Goal: Task Accomplishment & Management: Use online tool/utility

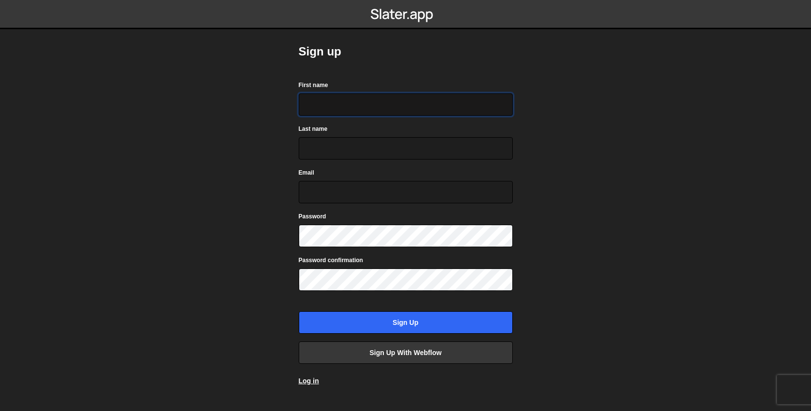
click at [386, 110] on input "First name" at bounding box center [406, 104] width 214 height 22
type input "Fuminari"
click at [324, 142] on input "Last name" at bounding box center [402, 148] width 214 height 22
type input "Ariyoshi"
click at [318, 195] on input "Email" at bounding box center [402, 192] width 214 height 22
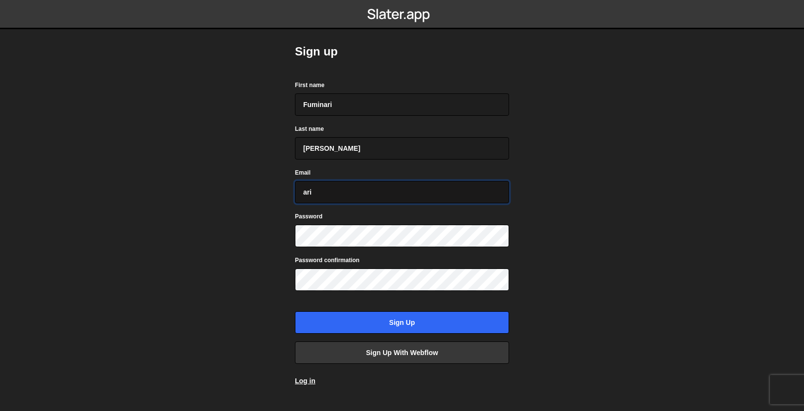
type input "arifumi_17922@icloud.com"
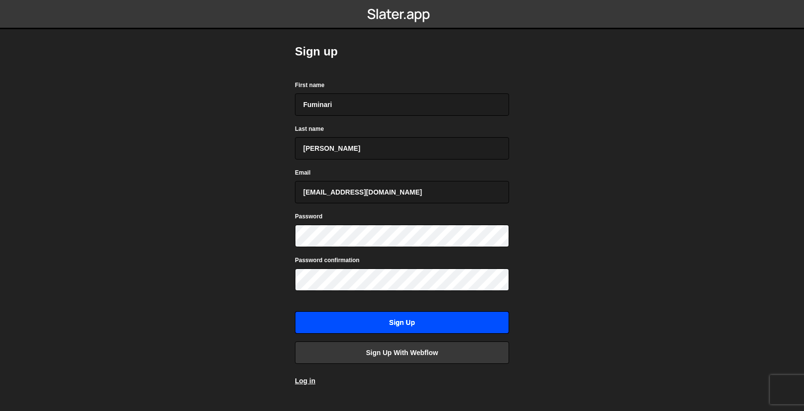
click at [451, 324] on input "Sign up" at bounding box center [402, 322] width 214 height 22
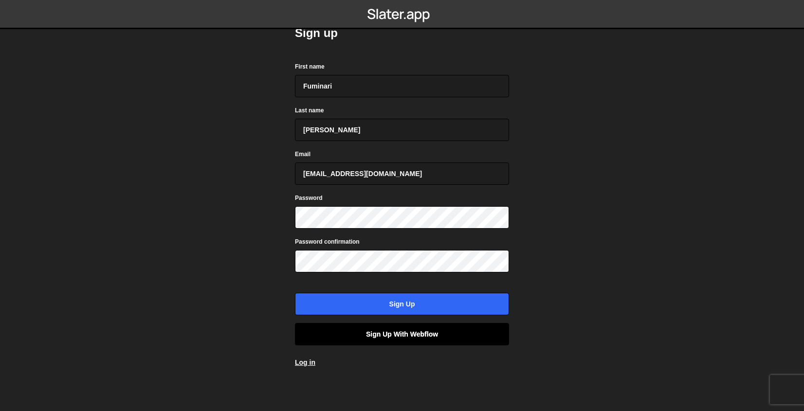
click at [426, 339] on link "Sign up with Webflow" at bounding box center [402, 334] width 214 height 22
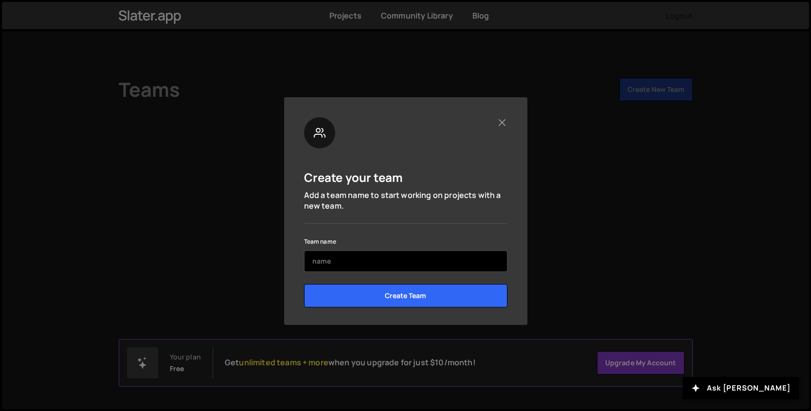
click at [406, 258] on input "text" at bounding box center [405, 261] width 203 height 21
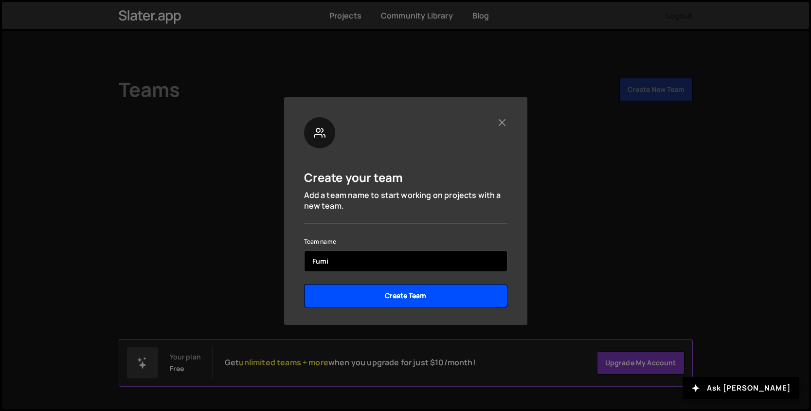
type input "Fumi"
click at [397, 301] on input "Create Team" at bounding box center [405, 295] width 203 height 23
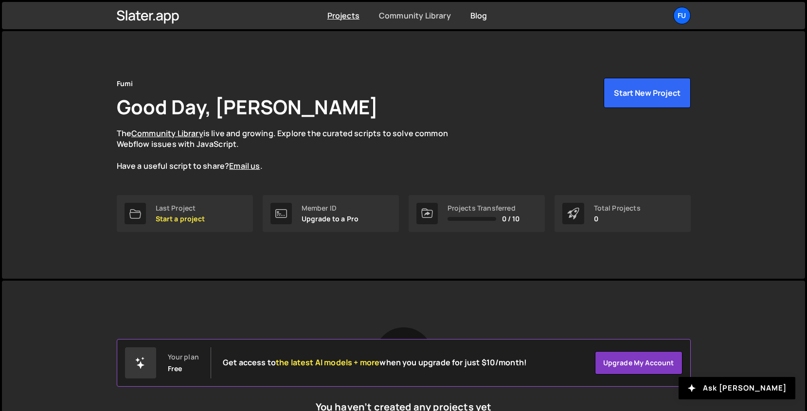
click at [417, 20] on link "Community Library" at bounding box center [415, 15] width 72 height 11
click at [479, 18] on link "Blog" at bounding box center [478, 15] width 17 height 11
click at [144, 208] on div at bounding box center [135, 213] width 21 height 21
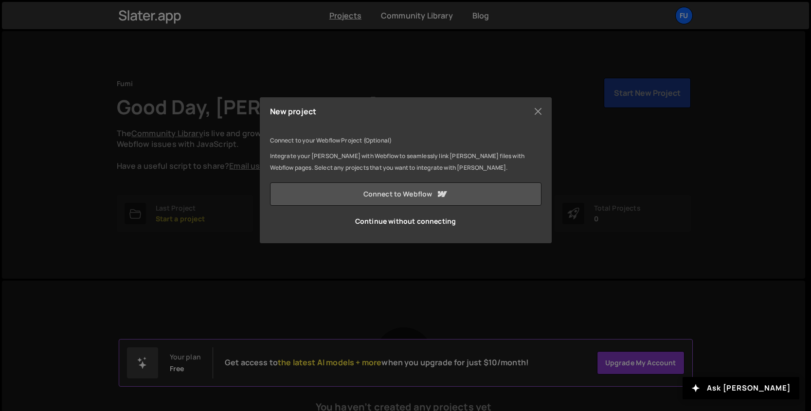
click at [409, 195] on link "Connect to Webflow" at bounding box center [405, 193] width 271 height 23
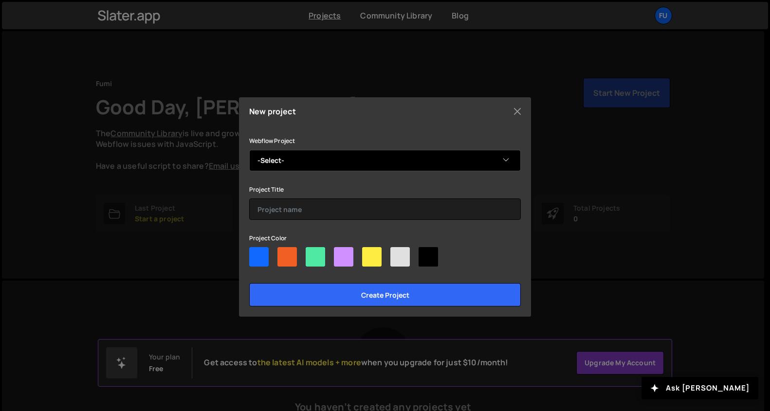
click at [404, 162] on select "-Select- Ghibli Site 2" at bounding box center [384, 160] width 271 height 21
select select "68cf5c53c0d89aa11d18bfe3"
click at [249, 150] on select "-Select- Ghibli Site 2" at bounding box center [384, 160] width 271 height 21
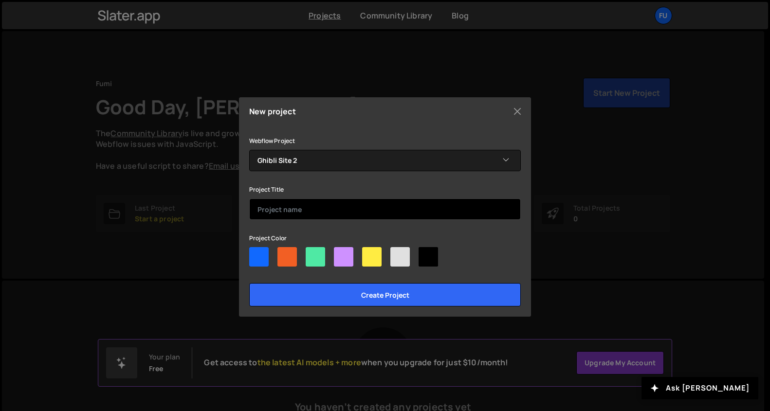
click at [401, 202] on input "text" at bounding box center [384, 208] width 271 height 21
click at [399, 226] on div "Webflow Project -Select- Ghibli Site 2 Project Title Project Color Create proje…" at bounding box center [384, 221] width 271 height 172
click at [422, 258] on div at bounding box center [427, 256] width 19 height 19
click at [422, 253] on input"] "radio" at bounding box center [421, 250] width 6 height 6
radio input"] "true"
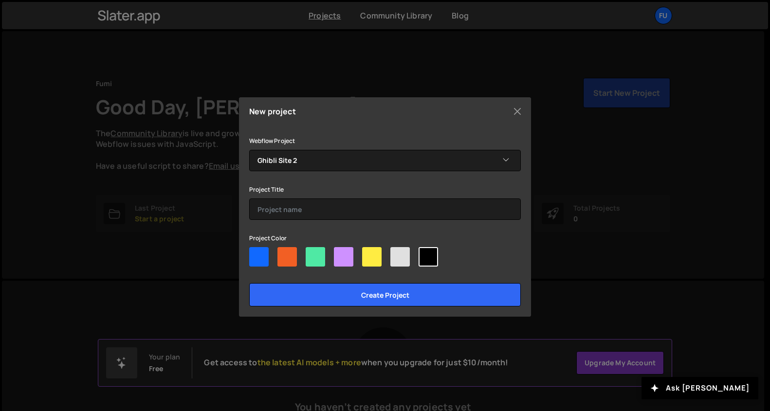
click at [406, 262] on div at bounding box center [399, 256] width 19 height 19
click at [396, 253] on input"] "radio" at bounding box center [393, 250] width 6 height 6
radio input"] "true"
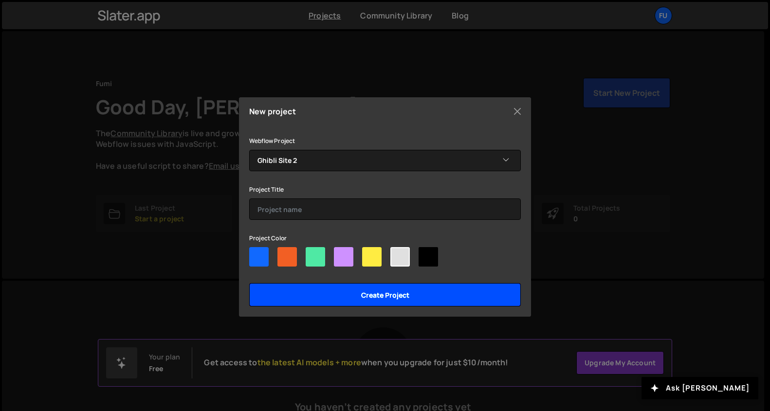
click at [403, 296] on input "Create project" at bounding box center [384, 294] width 271 height 23
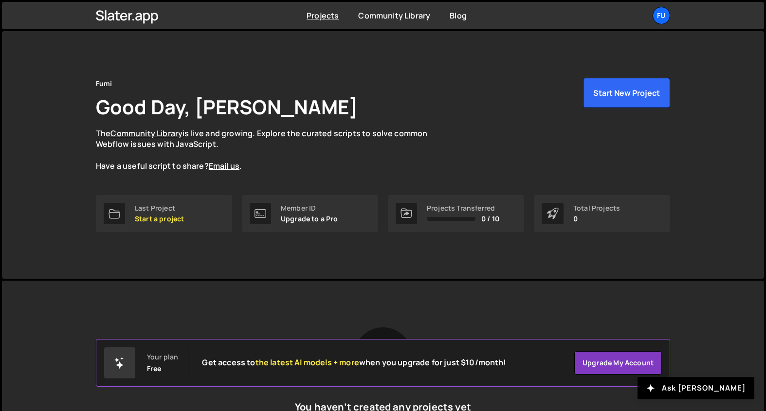
click at [410, 211] on icon at bounding box center [406, 214] width 12 height 12
click at [143, 217] on p "Start a project" at bounding box center [159, 219] width 49 height 8
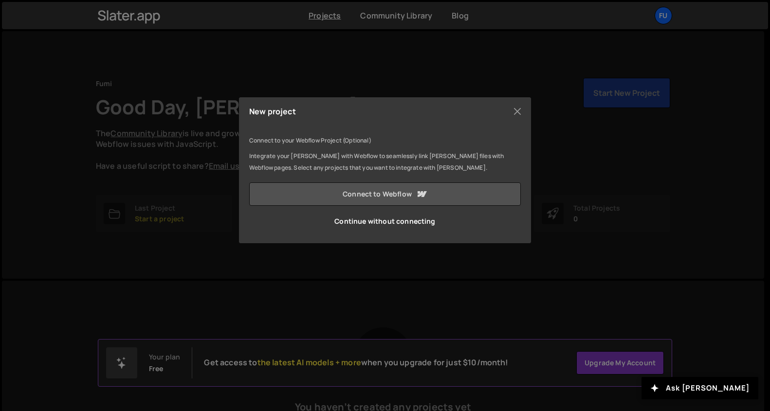
click at [391, 184] on link "Connect to Webflow" at bounding box center [384, 193] width 271 height 23
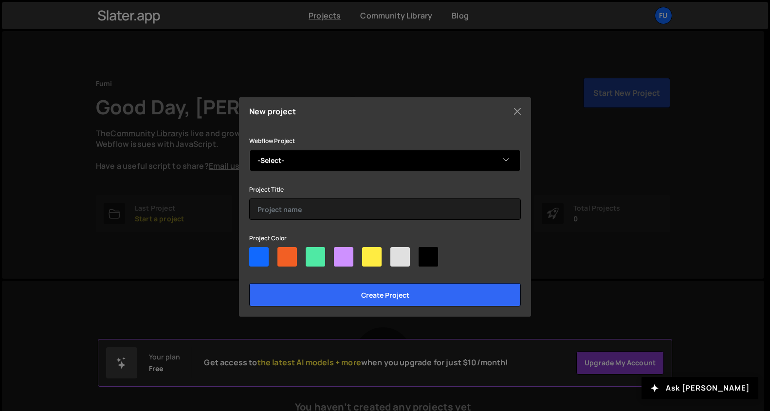
click at [387, 170] on select "-Select- Ghibli Site 2" at bounding box center [384, 160] width 271 height 21
select select "68cf5c53c0d89aa11d18bfe3"
click at [249, 150] on select "-Select- Ghibli Site 2" at bounding box center [384, 160] width 271 height 21
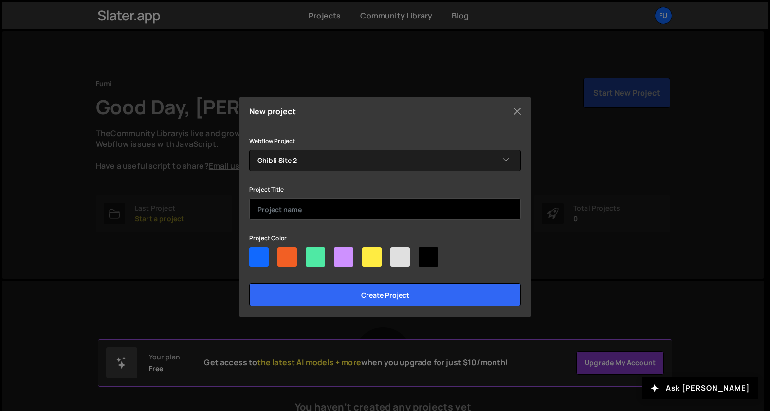
click at [376, 200] on input "text" at bounding box center [384, 208] width 271 height 21
click at [375, 219] on div "Webflow Project -Select- Ghibli Site 2 Project Title Project Color Create proje…" at bounding box center [384, 221] width 271 height 172
click at [368, 213] on input "text" at bounding box center [384, 208] width 271 height 21
type input "Ghibli"
click at [401, 251] on div at bounding box center [399, 256] width 19 height 19
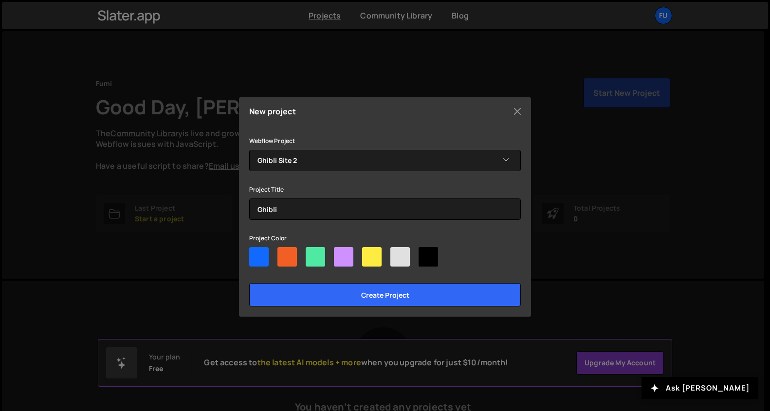
click at [396, 251] on input"] "radio" at bounding box center [393, 250] width 6 height 6
radio input"] "true"
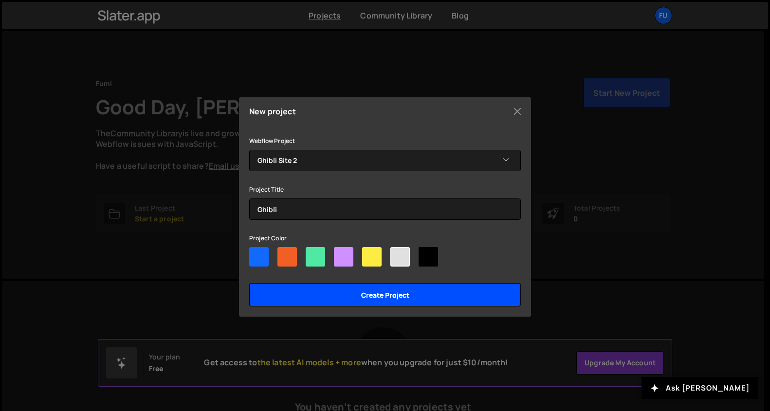
click at [390, 295] on input "Create project" at bounding box center [384, 294] width 271 height 23
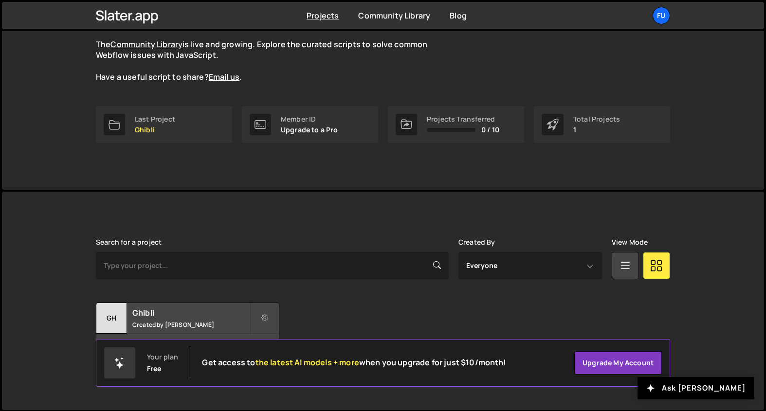
scroll to position [90, 0]
click at [240, 315] on h2 "Ghibli" at bounding box center [190, 312] width 117 height 11
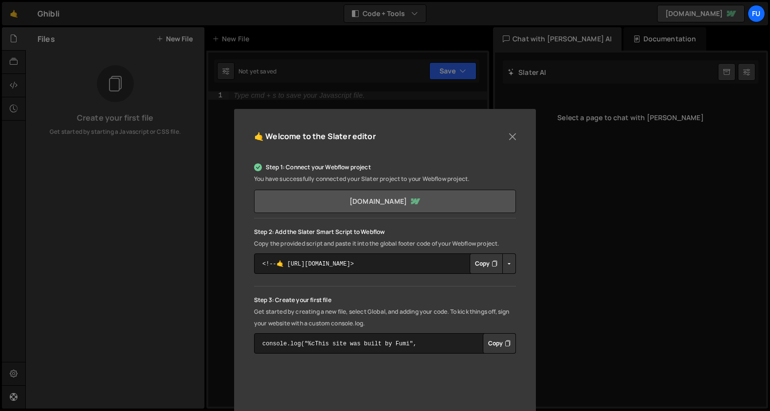
click at [444, 199] on link "[DOMAIN_NAME]" at bounding box center [385, 201] width 262 height 23
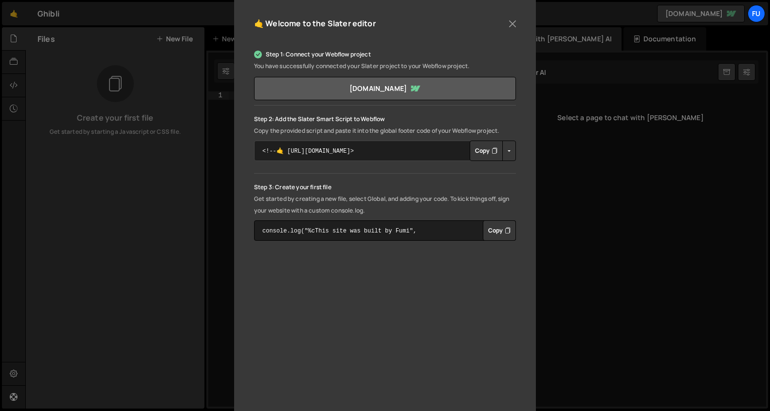
scroll to position [117, 0]
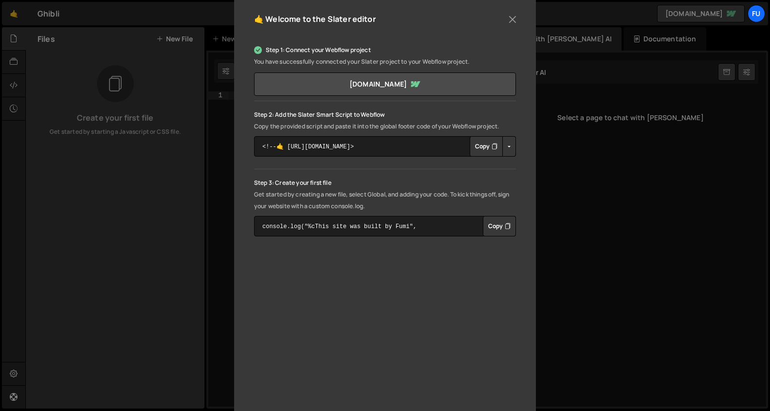
click at [508, 146] on button "Button group with nested dropdown" at bounding box center [509, 146] width 14 height 20
click at [484, 146] on button "Copy" at bounding box center [485, 146] width 33 height 20
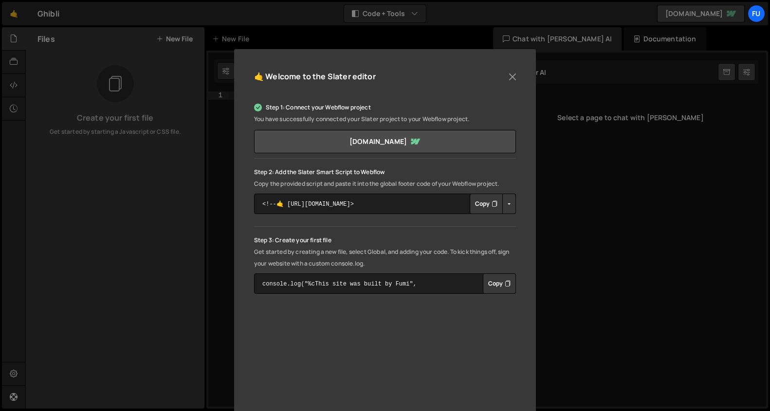
scroll to position [54, 0]
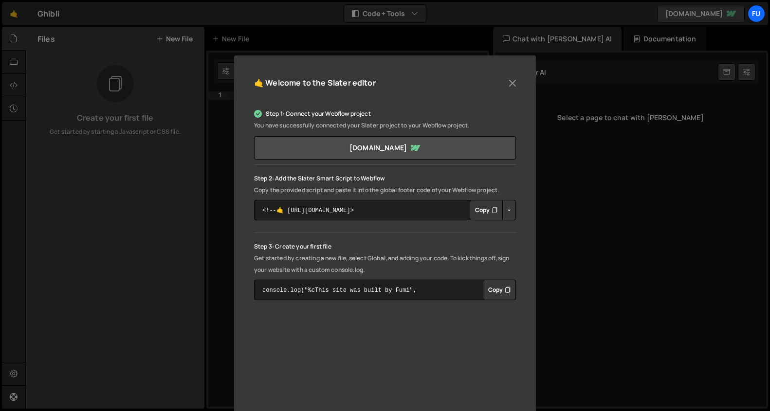
click at [479, 204] on button "Copy" at bounding box center [485, 210] width 33 height 20
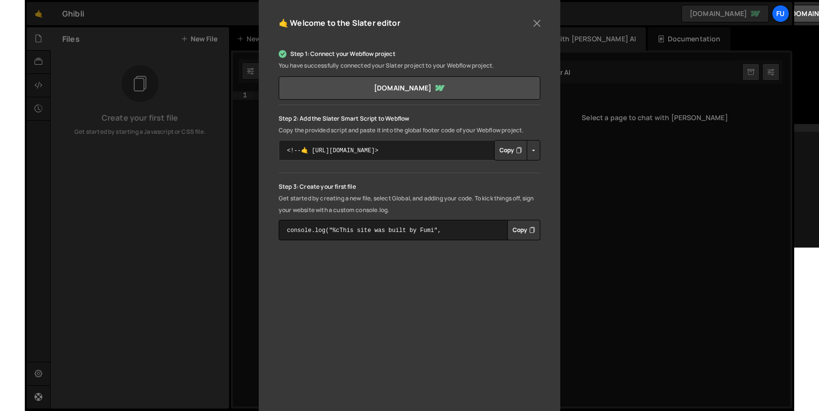
scroll to position [127, 0]
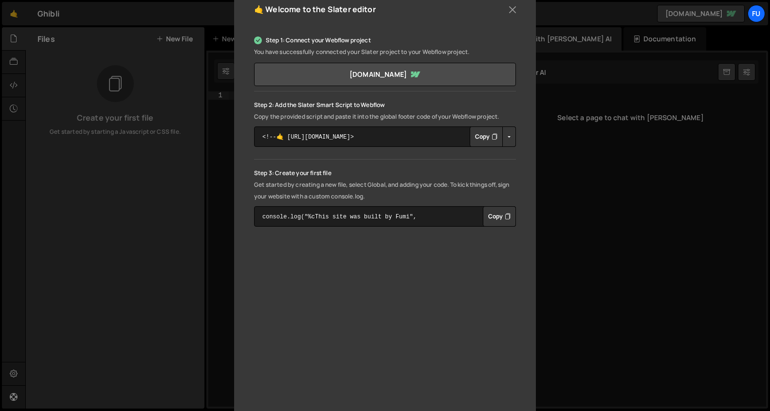
click at [502, 215] on button "Copy" at bounding box center [499, 216] width 33 height 20
click at [507, 14] on button "Close" at bounding box center [512, 9] width 15 height 15
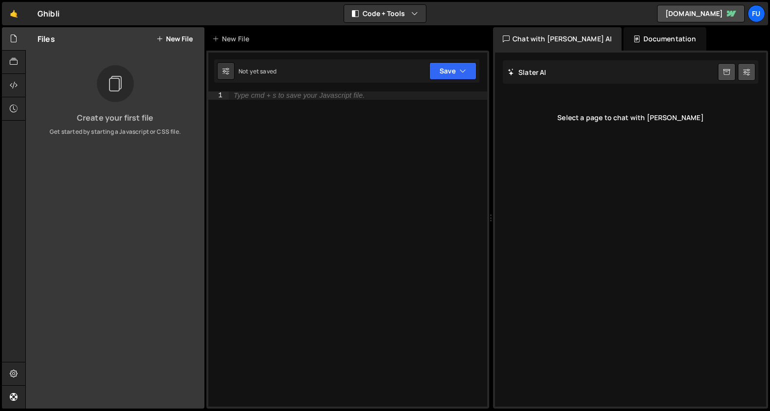
click at [623, 41] on div "Documentation" at bounding box center [664, 38] width 82 height 23
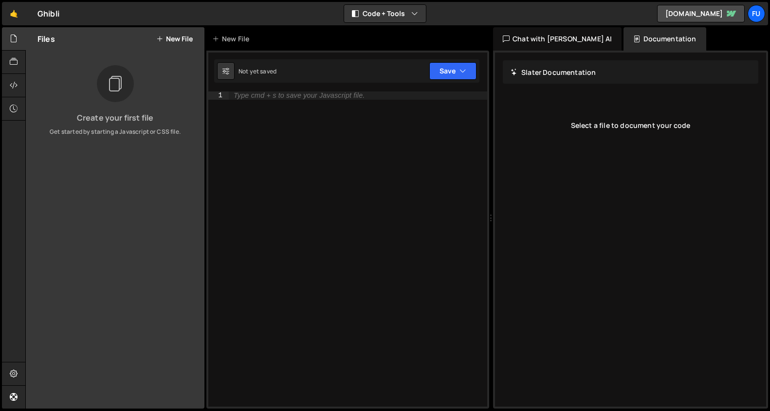
click at [569, 41] on div "Chat with [PERSON_NAME] AI" at bounding box center [557, 38] width 128 height 23
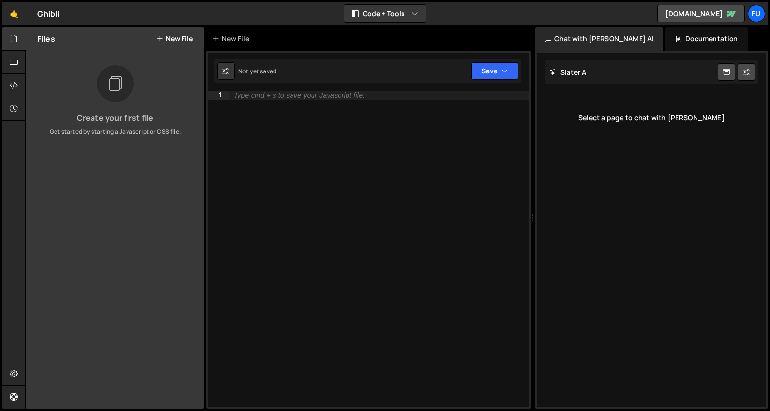
drag, startPoint x: 491, startPoint y: 84, endPoint x: 527, endPoint y: 87, distance: 35.6
click at [527, 87] on div "Files New File Create your first file Get started by starting a Javascript or C…" at bounding box center [397, 218] width 744 height 382
drag, startPoint x: 527, startPoint y: 88, endPoint x: 559, endPoint y: 84, distance: 32.8
click at [559, 84] on div "Files New File Create your first file Get started by starting a Javascript or C…" at bounding box center [397, 218] width 744 height 382
click at [446, 175] on div "Type cmd + s to save your Javascript file." at bounding box center [379, 256] width 300 height 331
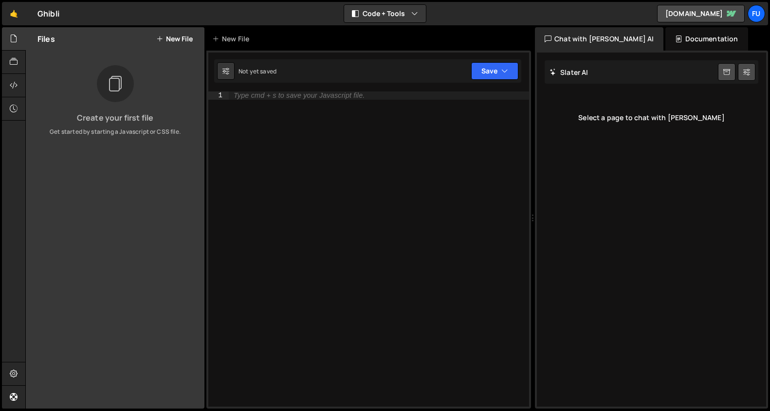
drag, startPoint x: 204, startPoint y: 145, endPoint x: 181, endPoint y: 139, distance: 23.1
click at [181, 139] on div "Files New File Create your first file Get started by starting a Javascript or C…" at bounding box center [115, 217] width 179 height 381
drag, startPoint x: 207, startPoint y: 130, endPoint x: 175, endPoint y: 131, distance: 32.1
click at [175, 131] on div "Files New File Create your first file Get started by starting a Javascript or C…" at bounding box center [397, 218] width 744 height 382
click at [199, 127] on div "Create your first file Get started by starting a Javascript or CSS file." at bounding box center [115, 100] width 179 height 71
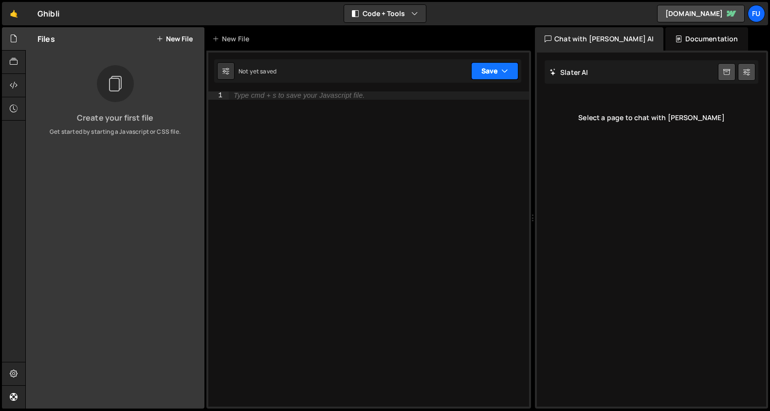
click at [480, 72] on button "Save" at bounding box center [494, 71] width 47 height 18
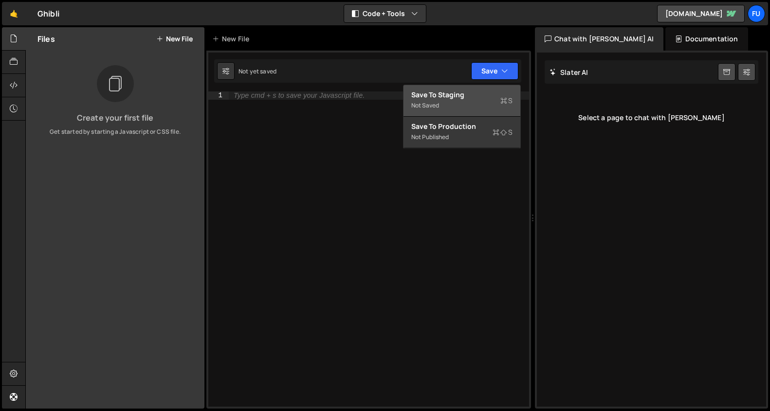
click at [479, 97] on div "Save to Staging S" at bounding box center [461, 95] width 101 height 10
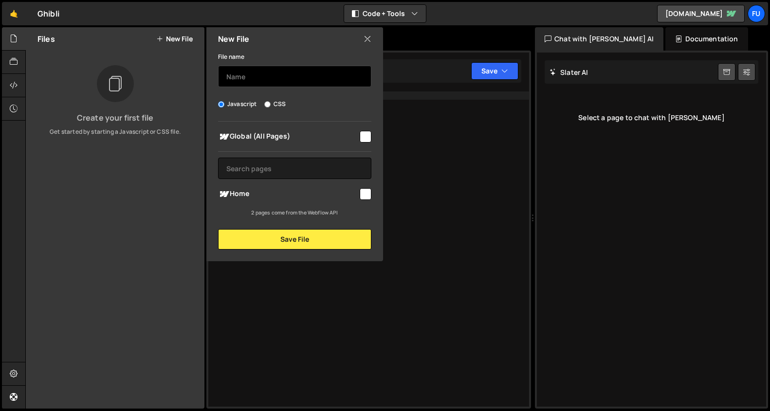
click at [329, 80] on input "text" at bounding box center [294, 76] width 153 height 21
type input "scroll"
click at [371, 199] on div "Global (All Pages) Home" at bounding box center [294, 169] width 177 height 95
click at [370, 197] on input "checkbox" at bounding box center [366, 194] width 12 height 12
checkbox input "true"
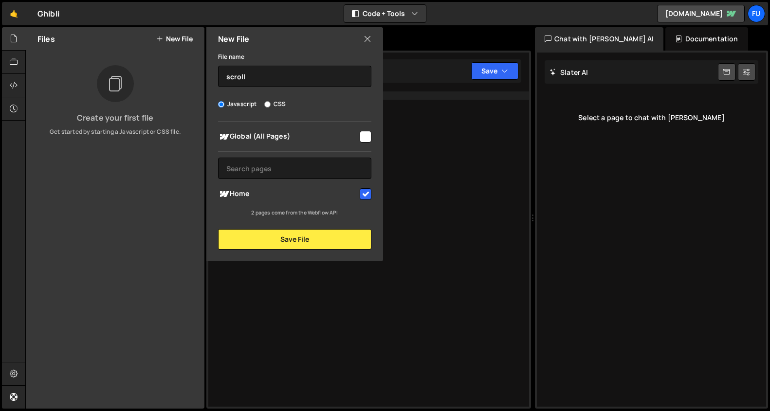
click at [366, 136] on input "checkbox" at bounding box center [366, 137] width 12 height 12
click at [365, 134] on input "checkbox" at bounding box center [366, 137] width 12 height 12
checkbox input "false"
click at [320, 235] on button "Save File" at bounding box center [294, 239] width 153 height 20
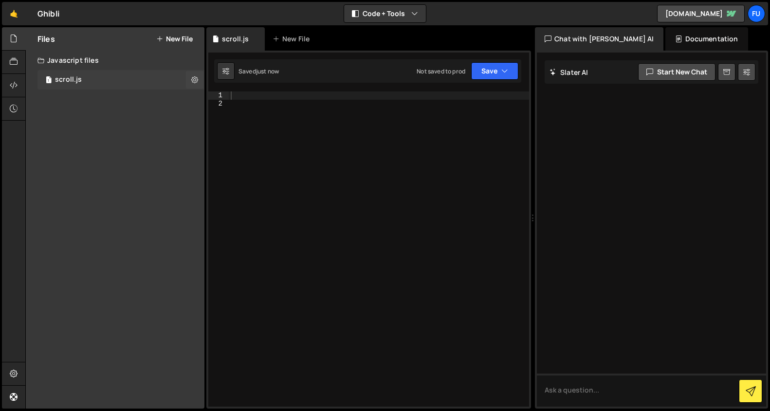
click at [118, 70] on div "1 scroll.js 0" at bounding box center [120, 79] width 167 height 19
click at [118, 77] on div "1 scroll.js 0" at bounding box center [120, 79] width 167 height 19
click at [340, 100] on div at bounding box center [379, 256] width 300 height 331
click at [327, 101] on div at bounding box center [379, 256] width 300 height 331
paste textarea "console.log(document.querySelector(".image_kimitati"));"
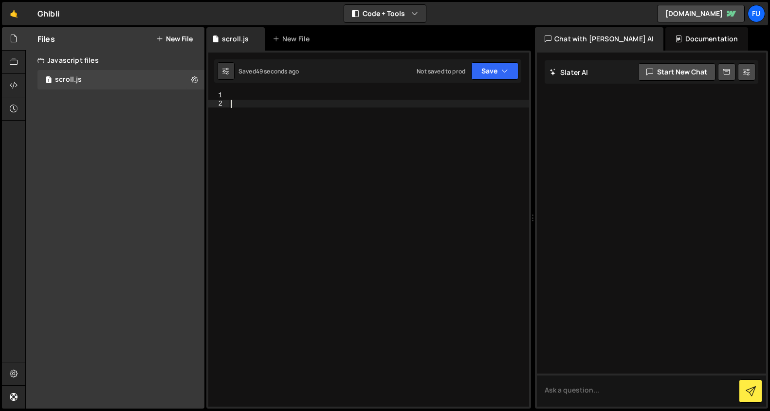
type textarea "console.log(document.querySelector(".image_kimitati"));"
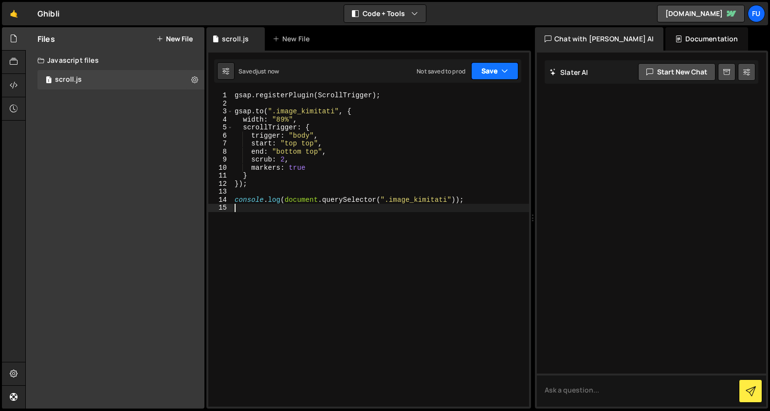
click at [495, 65] on button "Save" at bounding box center [494, 71] width 47 height 18
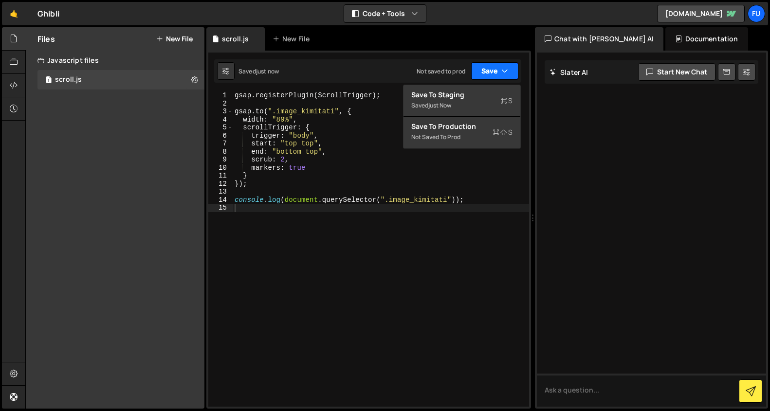
click at [494, 70] on button "Save" at bounding box center [494, 71] width 47 height 18
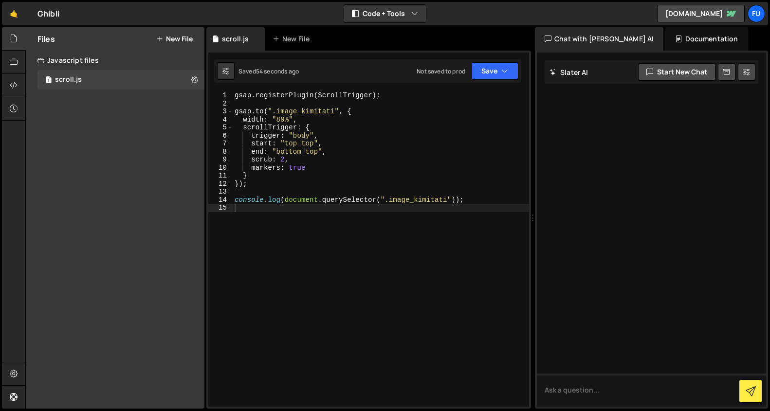
click at [358, 216] on div "gsap . registerPlugin ( ScrollTrigger ) ; gsap . to ( ".image_kimitati" , { wid…" at bounding box center [381, 256] width 296 height 331
click at [496, 62] on div "Saved 55 seconds ago Not saved to prod Upgrade to Edit Save Save to Staging S S…" at bounding box center [367, 70] width 307 height 23
click at [495, 68] on button "Save" at bounding box center [494, 71] width 47 height 18
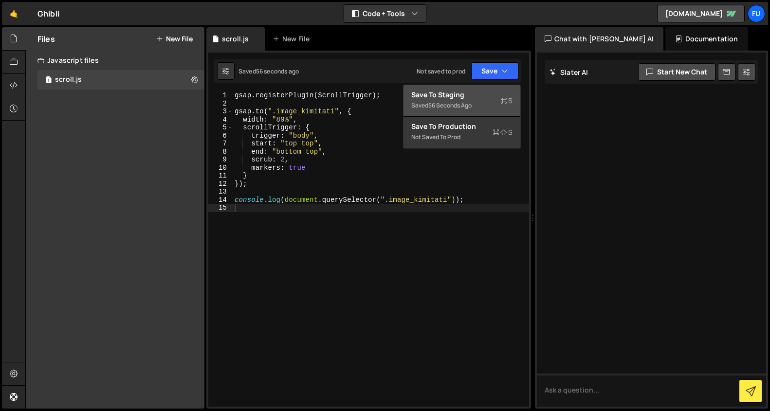
click at [493, 90] on div "Save to Staging S" at bounding box center [461, 95] width 101 height 10
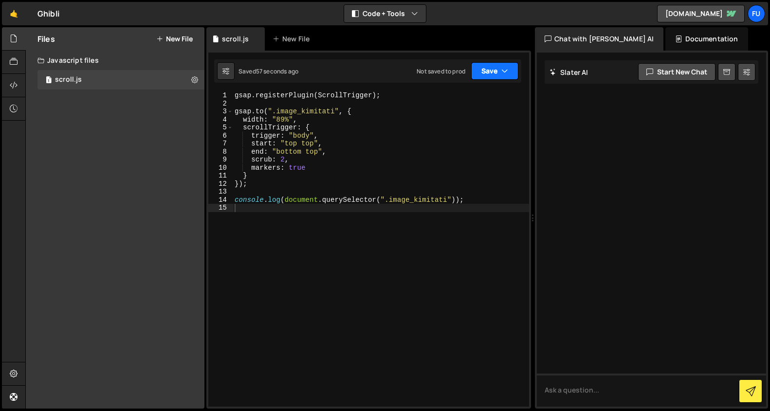
click at [495, 70] on button "Save" at bounding box center [494, 71] width 47 height 18
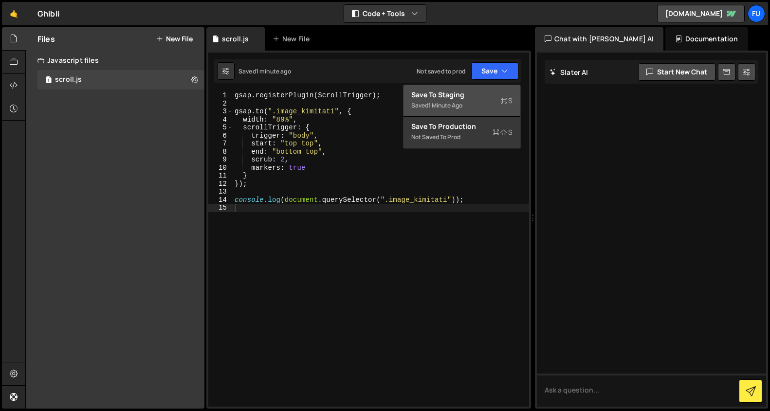
click at [493, 98] on div "Save to Staging S" at bounding box center [461, 95] width 101 height 10
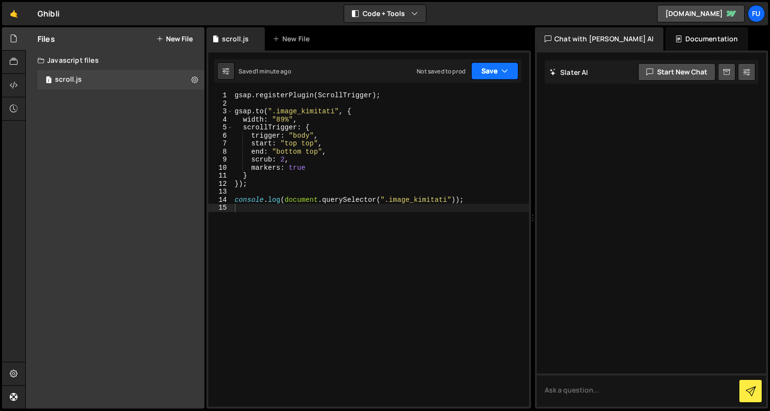
click at [495, 72] on button "Save" at bounding box center [494, 71] width 47 height 18
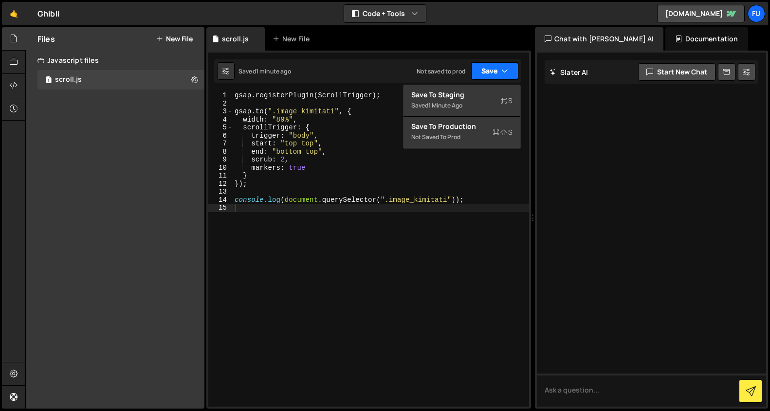
click at [496, 66] on button "Save" at bounding box center [494, 71] width 47 height 18
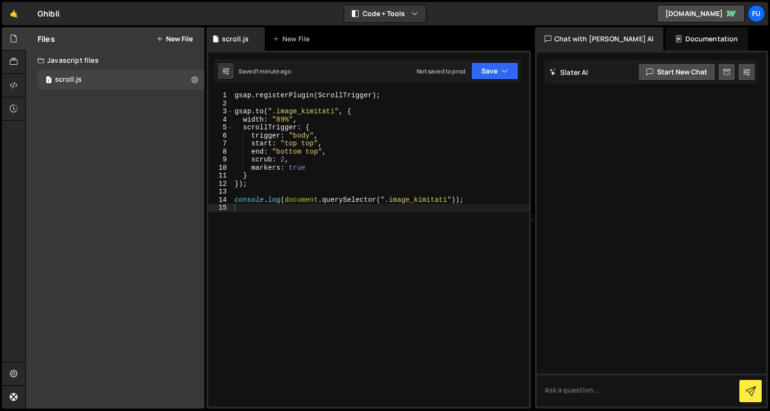
drag, startPoint x: 768, startPoint y: 124, endPoint x: 792, endPoint y: 120, distance: 25.0
click at [769, 120] on html "Projects [GEOGRAPHIC_DATA] Blog Fu Projects Your Teams Account Upgrade Logout" at bounding box center [385, 205] width 770 height 411
click at [743, 151] on div at bounding box center [651, 230] width 229 height 354
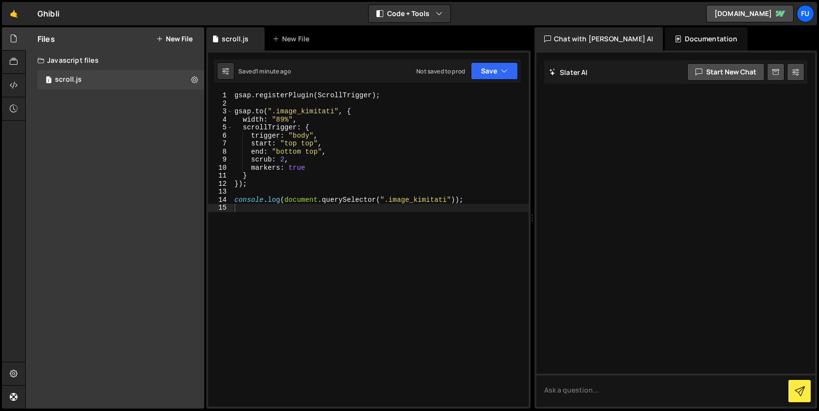
click at [359, 191] on div "gsap . registerPlugin ( ScrollTrigger ) ; gsap . to ( ".image_kimitati" , { wid…" at bounding box center [381, 256] width 296 height 331
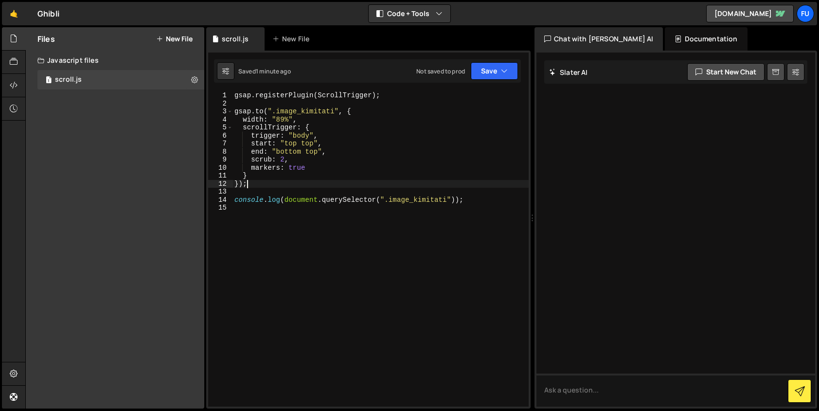
click at [356, 185] on div "gsap . registerPlugin ( ScrollTrigger ) ; gsap . to ( ".image_kimitati" , { wid…" at bounding box center [381, 256] width 296 height 331
type textarea "});"
click at [355, 190] on div "gsap . registerPlugin ( ScrollTrigger ) ; gsap . to ( ".image_kimitati" , { wid…" at bounding box center [381, 256] width 296 height 331
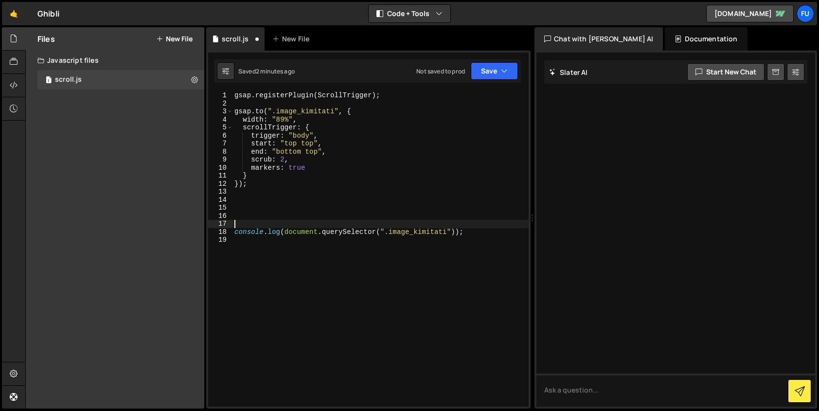
click at [309, 208] on div "gsap . registerPlugin ( ScrollTrigger ) ; gsap . to ( ".image_kimitati" , { wid…" at bounding box center [381, 256] width 296 height 331
paste textarea "</script>"
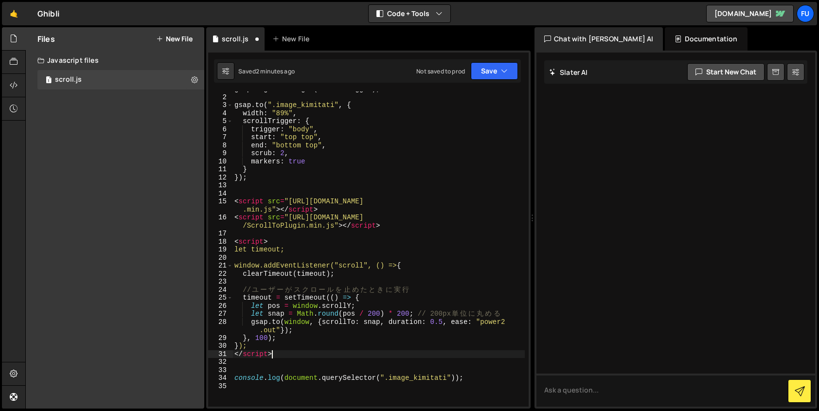
scroll to position [6, 0]
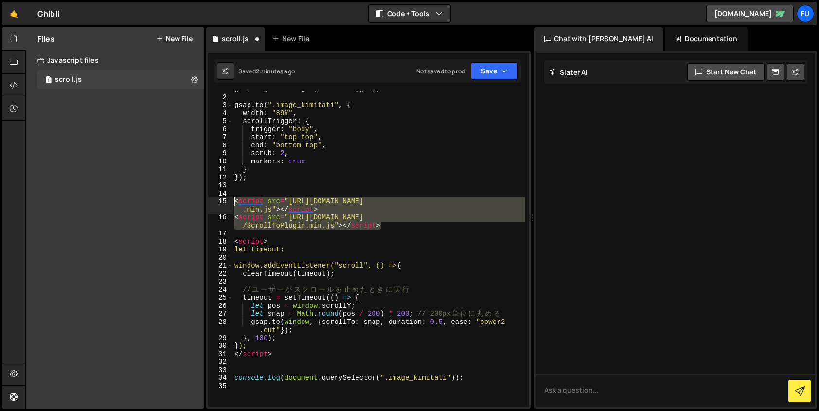
drag, startPoint x: 398, startPoint y: 229, endPoint x: 224, endPoint y: 200, distance: 177.1
click at [223, 199] on div "</script> 1 2 3 4 5 6 7 8 9 10 11 12 13 14 15 16 17 18 19 20 21 22 23 24 25 26 …" at bounding box center [368, 248] width 321 height 315
type textarea "<script src="[URL][DOMAIN_NAME]"></script> <script src="[URL][DOMAIN_NAME]"></s…"
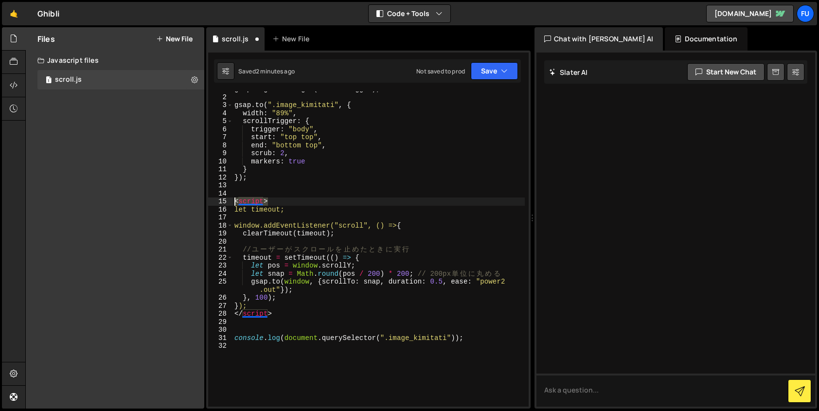
drag, startPoint x: 290, startPoint y: 202, endPoint x: 227, endPoint y: 201, distance: 63.3
click at [227, 201] on div "1 2 3 4 5 6 7 8 9 10 11 12 13 14 15 16 17 18 19 20 21 22 23 24 25 26 27 28 29 3…" at bounding box center [368, 248] width 321 height 315
click at [497, 209] on button "Debug" at bounding box center [499, 207] width 42 height 15
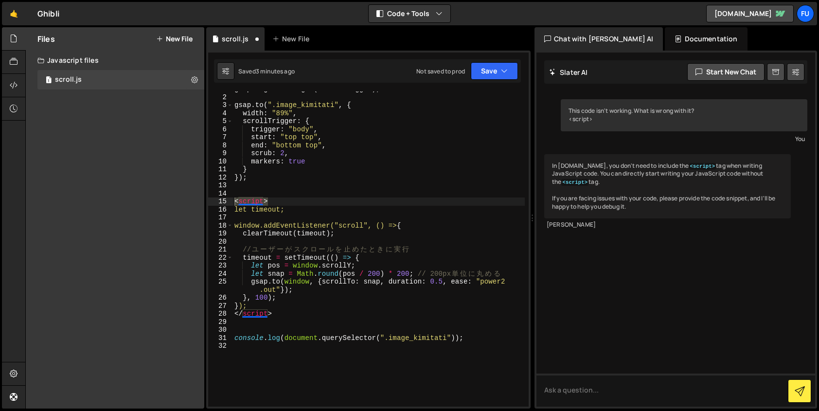
type textarea "let timeout;"
click at [294, 209] on div "gsap . registerPlugin ( ScrollTrigger ) ; gsap . to ( ".image_kimitati" , { wid…" at bounding box center [379, 248] width 292 height 327
click at [286, 196] on div "gsap . registerPlugin ( ScrollTrigger ) ; gsap . to ( ".image_kimitati" , { wid…" at bounding box center [379, 248] width 292 height 327
click at [273, 205] on div "gsap . registerPlugin ( ScrollTrigger ) ; gsap . to ( ".image_kimitati" , { wid…" at bounding box center [379, 248] width 292 height 327
drag, startPoint x: 272, startPoint y: 205, endPoint x: 232, endPoint y: 205, distance: 40.4
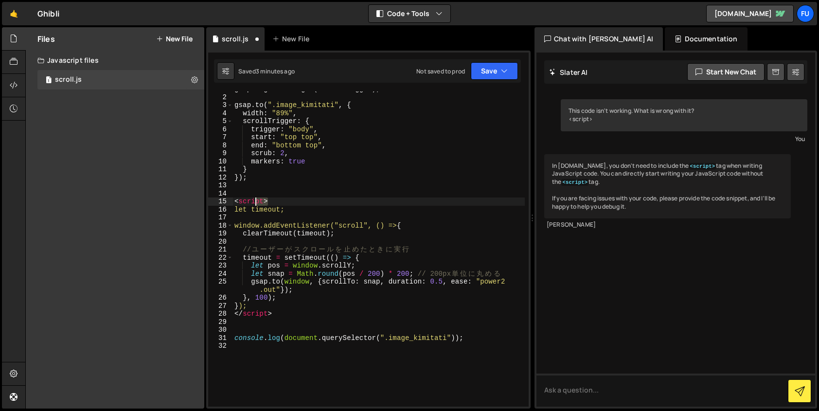
click at [232, 205] on div "<script> 1 2 3 4 5 6 7 8 9 10 11 12 13 14 15 16 17 18 19 20 21 22 23 24 25 26 2…" at bounding box center [368, 248] width 321 height 315
click at [508, 224] on button "Explain" at bounding box center [499, 224] width 42 height 15
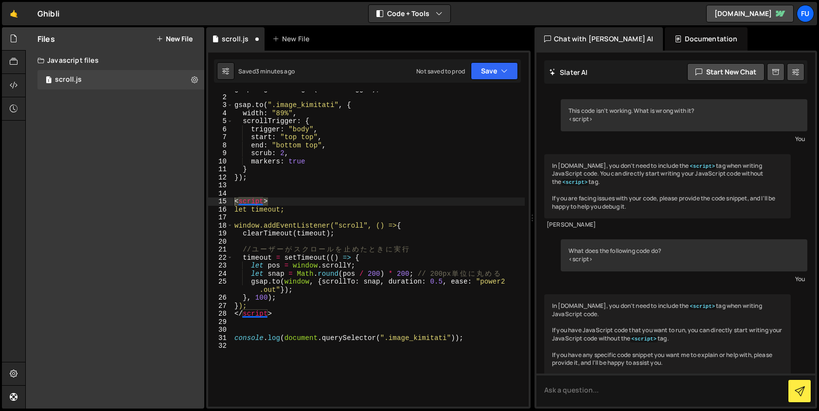
scroll to position [16, 0]
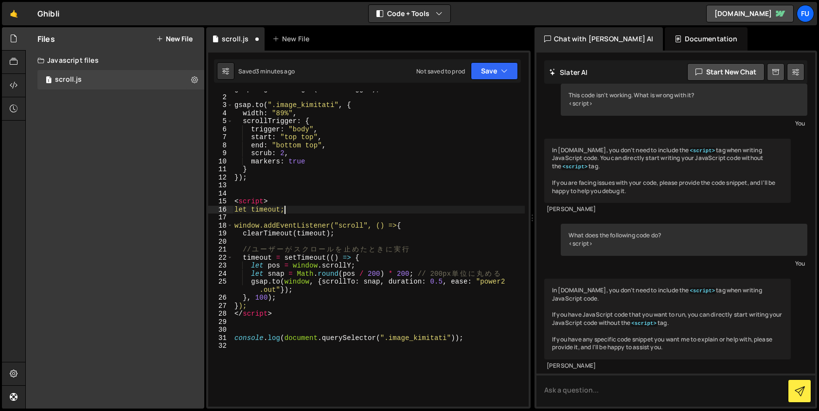
click at [345, 206] on div "gsap . registerPlugin ( ScrollTrigger ) ; gsap . to ( ".image_kimitati" , { wid…" at bounding box center [379, 248] width 292 height 327
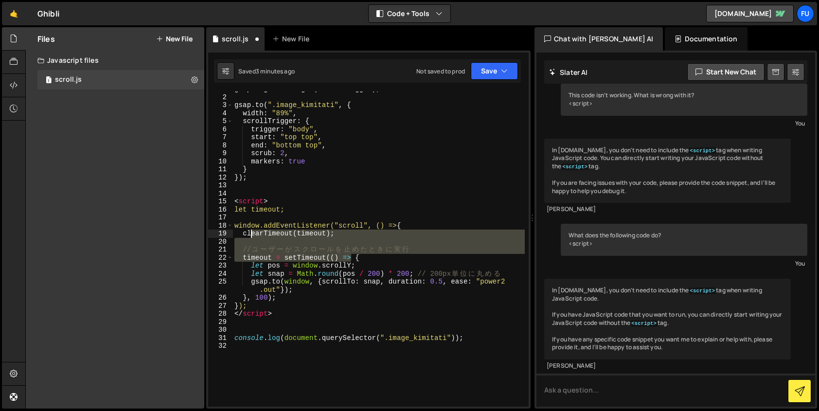
drag, startPoint x: 353, startPoint y: 259, endPoint x: 250, endPoint y: 228, distance: 107.6
click at [250, 228] on div "gsap . registerPlugin ( ScrollTrigger ) ; gsap . to ( ".image_kimitati" , { wid…" at bounding box center [379, 248] width 292 height 327
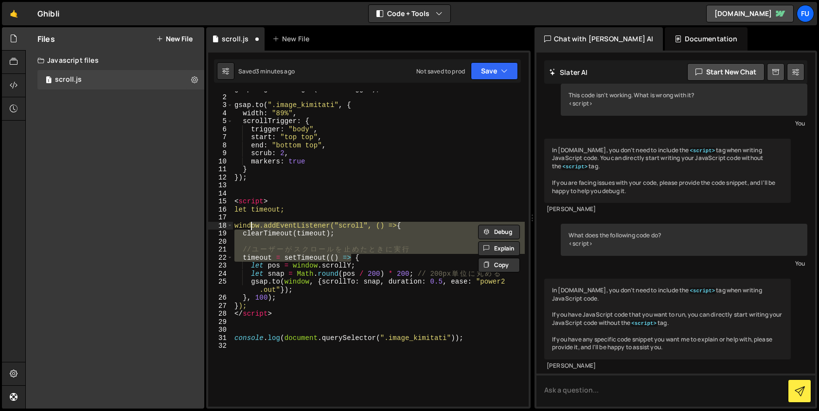
click at [250, 228] on div "gsap . registerPlugin ( ScrollTrigger ) ; gsap . to ( ".image_kimitati" , { wid…" at bounding box center [379, 248] width 292 height 315
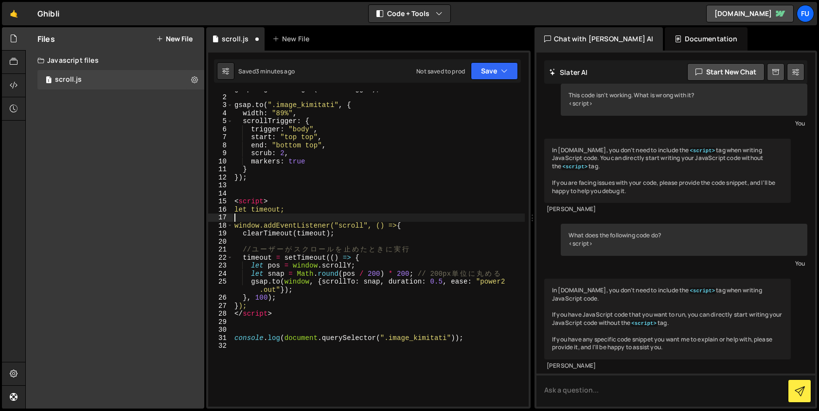
drag, startPoint x: 300, startPoint y: 214, endPoint x: 280, endPoint y: 213, distance: 19.5
click at [280, 213] on div "gsap . registerPlugin ( ScrollTrigger ) ; gsap . to ( ".image_kimitati" , { wid…" at bounding box center [379, 248] width 292 height 327
click at [290, 201] on div "gsap . registerPlugin ( ScrollTrigger ) ; gsap . to ( ".image_kimitati" , { wid…" at bounding box center [379, 248] width 292 height 327
type textarea "<script>"
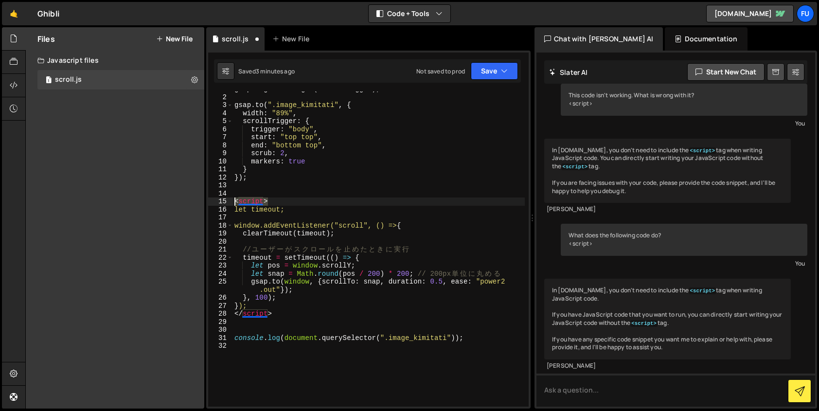
drag, startPoint x: 297, startPoint y: 199, endPoint x: 228, endPoint y: 199, distance: 69.1
click at [228, 199] on div "<script> 1 2 3 4 5 6 7 8 9 10 11 12 13 14 15 16 17 18 19 20 21 22 23 24 25 26 2…" at bounding box center [368, 248] width 321 height 315
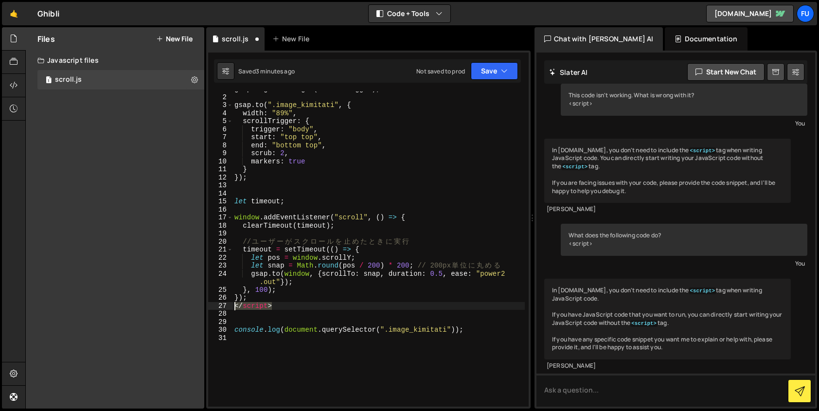
drag, startPoint x: 293, startPoint y: 302, endPoint x: 217, endPoint y: 309, distance: 75.7
click at [217, 309] on div "1 2 3 4 5 6 7 8 9 10 11 12 13 14 15 16 17 18 19 20 21 22 23 24 25 26 27 28 29 3…" at bounding box center [368, 248] width 321 height 315
type textarea "</script>"
type textarea "});"
click at [284, 311] on div "gsap . registerPlugin ( ScrollTrigger ) ; gsap . to ( ".image_kimitati" , { wid…" at bounding box center [379, 248] width 292 height 327
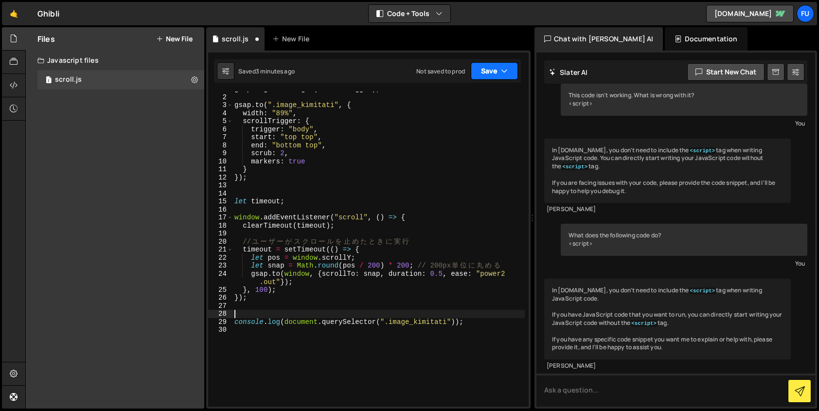
click at [503, 73] on icon "button" at bounding box center [504, 71] width 7 height 10
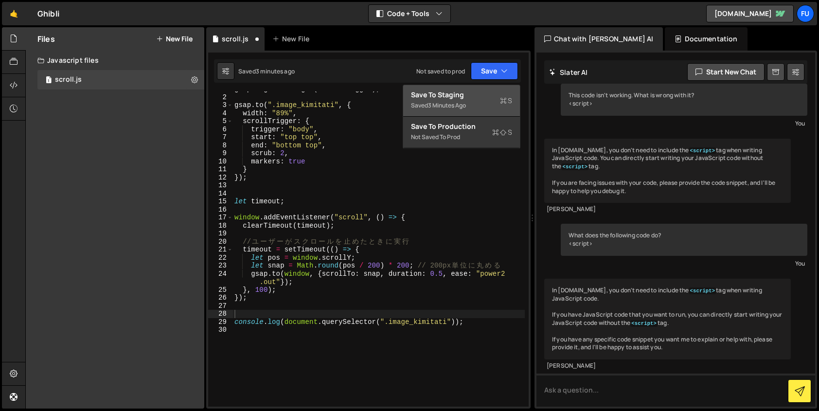
click at [484, 100] on div "Saved 3 minutes ago" at bounding box center [461, 106] width 101 height 12
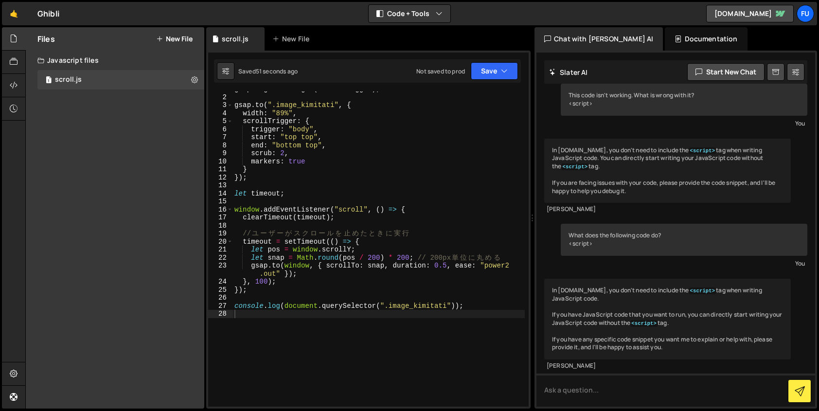
scroll to position [0, 0]
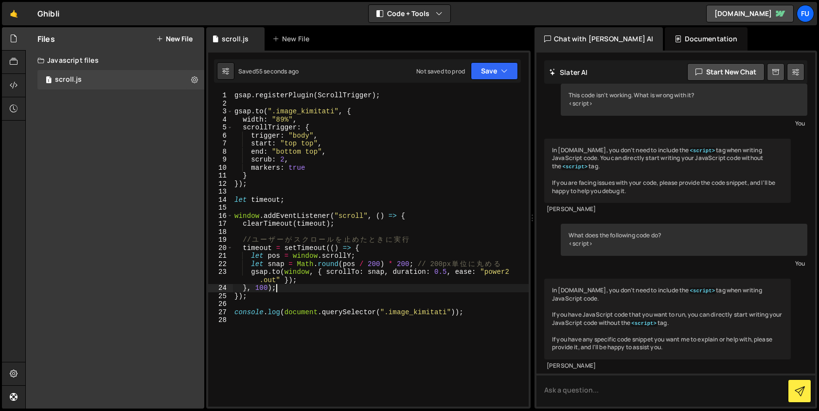
click at [419, 285] on div "gsap . registerPlugin ( ScrollTrigger ) ; gsap . to ( ".image_kimitati" , { wid…" at bounding box center [381, 254] width 296 height 327
click at [396, 298] on div "gsap . registerPlugin ( ScrollTrigger ) ; gsap . to ( ".image_kimitati" , { wid…" at bounding box center [381, 254] width 296 height 327
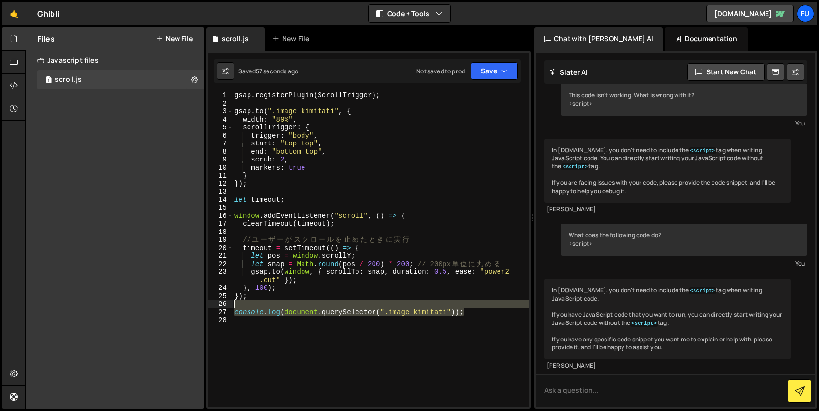
drag, startPoint x: 489, startPoint y: 311, endPoint x: 275, endPoint y: 305, distance: 214.2
click at [275, 305] on div "gsap . registerPlugin ( ScrollTrigger ) ; gsap . to ( ".image_kimitati" , { wid…" at bounding box center [381, 254] width 296 height 327
type textarea "console.log(document.querySelector(".image_kimitati"));"
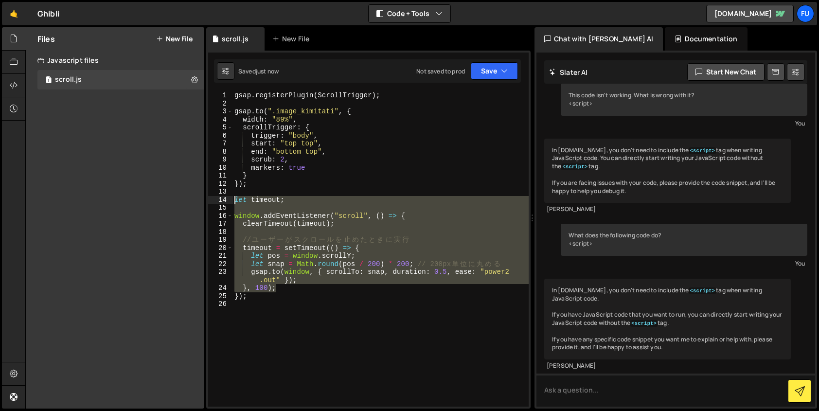
drag, startPoint x: 321, startPoint y: 287, endPoint x: 201, endPoint y: 198, distance: 148.9
click at [201, 198] on div "Files New File Create your first file Get started by starting a Javascript or C…" at bounding box center [422, 218] width 794 height 382
type textarea "let timeout;"
click at [511, 220] on button "Explain" at bounding box center [499, 223] width 42 height 15
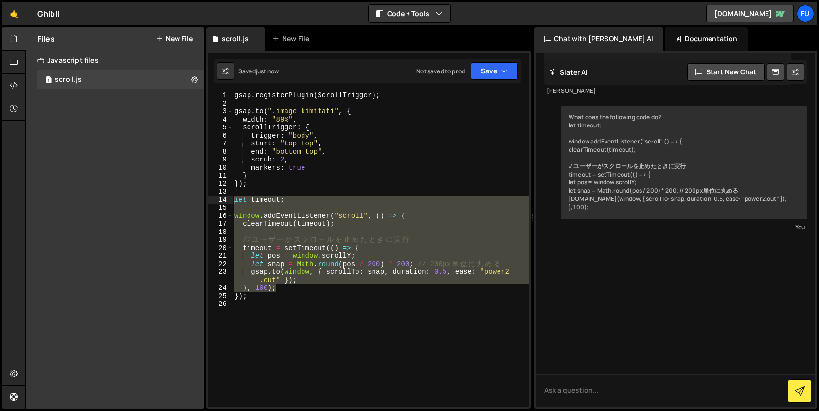
scroll to position [337, 0]
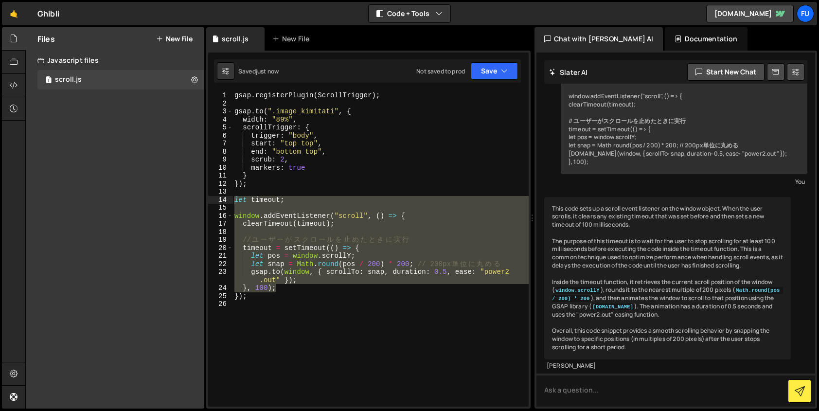
click at [740, 286] on div "This code sets up a scroll event listener on the window object. When the user s…" at bounding box center [667, 278] width 247 height 162
click at [665, 33] on div "Documentation" at bounding box center [706, 38] width 82 height 23
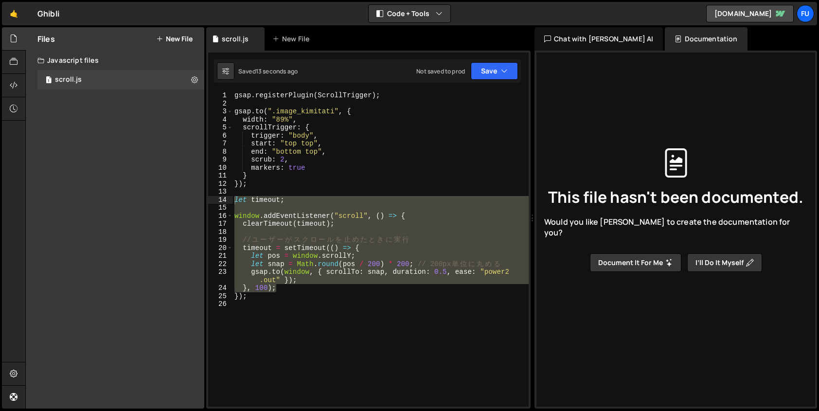
click at [605, 33] on div "Chat with [PERSON_NAME] AI" at bounding box center [599, 38] width 128 height 23
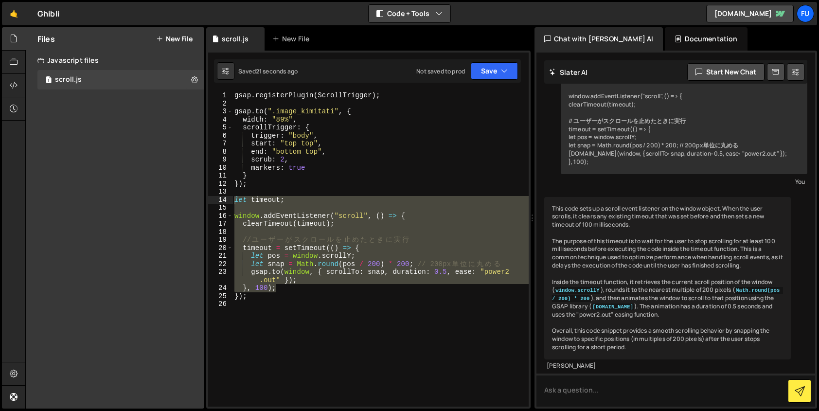
click at [434, 16] on button "Code + Tools" at bounding box center [410, 14] width 82 height 18
click at [409, 38] on button "Code Only" at bounding box center [410, 35] width 82 height 18
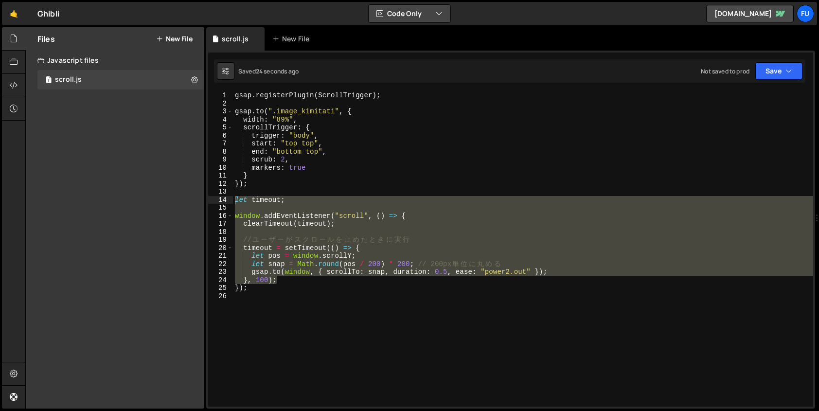
click at [412, 15] on button "Code Only" at bounding box center [410, 14] width 82 height 18
click at [408, 60] on button "Code + Tools" at bounding box center [410, 53] width 82 height 18
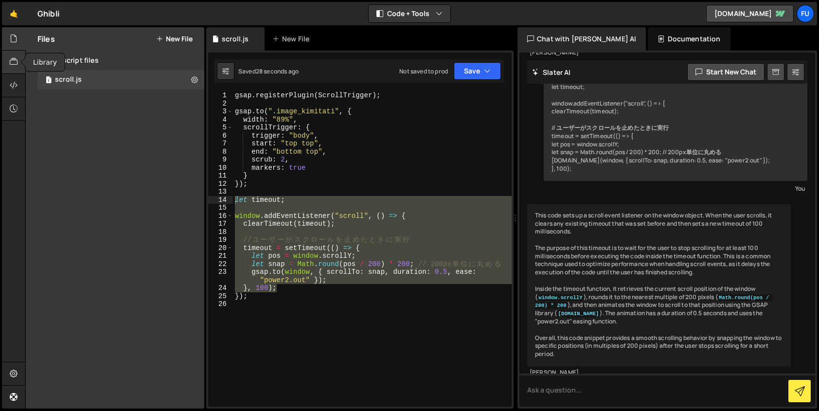
click at [18, 55] on div at bounding box center [14, 62] width 24 height 23
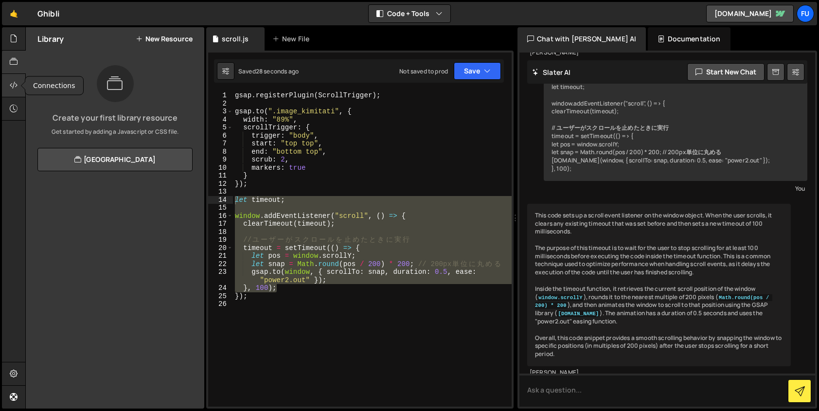
click at [15, 82] on icon at bounding box center [14, 85] width 8 height 11
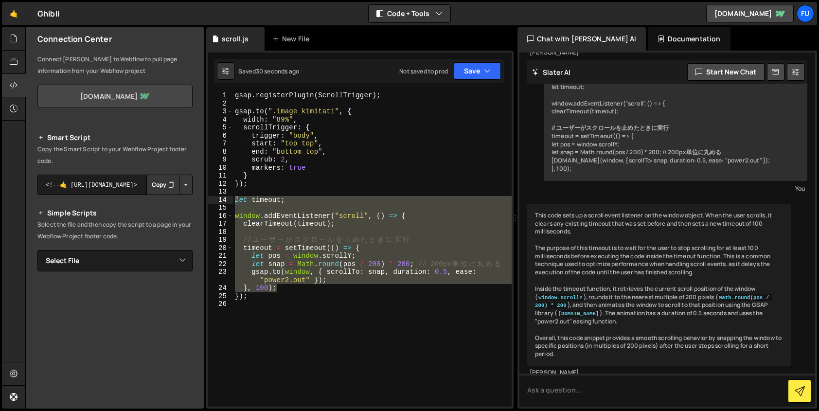
scroll to position [0, 0]
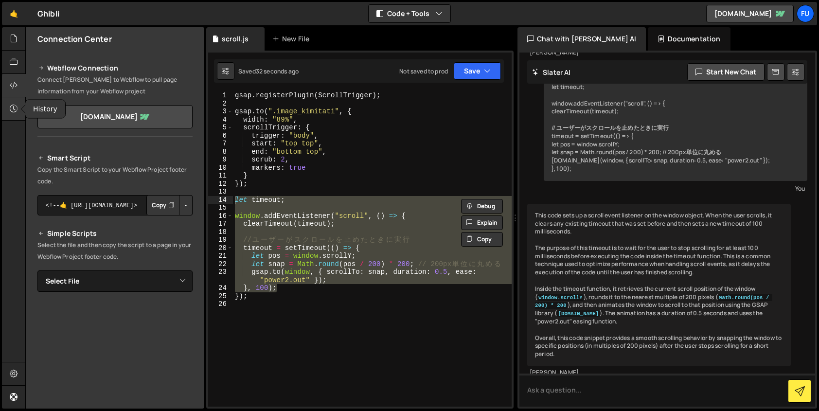
click at [14, 116] on div at bounding box center [14, 108] width 24 height 23
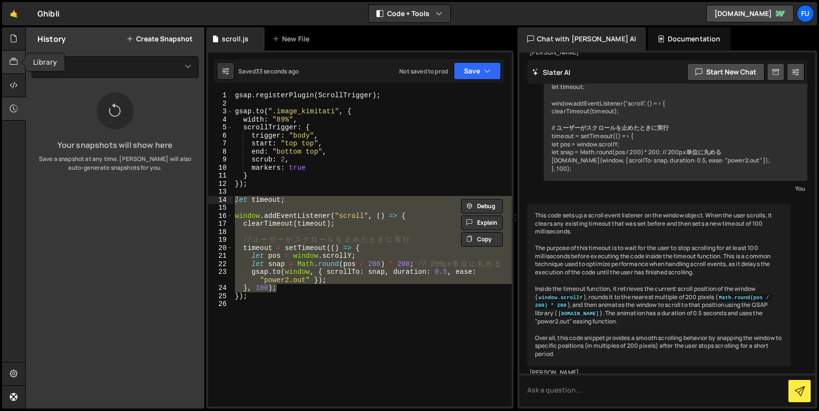
click at [11, 73] on div at bounding box center [14, 62] width 24 height 23
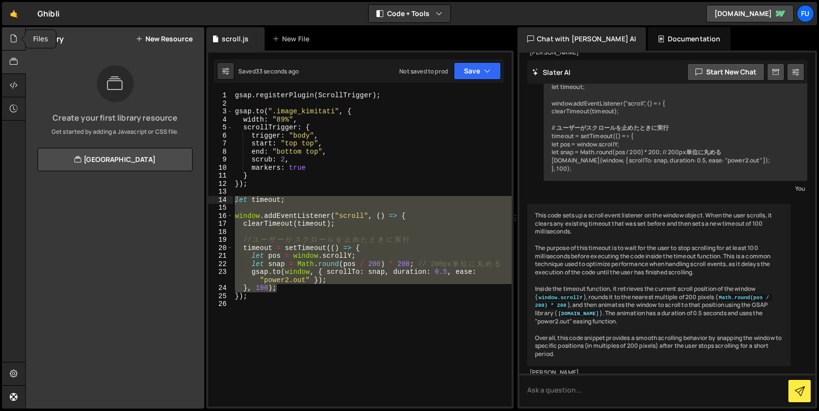
click at [14, 36] on icon at bounding box center [14, 38] width 8 height 11
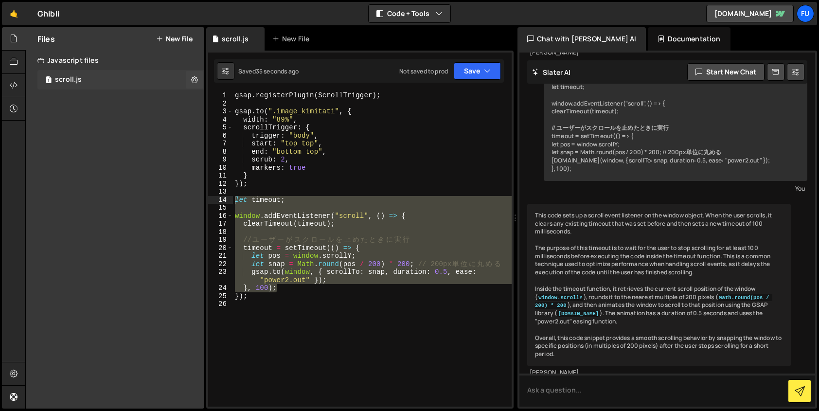
click at [118, 81] on div "1 scroll.js 0" at bounding box center [120, 79] width 167 height 19
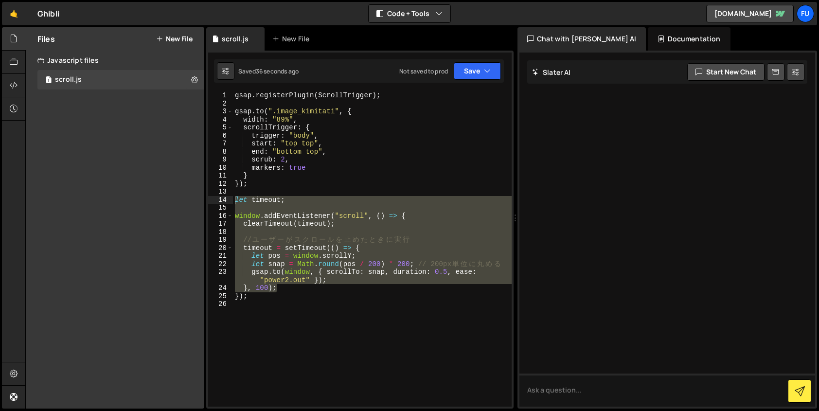
click at [358, 234] on div "gsap . registerPlugin ( ScrollTrigger ) ; gsap . to ( ".image_kimitati" , { wid…" at bounding box center [372, 248] width 279 height 315
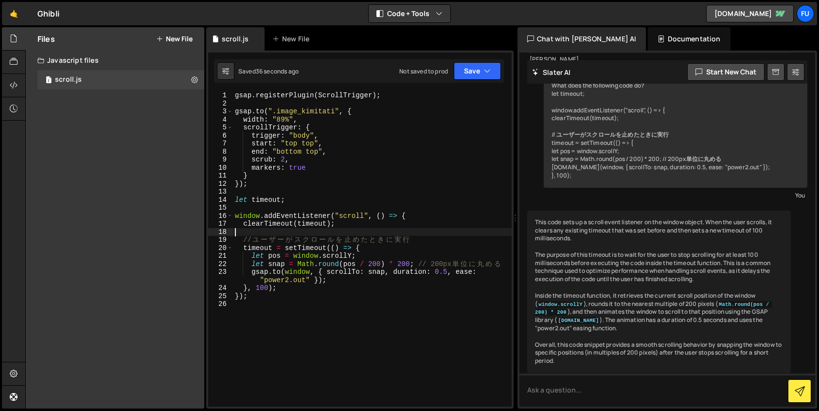
scroll to position [321, 0]
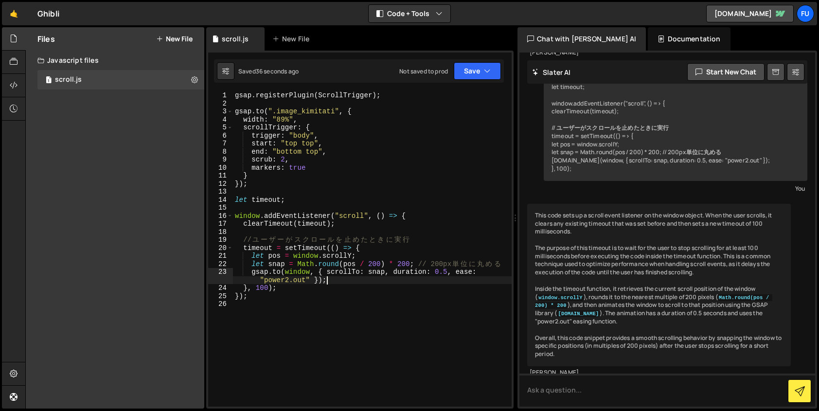
click at [338, 280] on div "gsap . registerPlugin ( ScrollTrigger ) ; gsap . to ( ".image_kimitati" , { wid…" at bounding box center [372, 256] width 279 height 331
click at [335, 290] on div "gsap . registerPlugin ( ScrollTrigger ) ; gsap . to ( ".image_kimitati" , { wid…" at bounding box center [372, 256] width 279 height 331
click at [362, 284] on div "gsap . registerPlugin ( ScrollTrigger ) ; gsap . to ( ".image_kimitati" , { wid…" at bounding box center [372, 256] width 279 height 331
click at [357, 286] on div "gsap . registerPlugin ( ScrollTrigger ) ; gsap . to ( ".image_kimitati" , { wid…" at bounding box center [372, 256] width 279 height 331
click at [352, 282] on div "gsap . registerPlugin ( ScrollTrigger ) ; gsap . to ( ".image_kimitati" , { wid…" at bounding box center [372, 256] width 279 height 331
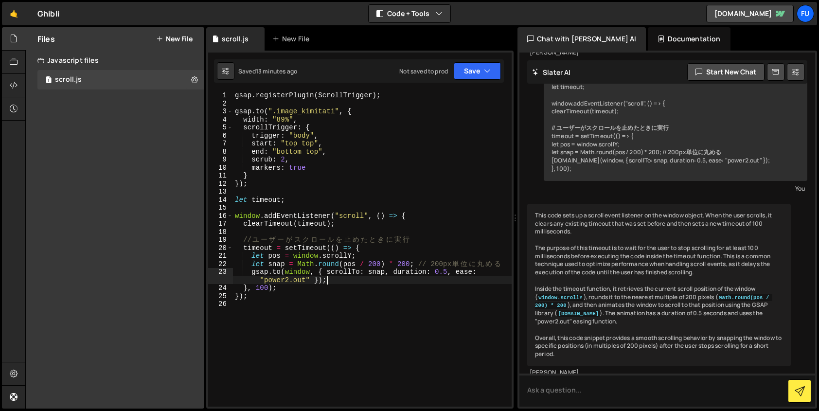
click at [359, 273] on div "gsap . registerPlugin ( ScrollTrigger ) ; gsap . to ( ".image_kimitati" , { wid…" at bounding box center [372, 256] width 279 height 331
click at [389, 251] on div "gsap . registerPlugin ( ScrollTrigger ) ; gsap . to ( ".image_kimitati" , { wid…" at bounding box center [372, 256] width 279 height 331
drag, startPoint x: 448, startPoint y: 170, endPoint x: 480, endPoint y: 115, distance: 63.4
click at [448, 170] on div "gsap . registerPlugin ( ScrollTrigger ) ; gsap . to ( ".image_kimitati" , { wid…" at bounding box center [372, 256] width 279 height 331
click at [434, 177] on div "gsap . registerPlugin ( ScrollTrigger ) ; gsap . to ( ".image_kimitati" , { wid…" at bounding box center [372, 256] width 279 height 331
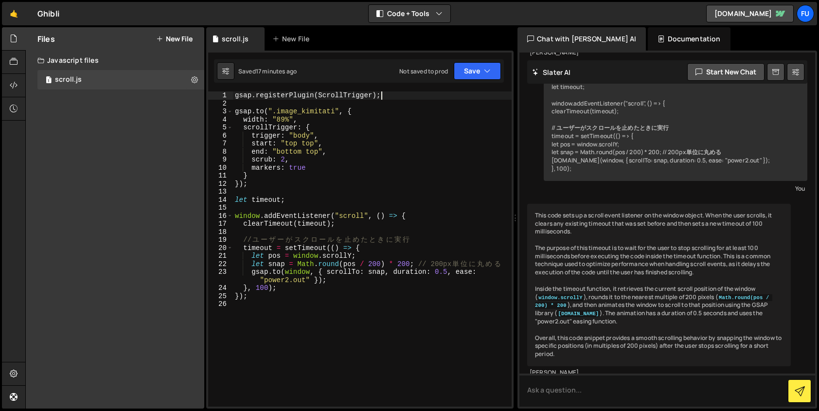
click at [388, 93] on div "gsap . registerPlugin ( ScrollTrigger ) ; gsap . to ( ".image_kimitati" , { wid…" at bounding box center [372, 256] width 279 height 331
click at [373, 94] on div "gsap . registerPlugin ( ScrollTrigger ) ; gsap . to ( ".image_kimitati" , { wid…" at bounding box center [372, 256] width 279 height 331
type textarea "gsap.registerPlugin(ScrollTrigger, scrollTo);"
click at [405, 101] on div "gsap . registerPlugin ( ScrollTrigger , scrollTo ) ; gsap . to ( ".image_kimita…" at bounding box center [372, 256] width 279 height 331
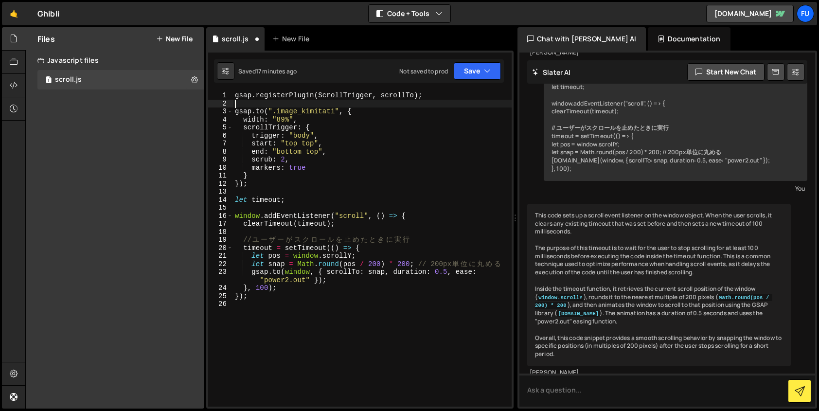
scroll to position [0, 0]
click at [430, 97] on div "gsap . registerPlugin ( ScrollTrigger , scrollTo ) ; gsap . to ( ".image_kimita…" at bounding box center [372, 256] width 279 height 331
click at [391, 88] on div "1 Type cmd + s to save your Javascript file. [DEMOGRAPHIC_DATA]הההההההההההההההה…" at bounding box center [359, 230] width 307 height 358
type textarea "[DOMAIN_NAME](".image_kimitati", {"
click at [391, 108] on div "gsap . registerPlugin ( ScrollTrigger , scrollTo ) ; gsap . to ( ".image_kimita…" at bounding box center [372, 256] width 279 height 331
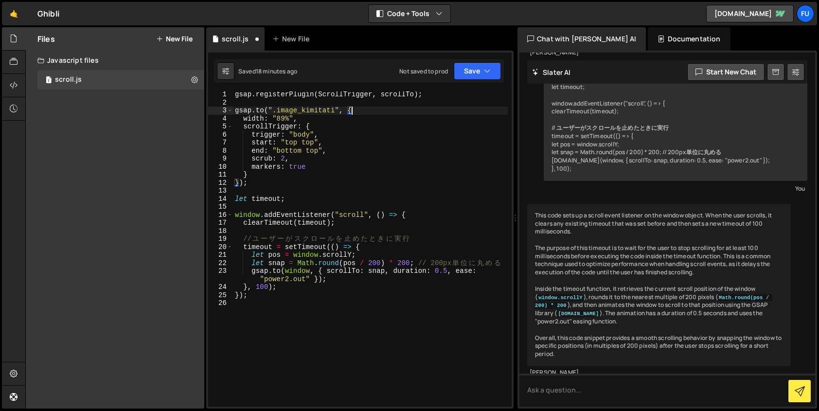
scroll to position [1, 0]
click at [21, 90] on div at bounding box center [14, 85] width 24 height 23
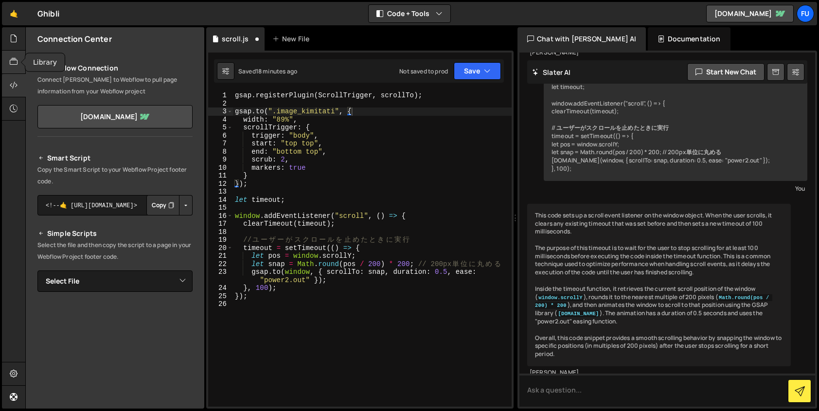
click at [9, 68] on div at bounding box center [14, 62] width 24 height 23
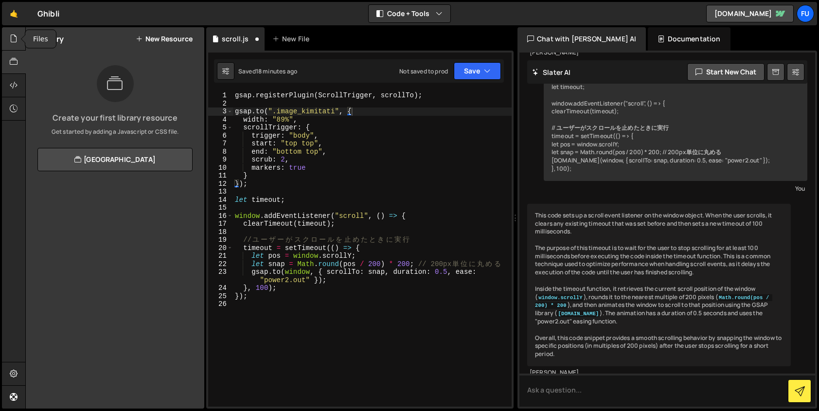
click at [11, 43] on icon at bounding box center [14, 38] width 8 height 11
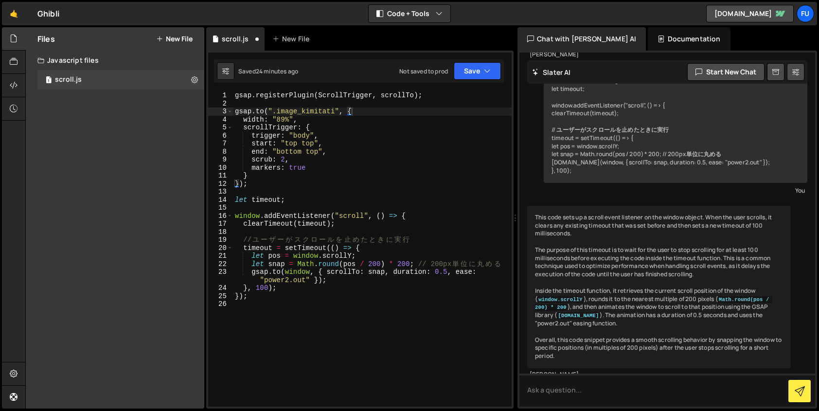
scroll to position [319, 0]
click at [189, 40] on button "New File" at bounding box center [174, 39] width 36 height 8
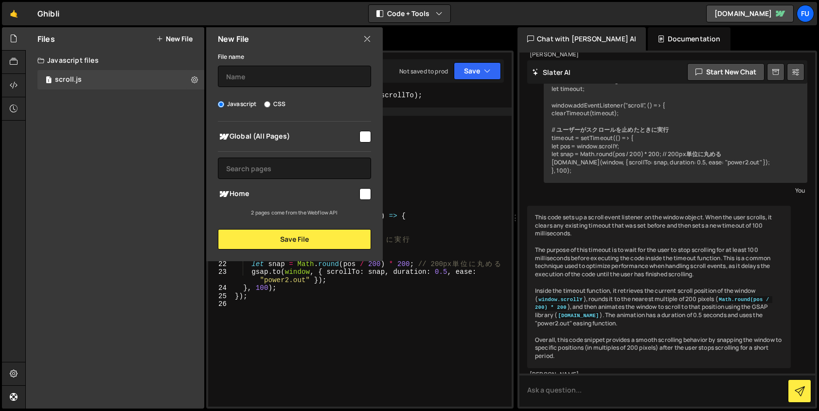
click at [280, 101] on label "CSS" at bounding box center [274, 104] width 21 height 10
click at [270, 101] on input "CSS" at bounding box center [267, 104] width 6 height 6
radio input "true"
click at [281, 79] on input "text" at bounding box center [294, 76] width 153 height 21
click at [371, 197] on input "checkbox" at bounding box center [366, 194] width 12 height 12
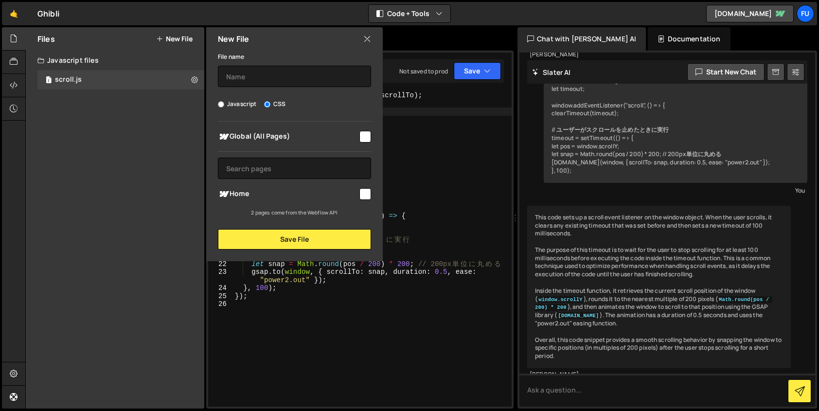
checkbox input "true"
click at [276, 76] on input "text" at bounding box center [294, 76] width 153 height 21
type input "Scroll Snap"
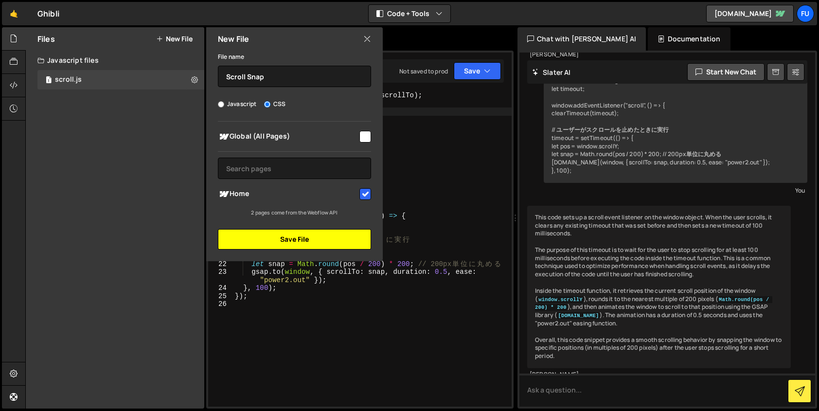
click at [278, 243] on button "Save File" at bounding box center [294, 239] width 153 height 20
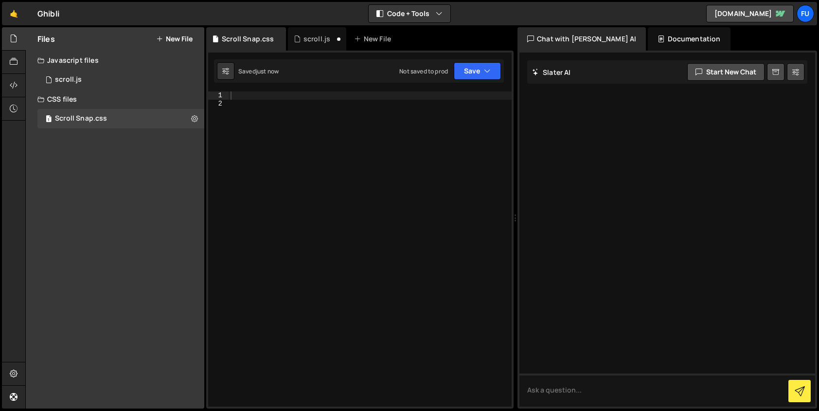
scroll to position [0, 0]
click at [269, 92] on div at bounding box center [370, 256] width 283 height 331
paste textarea "}"
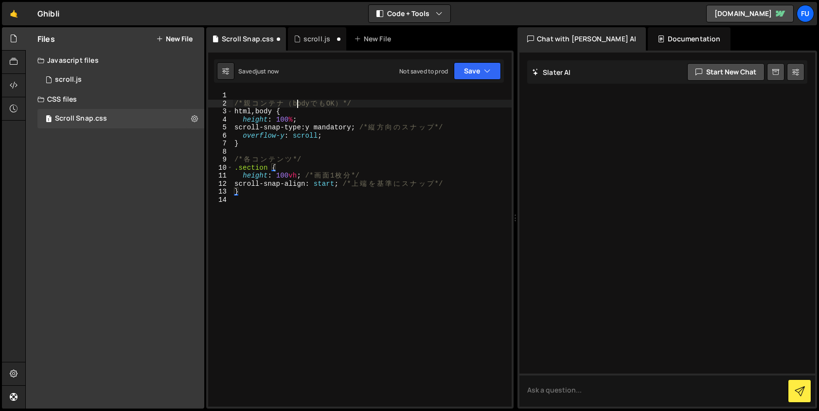
click at [298, 105] on div "/* 親 コ ン テ ナ （ body で も OK ） */ html , body { height : 100 % ; scroll-snap-type…" at bounding box center [372, 256] width 279 height 331
type textarea "/* 親コンテナ（bodyでもOK） */"
click at [277, 101] on div "/* 親 コ ン テ ナ （ body で も OK ） */ html , body { height : 100 % ; scroll-snap-type…" at bounding box center [372, 256] width 279 height 331
click at [315, 98] on div "/* 親 コ ン テ ナ （ body で も OK ） */ html , body { height : 100 % ; scroll-snap-type…" at bounding box center [372, 256] width 279 height 331
click at [232, 108] on span at bounding box center [229, 112] width 5 height 8
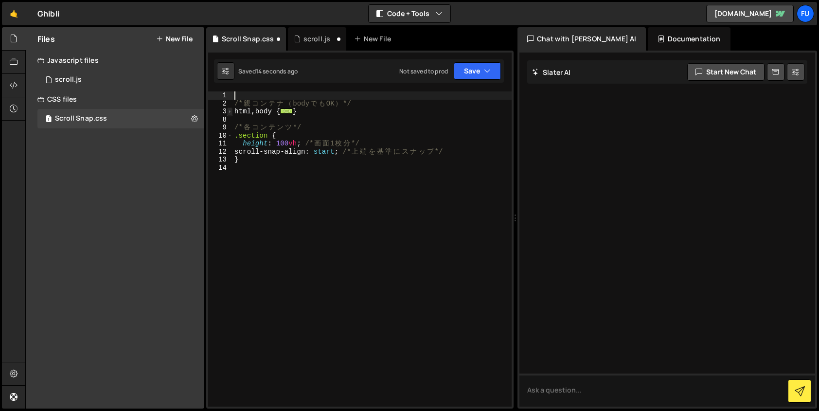
click at [232, 111] on span at bounding box center [229, 112] width 5 height 8
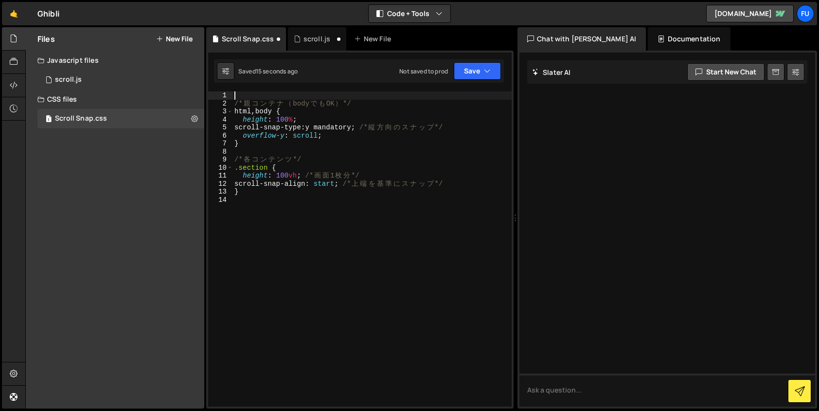
click at [234, 112] on div "/* 親 コ ン テ ナ （ body で も OK ） */ html , body { height : 100 % ; scroll-snap-type…" at bounding box center [372, 256] width 279 height 331
click at [232, 112] on span at bounding box center [229, 112] width 5 height 8
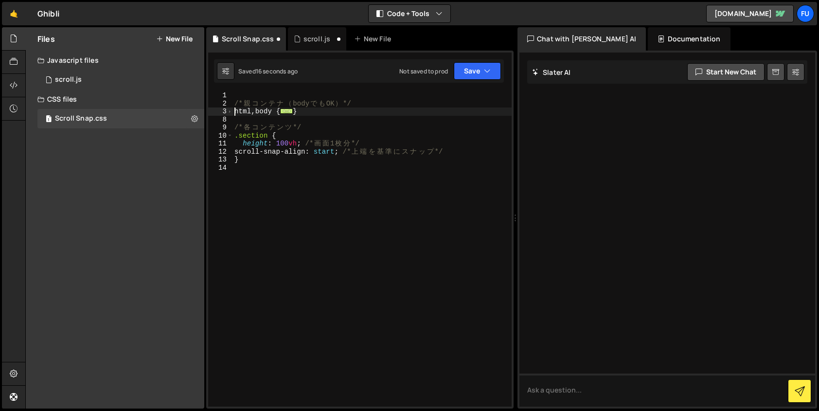
click at [288, 114] on span "..." at bounding box center [286, 110] width 13 height 5
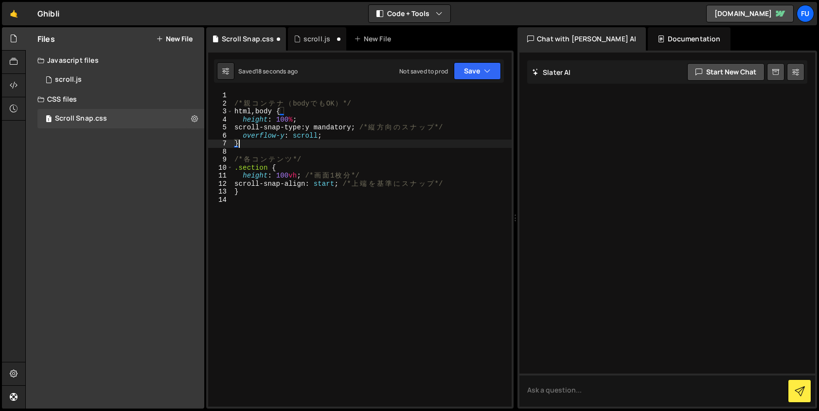
click at [293, 146] on div "/* 親 コ ン テ ナ （ body で も OK ） */ html , body { height : 100 % ; scroll-snap-type…" at bounding box center [372, 256] width 279 height 331
type textarea "}"
click at [293, 154] on div "/* 親 コ ン テ ナ （ body で も OK ） */ html , body { height : 100 % ; scroll-snap-type…" at bounding box center [372, 256] width 279 height 331
click at [486, 66] on icon "button" at bounding box center [487, 71] width 7 height 10
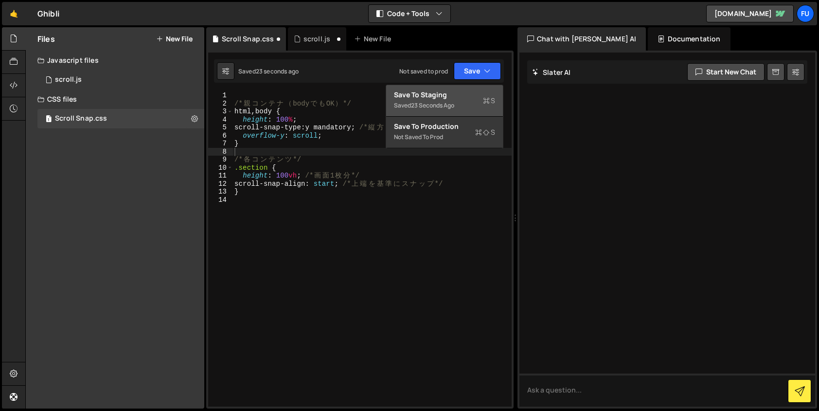
click at [459, 106] on div "Saved 23 seconds ago" at bounding box center [444, 106] width 101 height 12
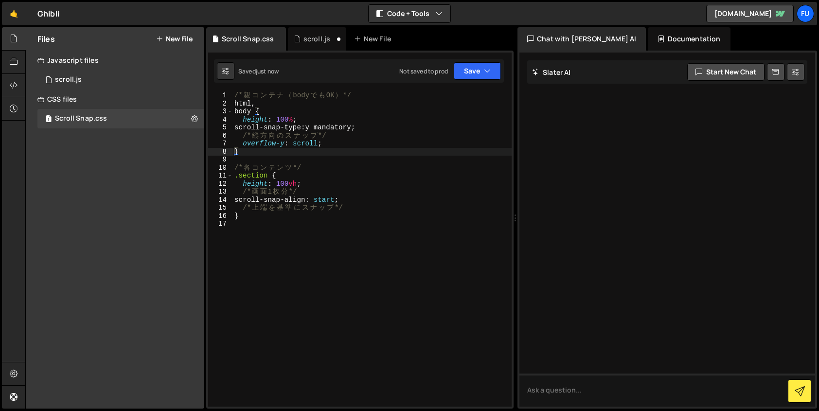
click at [108, 92] on div "CSS files" at bounding box center [115, 99] width 179 height 19
click at [108, 88] on div "1 scroll.js 0" at bounding box center [120, 79] width 167 height 19
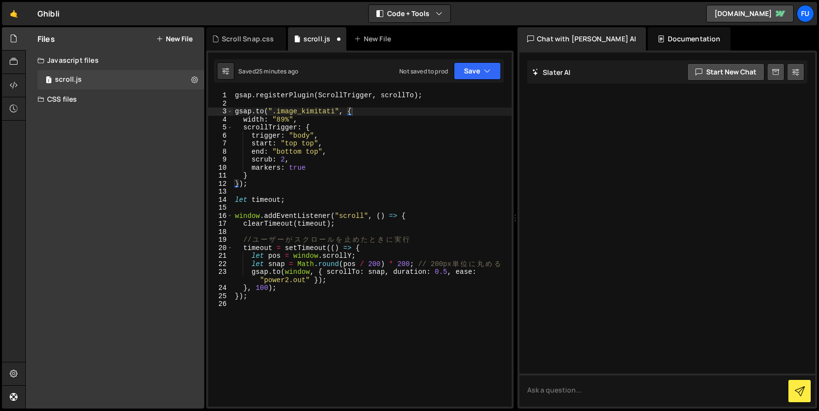
click at [107, 97] on div "CSS files" at bounding box center [115, 99] width 179 height 19
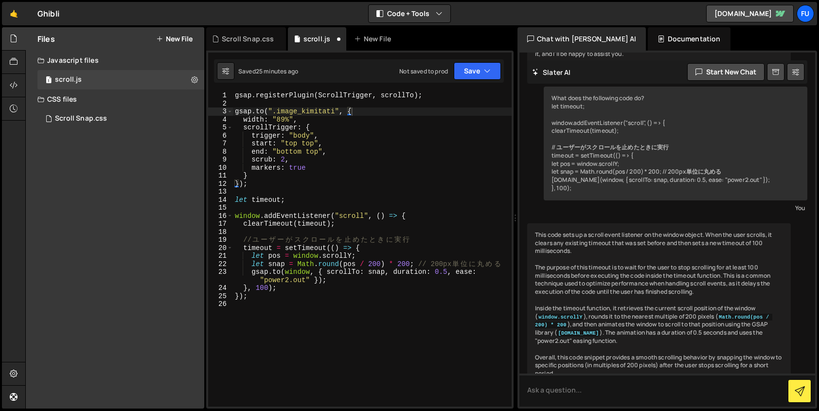
scroll to position [321, 0]
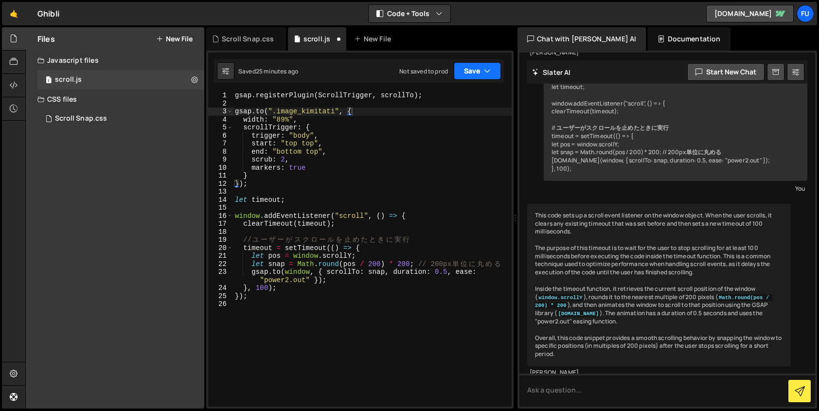
click at [478, 76] on button "Save" at bounding box center [477, 71] width 47 height 18
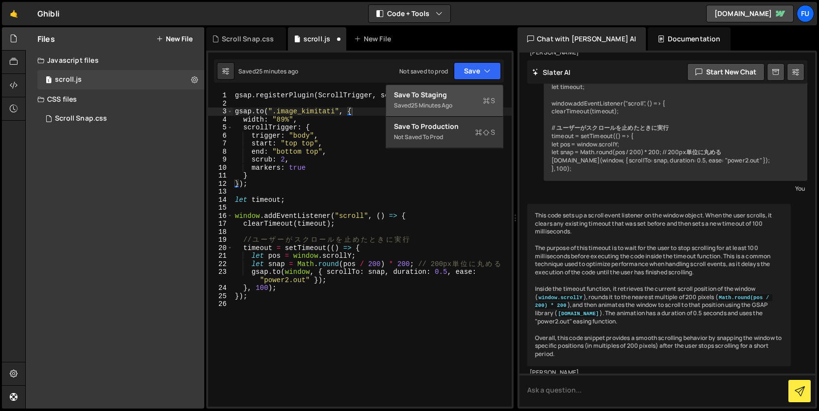
click at [462, 96] on div "Save to Staging S" at bounding box center [444, 95] width 101 height 10
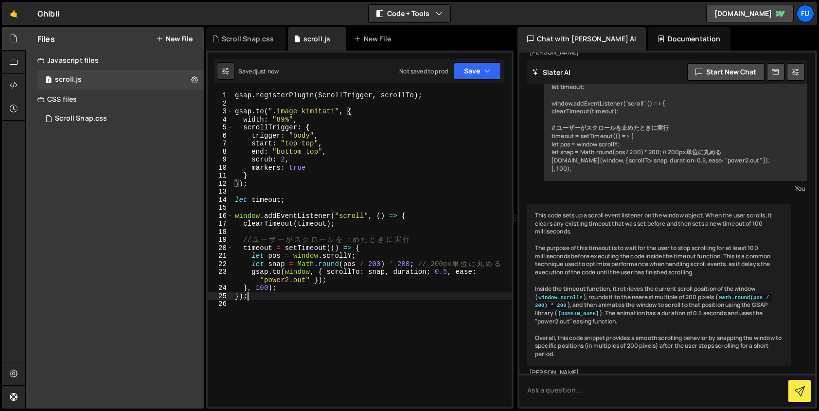
drag, startPoint x: 361, startPoint y: 296, endPoint x: 346, endPoint y: 308, distance: 20.1
click at [360, 297] on div "gsap . registerPlugin ( ScrollTrigger , scrollTo ) ; gsap . to ( ".image_kimita…" at bounding box center [372, 256] width 279 height 331
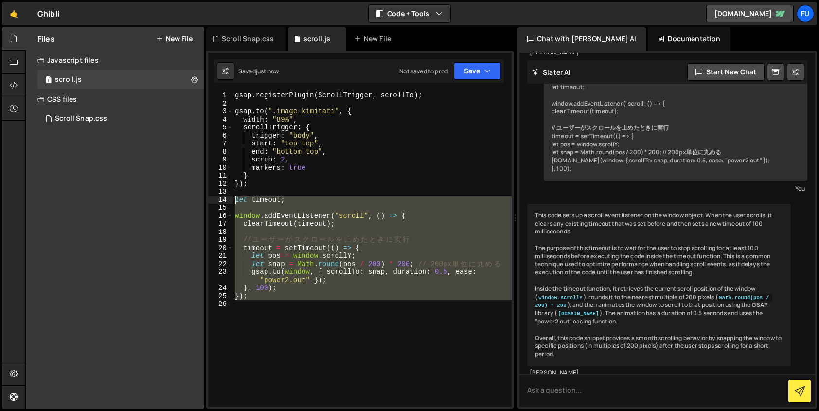
drag, startPoint x: 345, startPoint y: 308, endPoint x: 232, endPoint y: 197, distance: 158.9
click at [232, 197] on div "}); 1 2 3 4 5 6 7 8 9 10 11 12 13 14 15 16 17 18 19 20 21 22 23 24 25 26 gsap .…" at bounding box center [360, 248] width 304 height 315
click at [347, 300] on div "gsap . registerPlugin ( ScrollTrigger , scrollTo ) ; gsap . to ( ".image_kimita…" at bounding box center [372, 248] width 279 height 315
drag, startPoint x: 319, startPoint y: 302, endPoint x: 209, endPoint y: 197, distance: 152.1
click at [209, 197] on div "}); 1 2 3 4 5 6 7 8 9 10 11 12 13 14 15 16 17 18 19 20 21 22 23 24 25 26 gsap .…" at bounding box center [360, 248] width 304 height 315
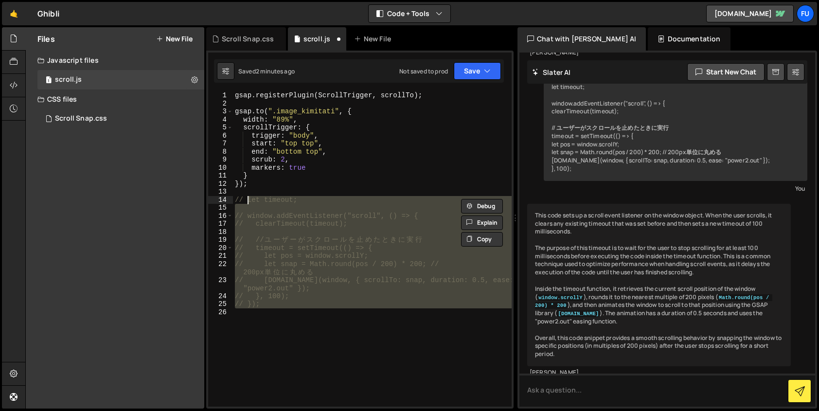
click at [331, 300] on div "gsap . registerPlugin ( ScrollTrigger , scrollTo ) ; gsap . to ( ".image_kimita…" at bounding box center [372, 248] width 279 height 315
type textarea "// }, 100);"
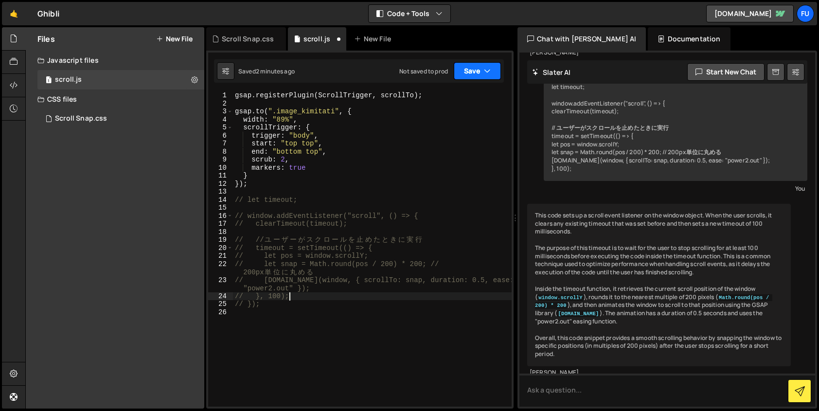
click at [489, 73] on icon "button" at bounding box center [487, 71] width 7 height 10
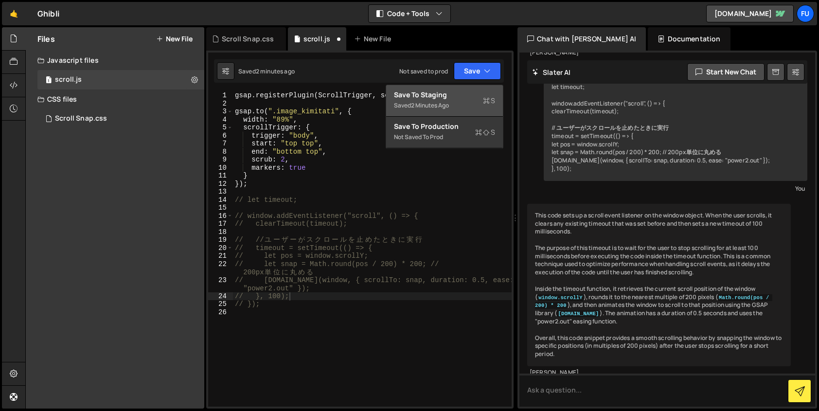
click at [480, 104] on div "Saved 2 minutes ago" at bounding box center [444, 106] width 101 height 12
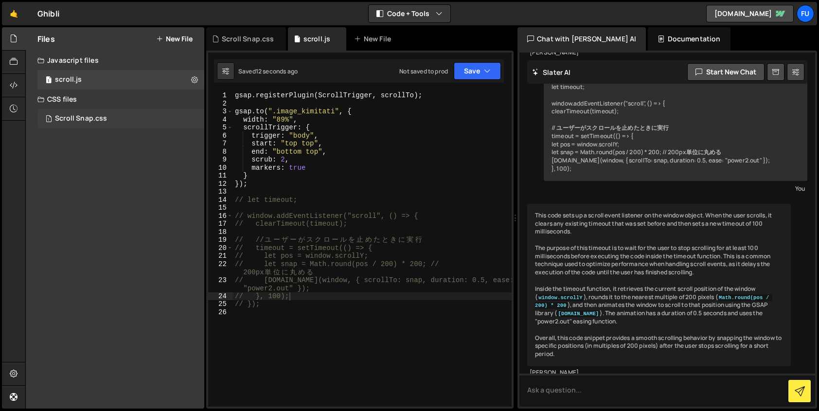
click at [77, 114] on div "Scroll Snap.css" at bounding box center [81, 118] width 52 height 9
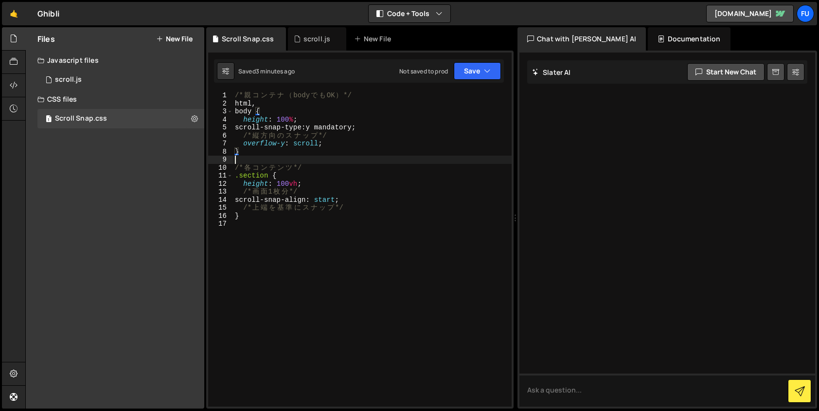
click at [338, 159] on div "/* 親 コ ン テ ナ （ body で も OK ） */ html , body { height : 100 % ; scroll-snap-type…" at bounding box center [372, 256] width 279 height 331
click at [339, 140] on div "/* 親 コ ン テ ナ （ body で も OK ） */ html , body { height : 100 % ; scroll-snap-type…" at bounding box center [372, 256] width 279 height 331
click at [341, 117] on div "/* 親 コ ン テ ナ （ body で も OK ） */ html , body { height : 100 % ; scroll-snap-type…" at bounding box center [372, 256] width 279 height 331
click at [340, 129] on div "/* 親 コ ン テ ナ （ body で も OK ） */ html , body { height : 100 % ; scroll-snap-type…" at bounding box center [372, 256] width 279 height 331
click at [339, 139] on div "/* 親 コ ン テ ナ （ body で も OK ） */ html , body { height : 100 % ; scroll-snap-type…" at bounding box center [372, 256] width 279 height 331
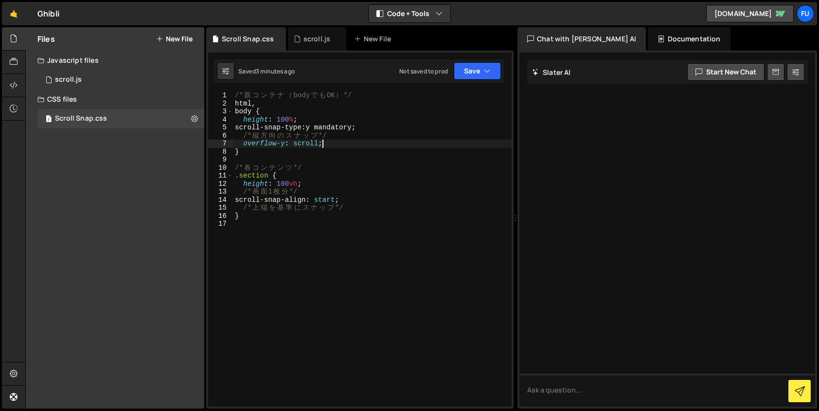
click at [339, 147] on div "/* 親 コ ン テ ナ （ body で も OK ） */ html , body { height : 100 % ; scroll-snap-type…" at bounding box center [372, 256] width 279 height 331
type textarea "overflow-y: scroll;"
click at [338, 156] on div "/* 親 コ ン テ ナ （ body で も OK ） */ html , body { height : 100 % ; scroll-snap-type…" at bounding box center [372, 256] width 279 height 331
click at [338, 163] on div "/* 親 コ ン テ ナ （ body で も OK ） */ html , body { height : 100 % ; scroll-snap-type…" at bounding box center [372, 256] width 279 height 331
click at [337, 172] on div "/* 親 コ ン テ ナ （ body で も OK ） */ html , body { height : 100 % ; scroll-snap-type…" at bounding box center [372, 256] width 279 height 331
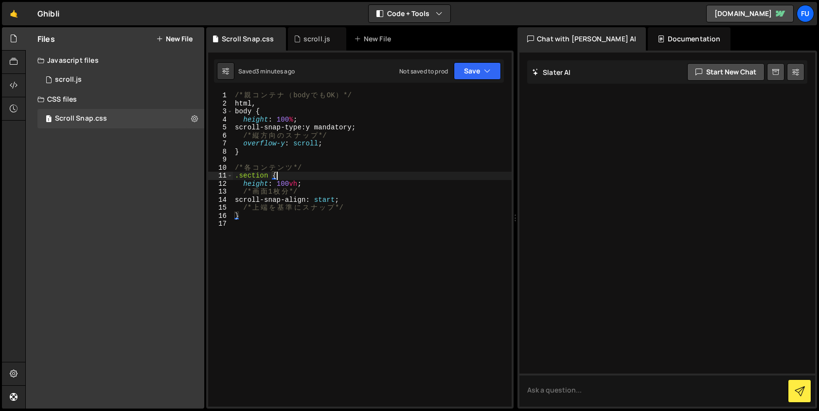
click at [267, 177] on div "/* 親 コ ン テ ナ （ body で も OK ） */ html , body { height : 100 % ; scroll-snap-type…" at bounding box center [372, 256] width 279 height 331
click at [476, 72] on button "Save" at bounding box center [477, 71] width 47 height 18
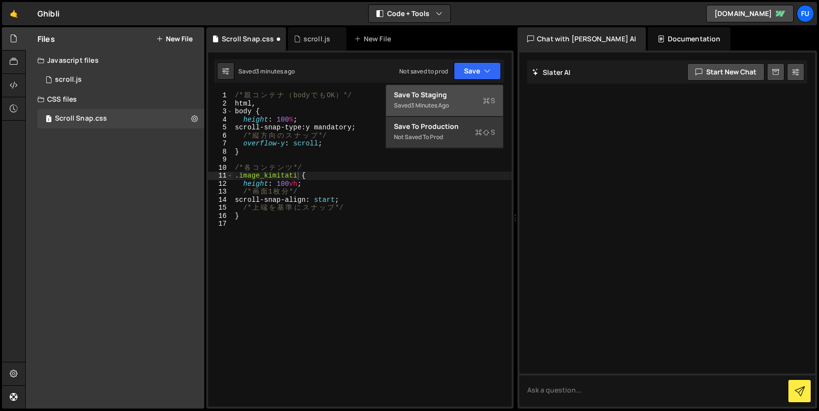
click at [461, 97] on div "Save to Staging S" at bounding box center [444, 95] width 101 height 10
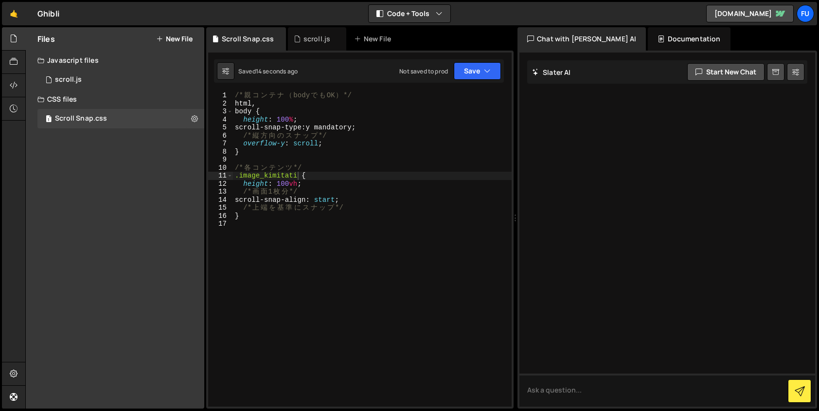
type textarea "}"
click at [341, 153] on div "/* 親 コ ン テ ナ （ body で も OK ） */ html , body { height : 100 % ; scroll-snap-type…" at bounding box center [372, 256] width 279 height 331
click at [340, 158] on div "/* 親 コ ン テ ナ （ body で も OK ） */ html , body { height : 100 % ; scroll-snap-type…" at bounding box center [372, 256] width 279 height 331
click at [341, 151] on div "/* 親 コ ン テ ナ （ body で も OK ） */ html , body { height : 100 % ; scroll-snap-type…" at bounding box center [372, 256] width 279 height 331
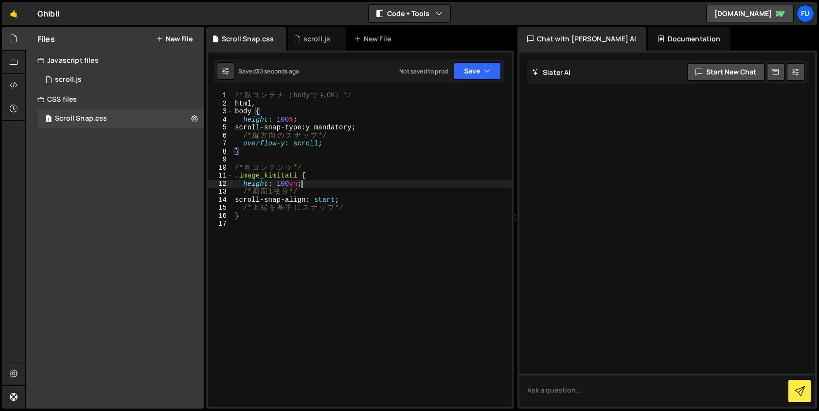
click at [410, 185] on div "/* 親 コ ン テ ナ （ body で も OK ） */ html , body { height : 100 % ; scroll-snap-type…" at bounding box center [372, 256] width 279 height 331
click at [410, 198] on div "/* 親 コ ン テ ナ （ body で も OK ） */ html , body { height : 100 % ; scroll-snap-type…" at bounding box center [372, 256] width 279 height 331
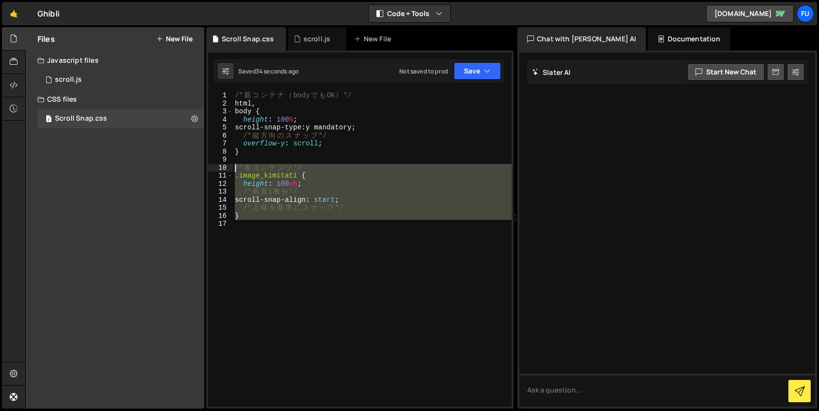
drag, startPoint x: 375, startPoint y: 222, endPoint x: 225, endPoint y: 167, distance: 160.2
click at [225, 167] on div "scroll-snap-align: start; 1 2 3 4 5 6 7 8 9 10 11 12 13 14 15 16 17 /* 親 コ ン テ …" at bounding box center [360, 248] width 304 height 315
click at [254, 211] on div "/* 親 コ ン テ ナ （ body で も OK ） */ html , body { height : 100 % ; scroll-snap-type…" at bounding box center [372, 248] width 279 height 315
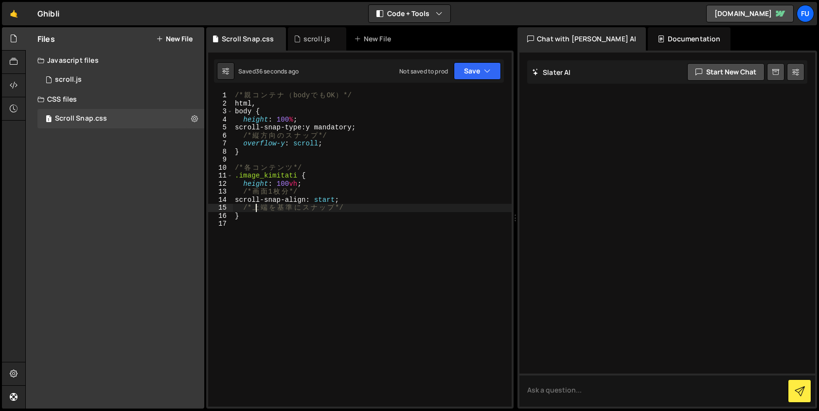
click at [303, 177] on div "/* 親 コ ン テ ナ （ body で も OK ） */ html , body { height : 100 % ; scroll-snap-type…" at bounding box center [372, 256] width 279 height 331
click at [288, 186] on div "/* 親 コ ン テ ナ （ body で も OK ） */ html , body { height : 100 % ; scroll-snap-type…" at bounding box center [372, 256] width 279 height 331
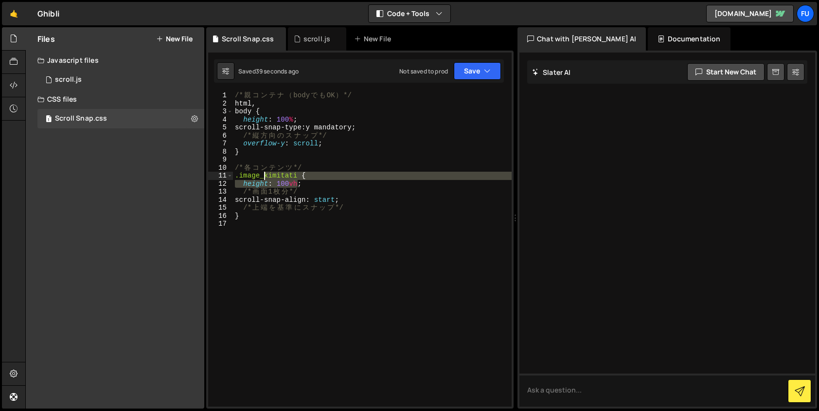
drag, startPoint x: 296, startPoint y: 186, endPoint x: 263, endPoint y: 179, distance: 34.5
click at [263, 179] on div "/* 親 コ ン テ ナ （ body で も OK ） */ html , body { height : 100 % ; scroll-snap-type…" at bounding box center [372, 256] width 279 height 331
click at [336, 186] on div "/* 親 コ ン テ ナ （ body で も OK ） */ html , body { height : 100 % ; scroll-snap-type…" at bounding box center [372, 256] width 279 height 331
type textarea "height: 100vh;"
drag, startPoint x: 329, startPoint y: 182, endPoint x: 215, endPoint y: 183, distance: 114.8
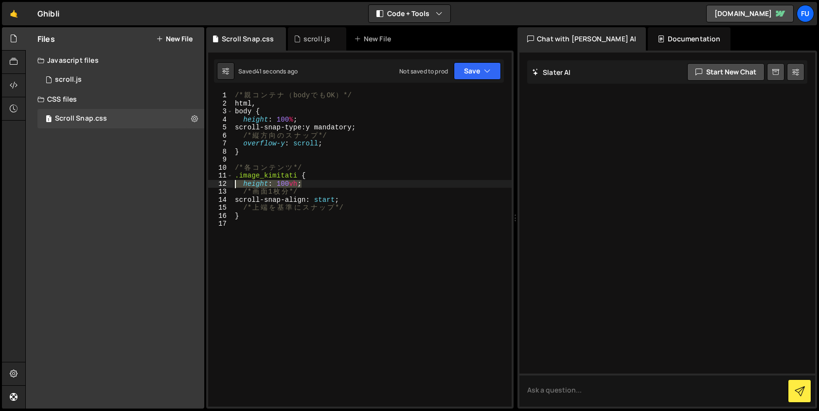
click at [215, 183] on div "height: 100vh; 1 2 3 4 5 6 7 8 9 10 11 12 13 14 15 16 17 /* 親 コ ン テ ナ （ body で …" at bounding box center [360, 248] width 304 height 315
click at [446, 206] on div "/* 親 コ ン テ ナ （ body で も OK ） */ html , body { height : 100 % ; scroll-snap-type…" at bounding box center [372, 256] width 279 height 331
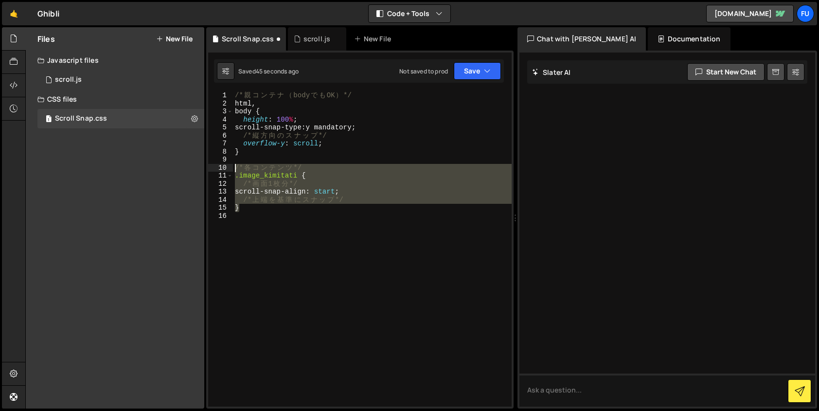
drag, startPoint x: 333, startPoint y: 211, endPoint x: 234, endPoint y: 168, distance: 107.4
click at [234, 168] on div "/* 親 コ ン テ ナ （ body で も OK ） */ html , body { height : 100 % ; scroll-snap-type…" at bounding box center [372, 256] width 279 height 331
type textarea "/* 各コンテンツ */ .image_kimitati {"
click at [260, 239] on div "/* 親 コ ン テ ナ （ body で も OK ） */ html , body { height : 100 % ; scroll-snap-type…" at bounding box center [372, 256] width 279 height 331
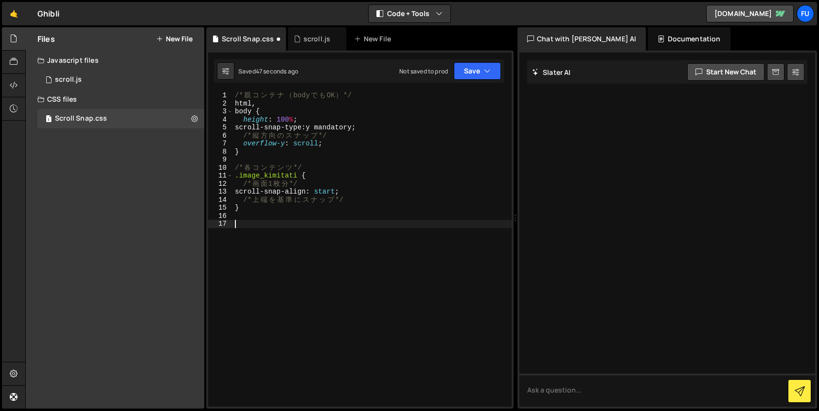
paste textarea "}"
drag, startPoint x: 298, startPoint y: 234, endPoint x: 265, endPoint y: 233, distance: 32.6
click at [265, 233] on div "/* 親 コ ン テ ナ （ body で も OK ） */ html , body { height : 100 % ; scroll-snap-type…" at bounding box center [372, 256] width 279 height 331
click at [324, 258] on div "/* 親 コ ン テ ナ （ body で も OK ） */ html , body { height : 100 % ; scroll-snap-type…" at bounding box center [372, 256] width 279 height 331
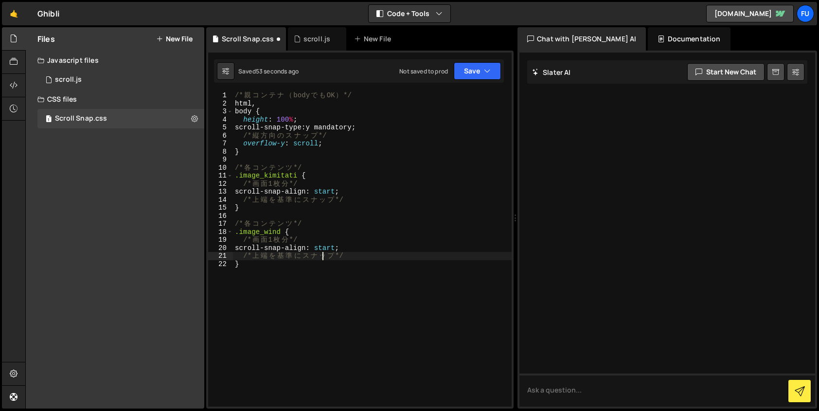
click at [298, 267] on div "/* 親 コ ン テ ナ （ body で も OK ） */ html , body { height : 100 % ; scroll-snap-type…" at bounding box center [372, 256] width 279 height 331
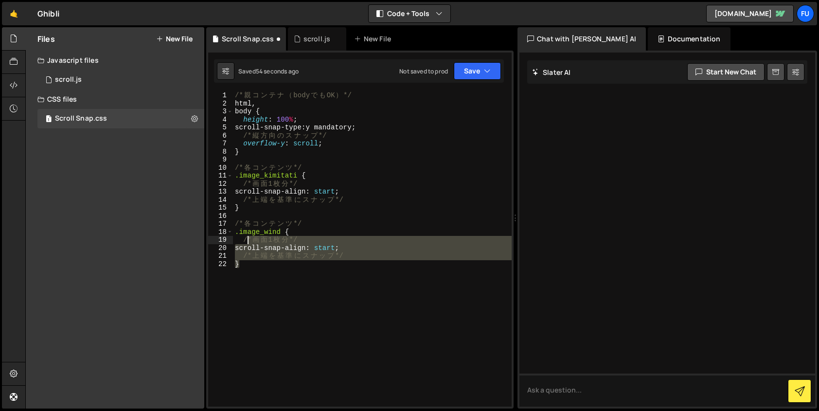
drag, startPoint x: 308, startPoint y: 268, endPoint x: 236, endPoint y: 235, distance: 79.2
click at [236, 235] on div "/* 親 コ ン テ ナ （ body で も OK ） */ html , body { height : 100 % ; scroll-snap-type…" at bounding box center [372, 256] width 279 height 331
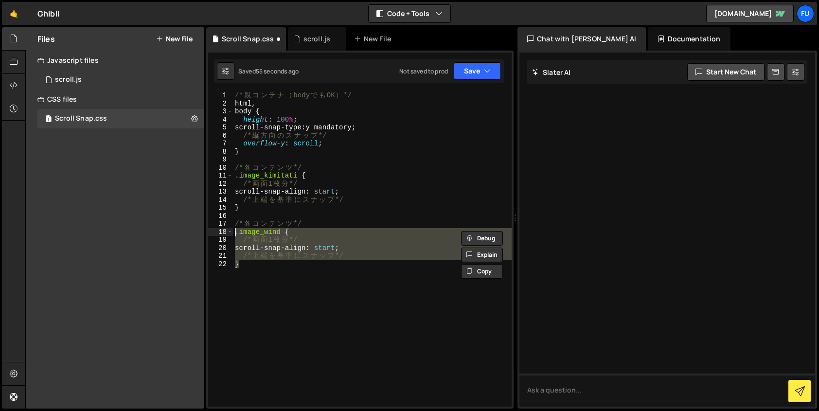
click at [265, 274] on div "/* 親 コ ン テ ナ （ body で も OK ） */ html , body { height : 100 % ; scroll-snap-type…" at bounding box center [372, 248] width 279 height 315
type textarea "}"
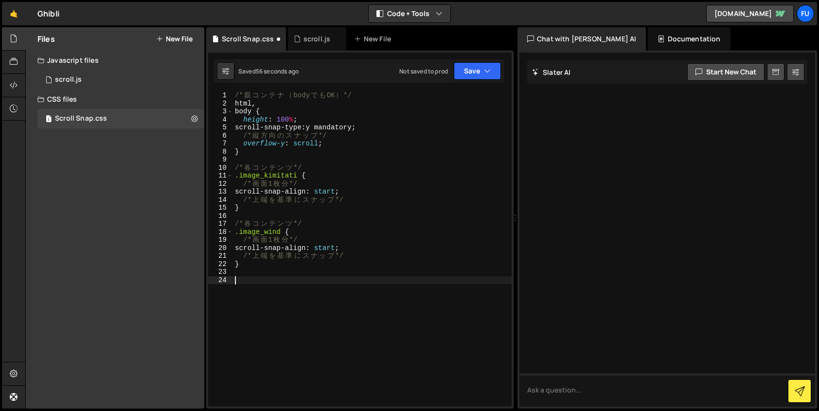
paste textarea "}"
click at [279, 278] on div "/* 親 コ ン テ ナ （ body で も OK ） */ html , body { height : 100 % ; scroll-snap-type…" at bounding box center [372, 256] width 279 height 331
click at [281, 279] on div "/* 親 コ ン テ ナ （ body で も OK ） */ html , body { height : 100 % ; scroll-snap-type…" at bounding box center [372, 256] width 279 height 331
click at [480, 65] on button "Save" at bounding box center [477, 71] width 47 height 18
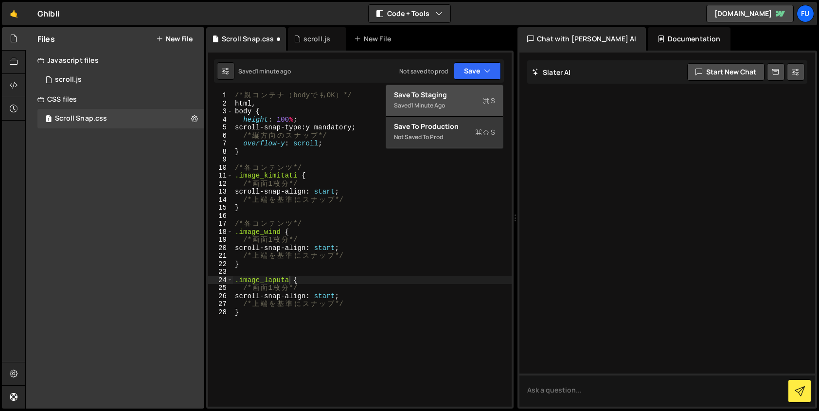
click at [480, 90] on div "Save to Staging S" at bounding box center [444, 95] width 101 height 10
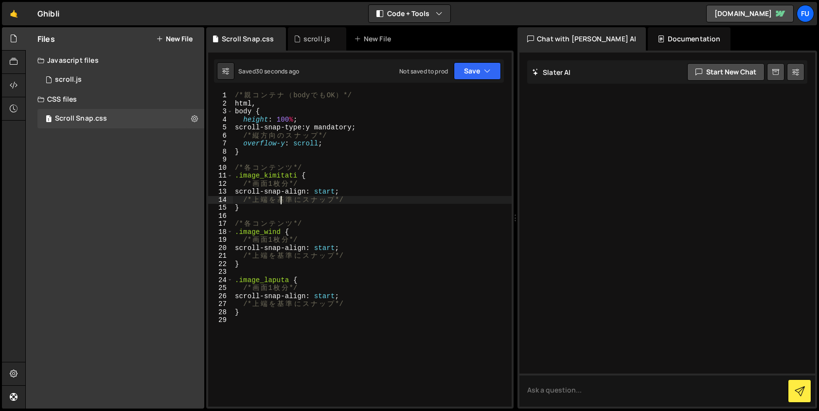
click at [280, 196] on div "/* 親 コ ン テ ナ （ body で も OK ） */ html , body { height : 100 % ; scroll-snap-type…" at bounding box center [372, 256] width 279 height 331
click at [345, 190] on div "/* 親 コ ン テ ナ （ body で も OK ） */ html , body { height : 100 % ; scroll-snap-type…" at bounding box center [372, 256] width 279 height 331
click at [344, 249] on div "/* 親 コ ン テ ナ （ body で も OK ） */ html , body { height : 100 % ; scroll-snap-type…" at bounding box center [372, 256] width 279 height 331
click at [343, 297] on div "/* 親 コ ン テ ナ （ body で も OK ） */ html , body { height : 100 % ; scroll-snap-type…" at bounding box center [372, 256] width 279 height 331
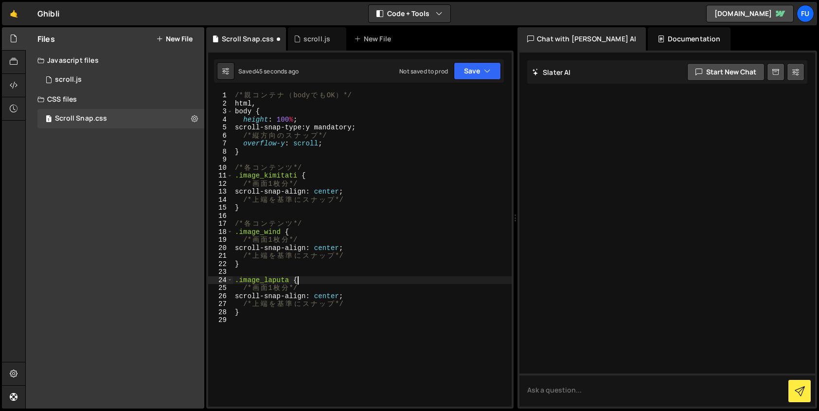
click at [432, 282] on div "/* 親 コ ン テ ナ （ body で も OK ） */ html , body { height : 100 % ; scroll-snap-type…" at bounding box center [372, 256] width 279 height 331
click at [484, 66] on icon "button" at bounding box center [487, 71] width 7 height 10
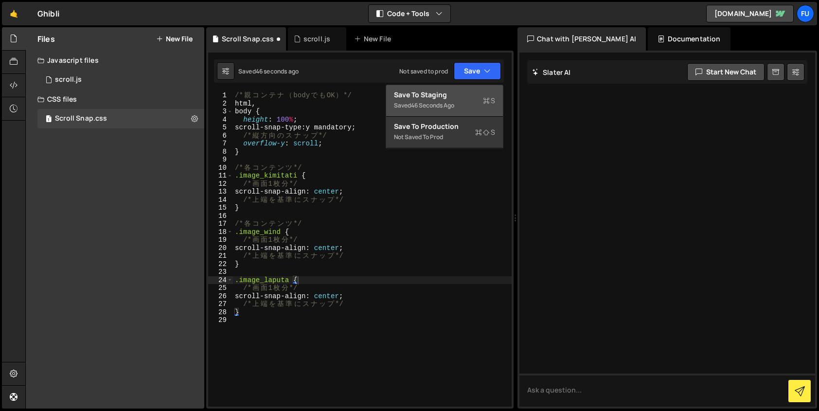
click at [479, 100] on div "Saved 46 seconds ago" at bounding box center [444, 106] width 101 height 12
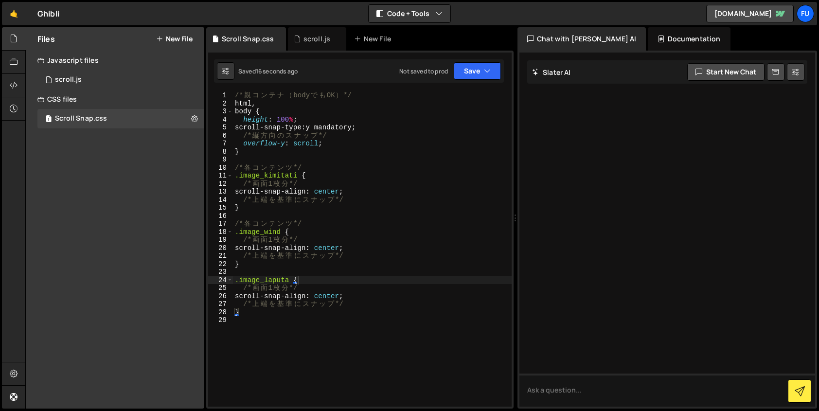
click at [344, 184] on div "/* 親 コ ン テ ナ （ body で も OK ） */ html , body { height : 100 % ; scroll-snap-type…" at bounding box center [372, 256] width 279 height 331
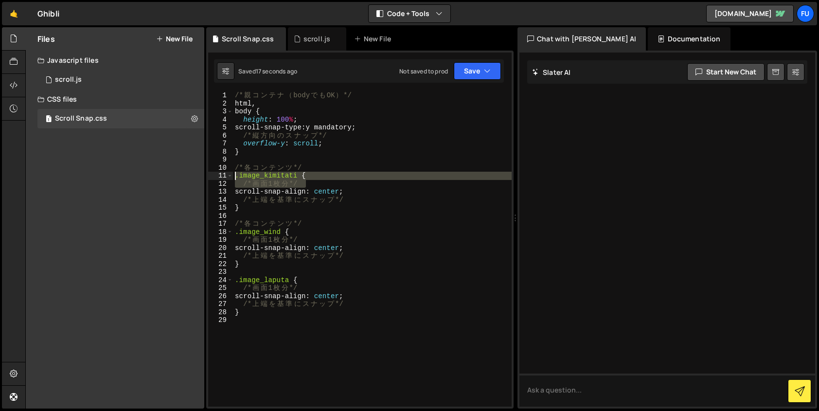
drag, startPoint x: 339, startPoint y: 180, endPoint x: 222, endPoint y: 180, distance: 117.2
click at [222, 180] on div "/* 画面1枚分 */ 1 2 3 4 5 6 7 8 9 10 11 12 13 14 15 16 17 18 19 20 21 22 23 24 25 2…" at bounding box center [360, 248] width 304 height 315
click at [344, 192] on div "/* 親 コ ン テ ナ （ body で も OK ） */ html , body { height : 100 % ; scroll-snap-type…" at bounding box center [372, 256] width 279 height 331
click at [324, 183] on div "/* 親 コ ン テ ナ （ body で も OK ） */ html , body { height : 100 % ; scroll-snap-type…" at bounding box center [372, 256] width 279 height 331
type textarea "/* 画面1枚分 */"
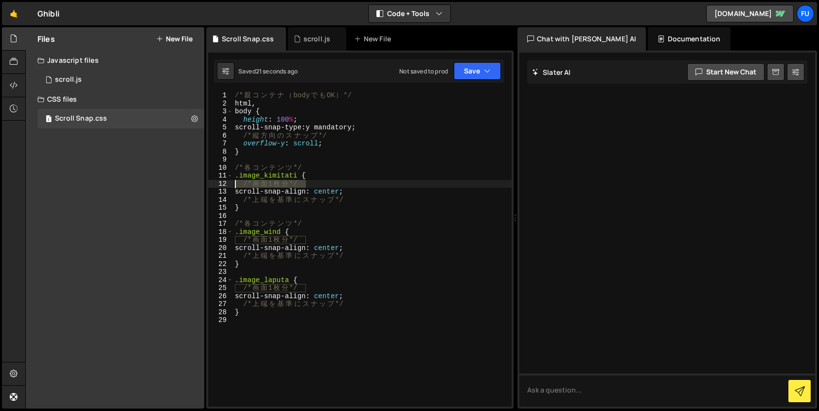
drag, startPoint x: 322, startPoint y: 183, endPoint x: 226, endPoint y: 181, distance: 95.9
click at [226, 181] on div "/* 画面1枚分 */ 1 2 3 4 5 6 7 8 9 10 11 12 13 14 15 16 17 18 19 20 21 22 23 24 25 2…" at bounding box center [360, 248] width 304 height 315
type textarea ".image_kimitati {"
drag, startPoint x: 323, startPoint y: 234, endPoint x: 233, endPoint y: 233, distance: 90.0
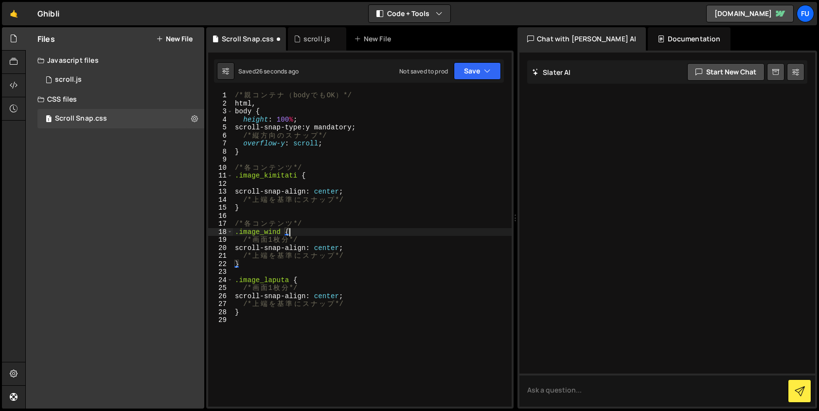
click at [233, 233] on div "/* 親 コ ン テ ナ （ body で も OK ） */ html , body { height : 100 % ; scroll-snap-type…" at bounding box center [372, 256] width 279 height 331
click at [301, 234] on div "/* 親 コ ン テ ナ （ body で も OK ） */ html , body { height : 100 % ; scroll-snap-type…" at bounding box center [372, 248] width 279 height 315
drag, startPoint x: 311, startPoint y: 241, endPoint x: 216, endPoint y: 241, distance: 95.8
click at [216, 241] on div ".image_wind { 1 2 3 4 5 6 7 8 9 10 11 12 13 14 15 16 17 18 19 20 21 22 23 24 25…" at bounding box center [360, 248] width 304 height 315
type textarea "/* 画面1枚分 */"
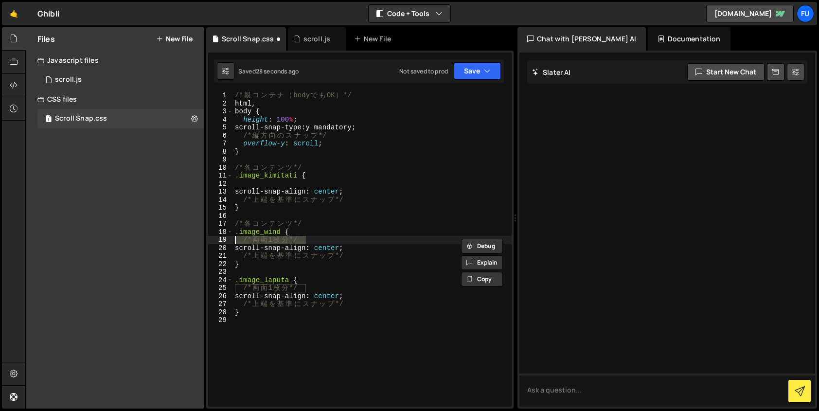
type textarea ".image_wind {"
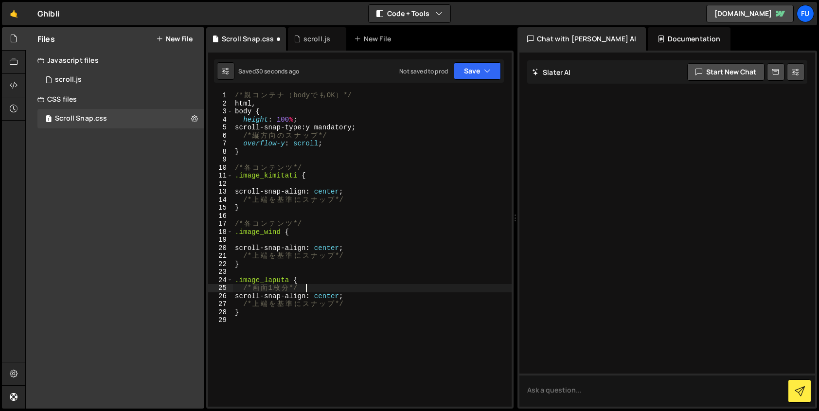
click at [310, 287] on div "/* 親 コ ン テ ナ （ body で も OK ） */ html , body { height : 100 % ; scroll-snap-type…" at bounding box center [372, 256] width 279 height 331
drag, startPoint x: 303, startPoint y: 287, endPoint x: 234, endPoint y: 287, distance: 69.1
click at [234, 287] on div "/* 親 コ ン テ ナ （ body で も OK ） */ html , body { height : 100 % ; scroll-snap-type…" at bounding box center [372, 256] width 279 height 331
click at [326, 283] on div "/* 親 コ ン テ ナ （ body で も OK ） */ html , body { height : 100 % ; scroll-snap-type…" at bounding box center [372, 256] width 279 height 331
drag, startPoint x: 320, startPoint y: 288, endPoint x: 224, endPoint y: 288, distance: 95.8
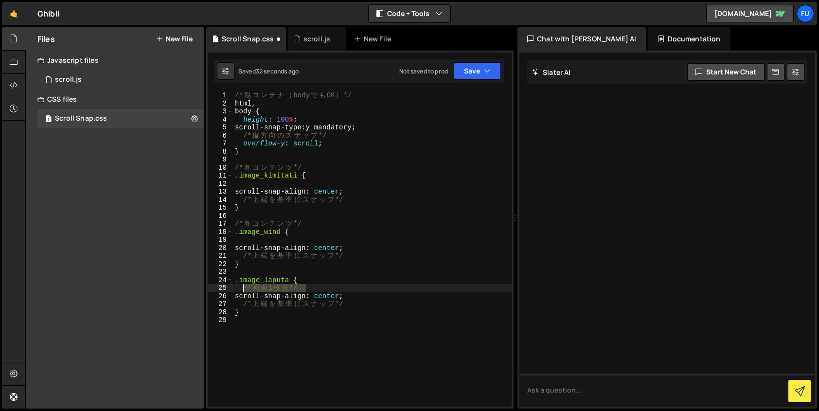
click at [224, 288] on div ".image_laputa { 1 2 3 4 5 6 7 8 9 10 11 12 13 14 15 16 17 18 19 20 21 22 23 24 …" at bounding box center [360, 248] width 304 height 315
type textarea "/*画面1枚分 */"
type textarea ".image_laputa {"
click at [311, 152] on div "/* 親 コ ン テ ナ （ body で も OK ） */ html , body { height : 100 % ; scroll-snap-type…" at bounding box center [372, 256] width 279 height 331
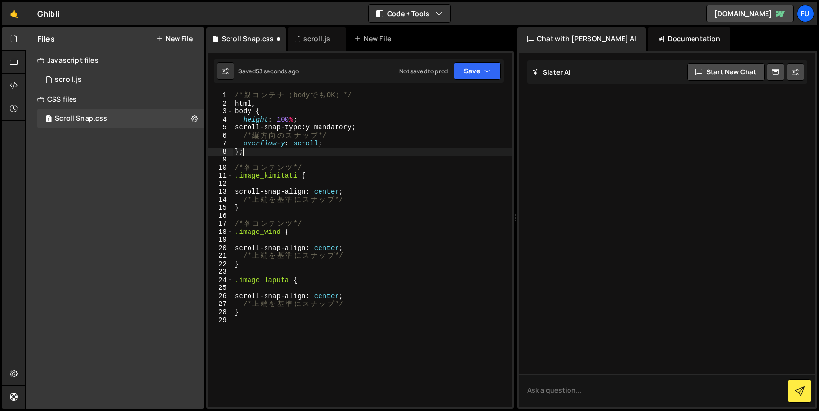
click at [292, 210] on div "/* 親 コ ン テ ナ （ body で も OK ） */ html , body { height : 100 % ; scroll-snap-type…" at bounding box center [372, 256] width 279 height 331
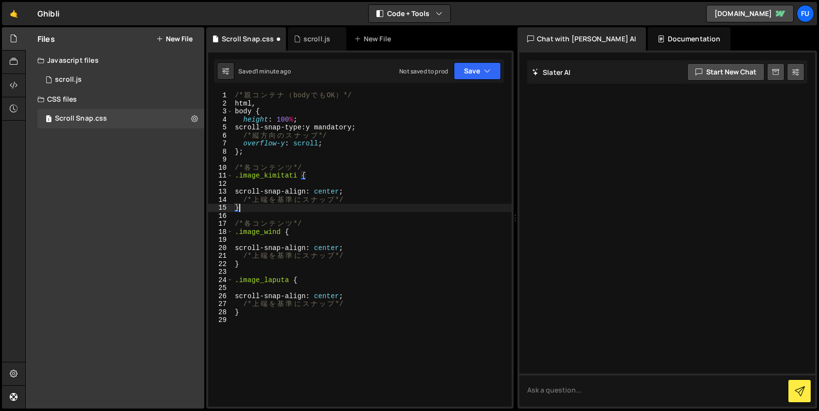
click at [263, 151] on div "/* 親 コ ン テ ナ （ body で も OK ） */ html , body { height : 100 % ; scroll-snap-type…" at bounding box center [372, 256] width 279 height 331
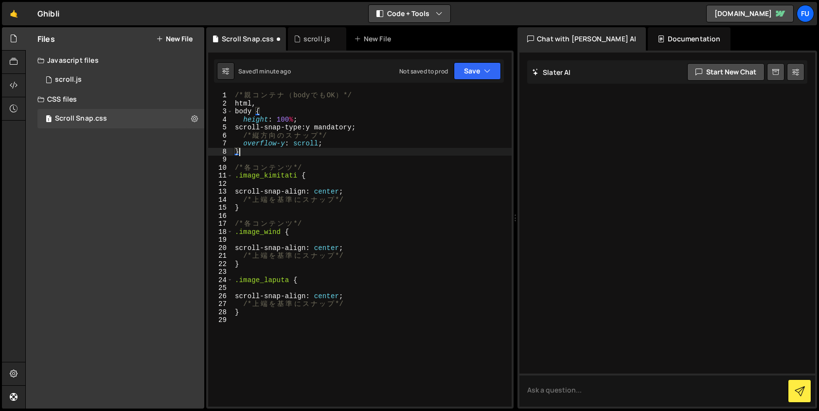
type textarea "}"
click at [396, 162] on div "/* 親 コ ン テ ナ （ body で も OK ） */ html , body { height : 100 % ; scroll-snap-type…" at bounding box center [372, 256] width 279 height 331
click at [334, 153] on div "/* 親 コ ン テ ナ （ body で も OK ） */ html , body { height : 100 % ; scroll-snap-type…" at bounding box center [372, 256] width 279 height 331
click at [297, 114] on div "/* 親 コ ン テ ナ （ body で も OK ） */ html , body { height : 100 % ; scroll-snap-type…" at bounding box center [372, 256] width 279 height 331
click at [275, 103] on div "/* 親 コ ン テ ナ （ body で も OK ） */ html , body { height : 100 % ; scroll-snap-type…" at bounding box center [372, 256] width 279 height 331
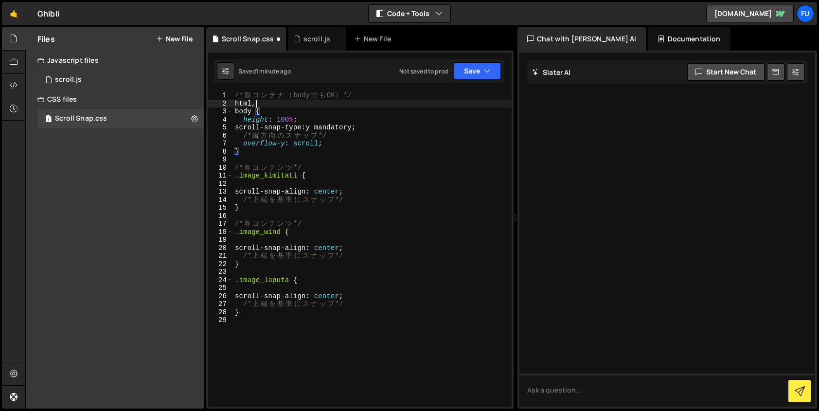
type textarea "html,"
drag, startPoint x: 275, startPoint y: 103, endPoint x: 221, endPoint y: 103, distance: 53.5
click at [221, 103] on div "html, 1 2 3 4 5 6 7 8 9 10 11 12 13 14 15 16 17 18 19 20 21 22 23 24 25 26 27 2…" at bounding box center [360, 248] width 304 height 315
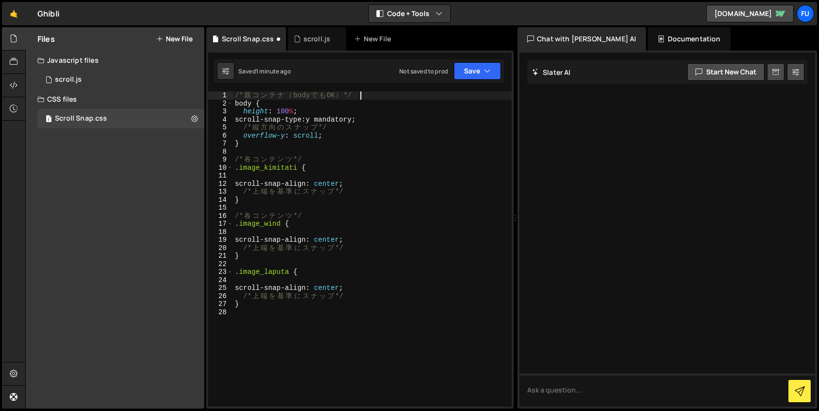
click at [283, 107] on div "/* 親 コ ン テ ナ （ body で も OK ） */ body { height : 100 % ; scroll-snap-type : y ma…" at bounding box center [372, 256] width 279 height 331
click at [314, 129] on div "/* 親 コ ン テ ナ （ body で も OK ） */ body { height : 100 % ; scroll-snap-type : y ma…" at bounding box center [372, 256] width 279 height 331
click at [464, 78] on button "Save" at bounding box center [477, 71] width 47 height 18
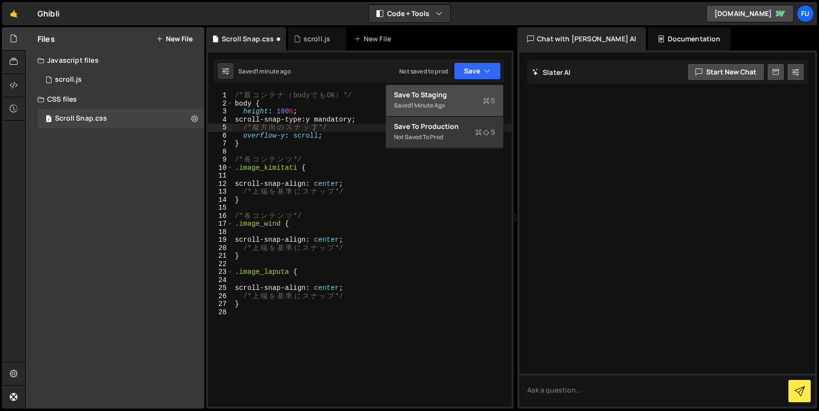
click at [464, 111] on button "Save to Staging S Saved 1 minute ago" at bounding box center [444, 101] width 117 height 32
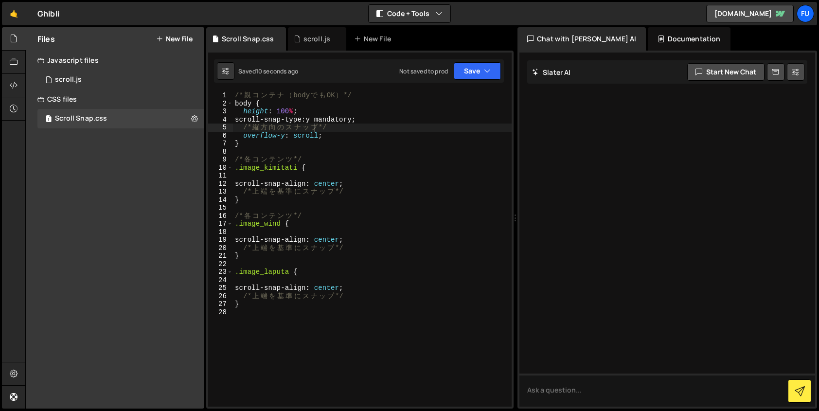
click at [402, 162] on div "/* 親 コ ン テ ナ （ body で も OK ） */ body { height : 100 % ; scroll-snap-type : y ma…" at bounding box center [372, 256] width 279 height 331
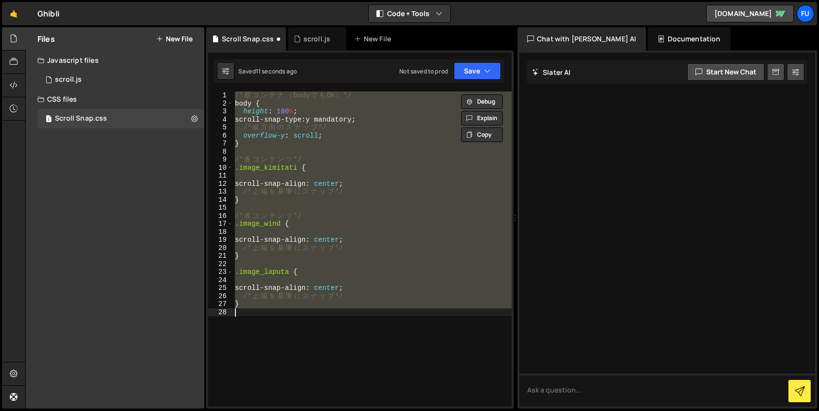
type textarea "/* 親コンテナ（bodyでもOK） */ html,"
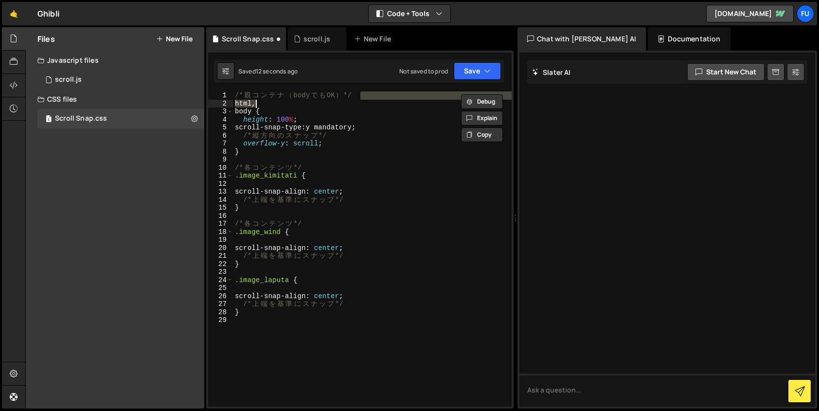
click at [402, 162] on div "/* 親 コ ン テ ナ （ body で も OK ） */ html , body { height : 100 % ; scroll-snap-type…" at bounding box center [372, 256] width 279 height 331
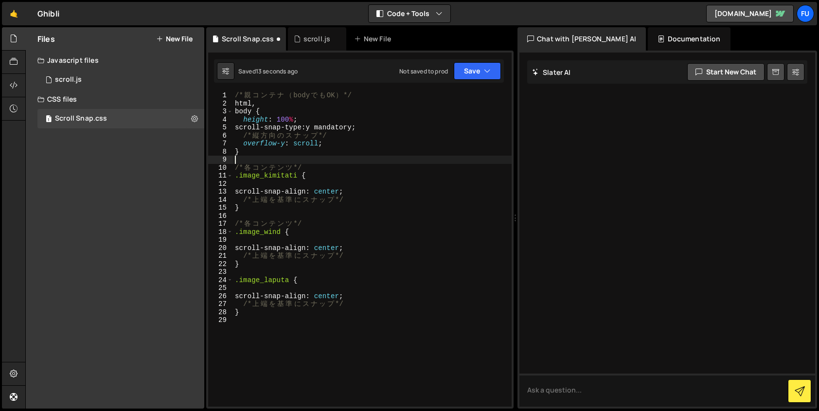
click at [254, 90] on div "1 Type cmd + s to save your Javascript file. [DEMOGRAPHIC_DATA]הההההההההההההההה…" at bounding box center [359, 230] width 307 height 358
click at [252, 106] on div "/* 親 コ ン テ ナ （ body で も OK ） */ html , body { height : 100 % ; scroll-snap-type…" at bounding box center [372, 256] width 279 height 331
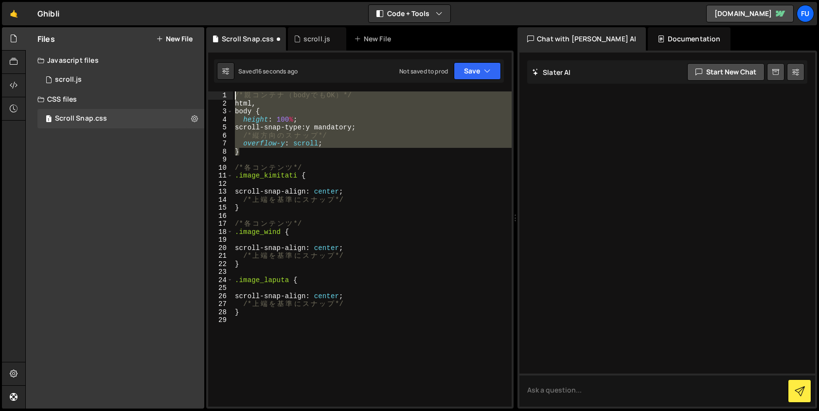
drag, startPoint x: 330, startPoint y: 150, endPoint x: 216, endPoint y: 97, distance: 126.2
click at [216, 97] on div "html, 1 2 3 4 5 6 7 8 9 10 11 12 13 14 15 16 17 18 19 20 21 22 23 24 25 26 27 2…" at bounding box center [360, 248] width 304 height 315
click at [292, 145] on div "/* 親 コ ン テ ナ （ body で も OK ） */ html , body { height : 100 % ; scroll-snap-type…" at bounding box center [372, 248] width 279 height 315
type textarea "overflow-y: scroll;"
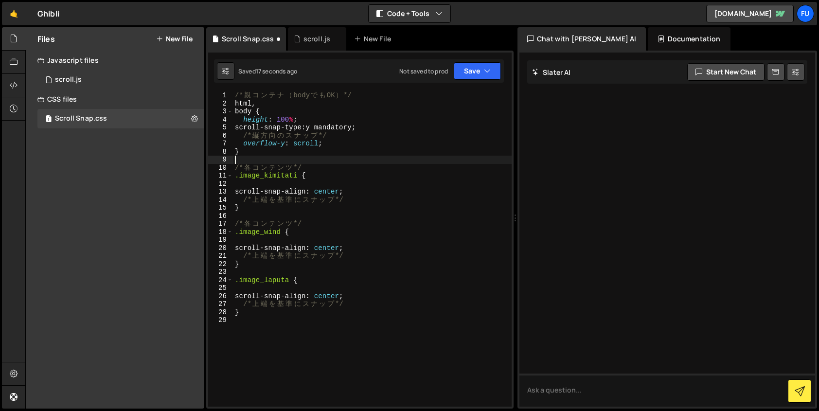
click at [291, 159] on div "/* 親 コ ン テ ナ （ body で も OK ） */ html , body { height : 100 % ; scroll-snap-type…" at bounding box center [372, 256] width 279 height 331
click at [292, 156] on div "/* 親 コ ン テ ナ （ body で も OK ） */ html , body { height : 100 % ; scroll-snap-type…" at bounding box center [372, 256] width 279 height 331
click at [292, 151] on div "/* 親 コ ン テ ナ （ body で も OK ） */ html , body { height : 100 % ; scroll-snap-type…" at bounding box center [372, 256] width 279 height 331
click at [284, 193] on div "/* 親 コ ン テ ナ （ body で も OK ） */ html , body { height : 100 % ; scroll-snap-type…" at bounding box center [372, 256] width 279 height 331
type textarea "scroll-snap-align: center;"
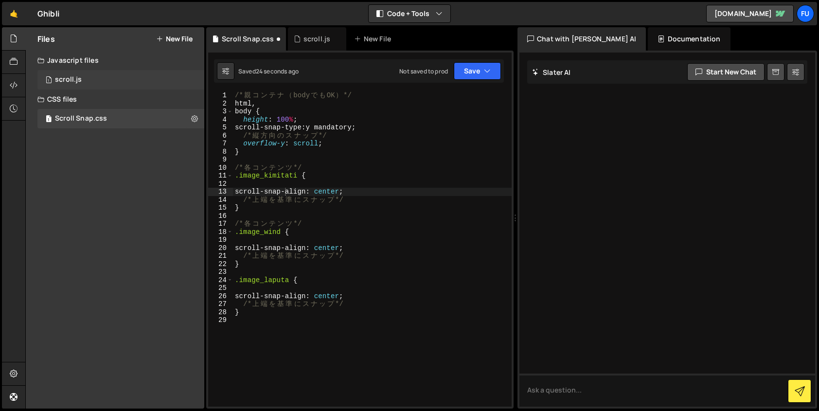
click at [140, 85] on div "1 scroll.js 0" at bounding box center [120, 79] width 167 height 19
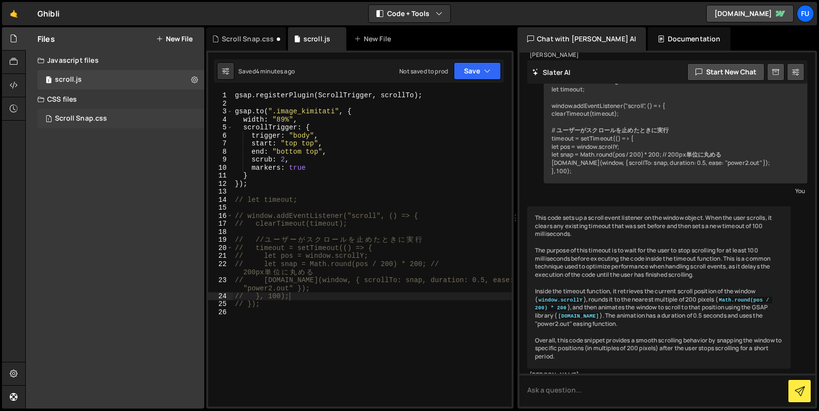
scroll to position [321, 0]
click at [108, 122] on div "1 Scroll Snap.css 0" at bounding box center [122, 118] width 170 height 19
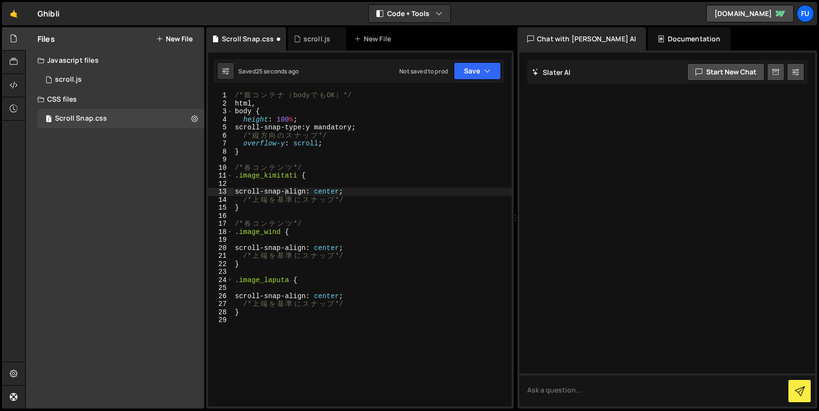
click at [109, 105] on div "CSS files" at bounding box center [115, 99] width 179 height 19
click at [109, 114] on div "Files New File Create your first file Get started by starting a Javascript or C…" at bounding box center [115, 217] width 179 height 381
click at [104, 100] on div "CSS files" at bounding box center [115, 99] width 179 height 19
click at [103, 117] on div "Scroll Snap.css" at bounding box center [81, 118] width 52 height 9
click at [436, 184] on div "/* 親 コ ン テ ナ （ body で も OK ） */ html , body { height : 100 % ; scroll-snap-type…" at bounding box center [372, 256] width 279 height 331
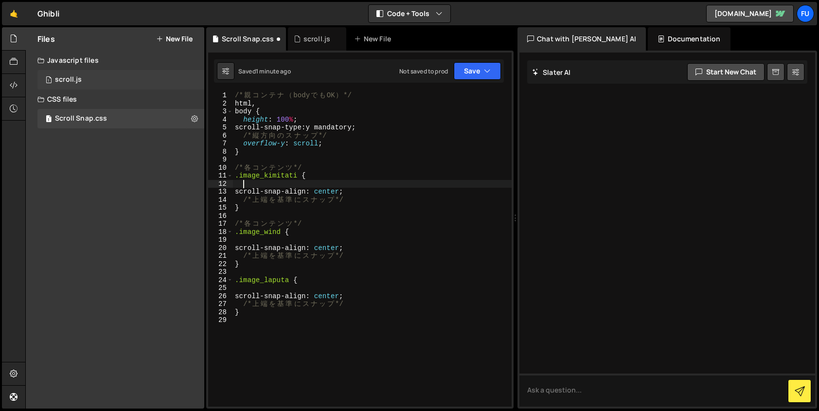
click at [134, 84] on div "1 scroll.js 0" at bounding box center [120, 79] width 167 height 19
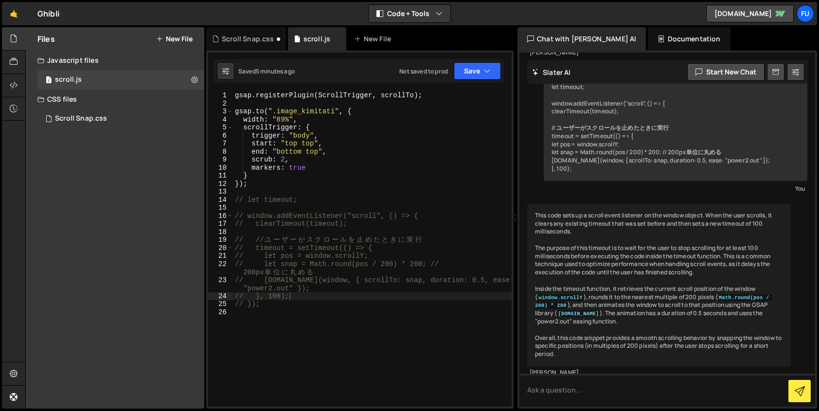
scroll to position [321, 0]
click at [357, 166] on div "gsap . registerPlugin ( ScrollTrigger , scrollTo ) ; gsap . to ( ".image_kimita…" at bounding box center [372, 256] width 279 height 331
click at [350, 177] on div "gsap . registerPlugin ( ScrollTrigger , scrollTo ) ; gsap . to ( ".image_kimita…" at bounding box center [372, 256] width 279 height 331
click at [350, 169] on div "gsap . registerPlugin ( ScrollTrigger , scrollTo ) ; gsap . to ( ".image_kimita…" at bounding box center [372, 256] width 279 height 331
click at [352, 141] on div "gsap . registerPlugin ( ScrollTrigger , scrollTo ) ; gsap . to ( ".image_kimita…" at bounding box center [372, 256] width 279 height 331
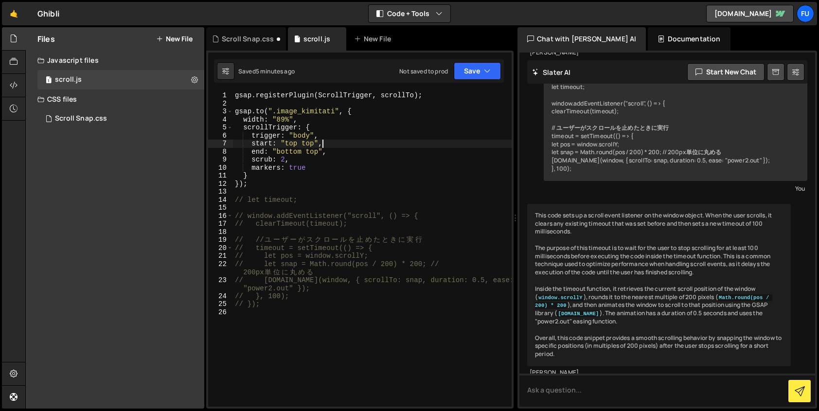
click at [351, 155] on div "gsap . registerPlugin ( ScrollTrigger , scrollTo ) ; gsap . to ( ".image_kimita…" at bounding box center [372, 256] width 279 height 331
type textarea "end: "bottom top","
click at [95, 114] on div "Scroll Snap.css" at bounding box center [81, 118] width 52 height 9
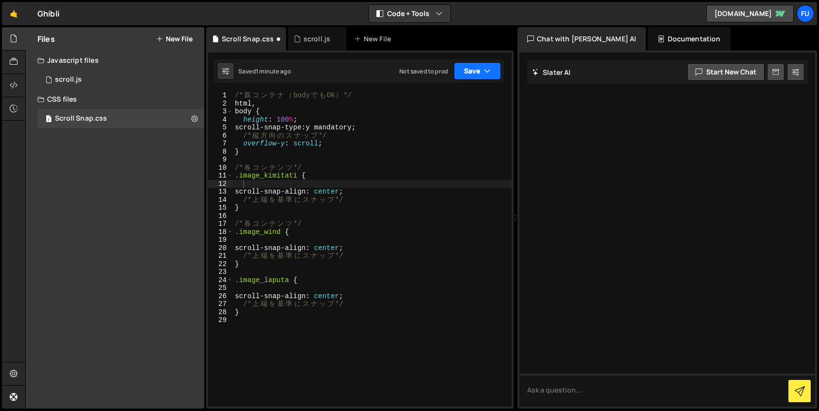
click at [465, 72] on button "Save" at bounding box center [477, 71] width 47 height 18
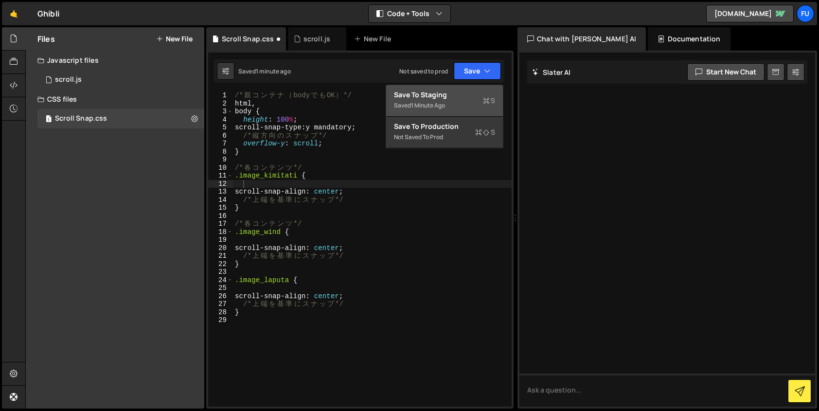
click at [463, 100] on div "Saved 1 minute ago" at bounding box center [444, 106] width 101 height 12
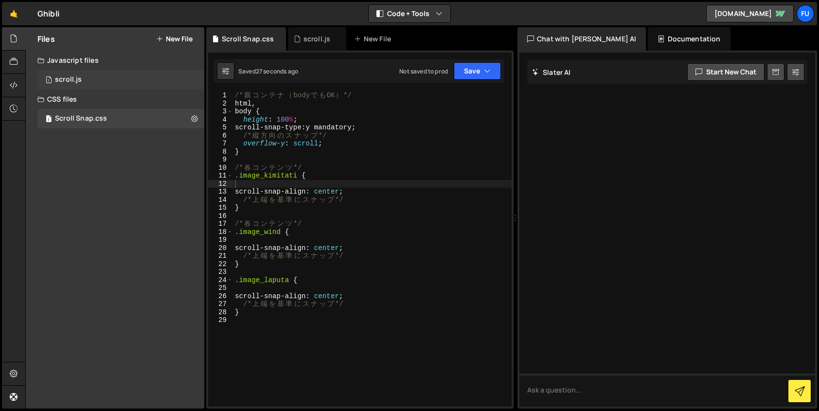
click at [141, 78] on div "1 scroll.js 0" at bounding box center [120, 79] width 167 height 19
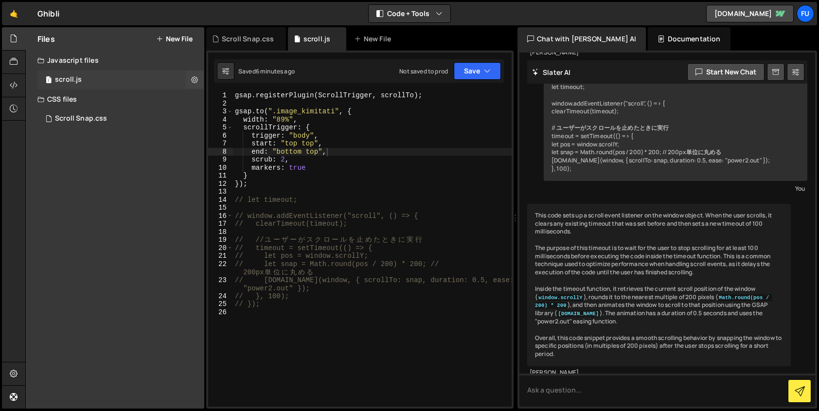
scroll to position [321, 0]
click at [138, 114] on div "1 Scroll Snap.css 0" at bounding box center [122, 118] width 170 height 19
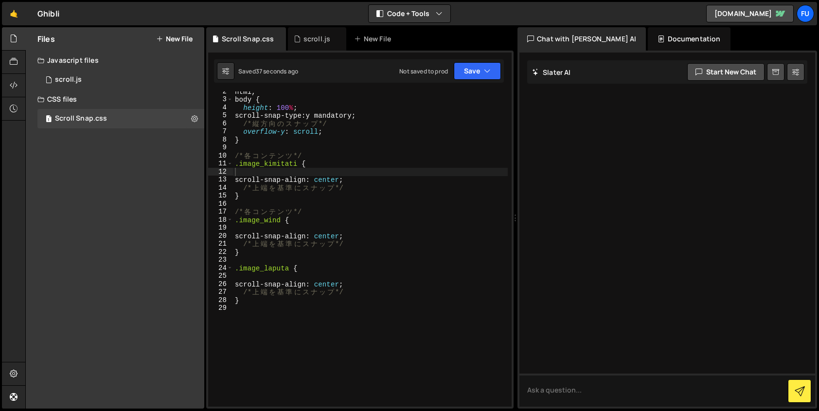
scroll to position [6, 0]
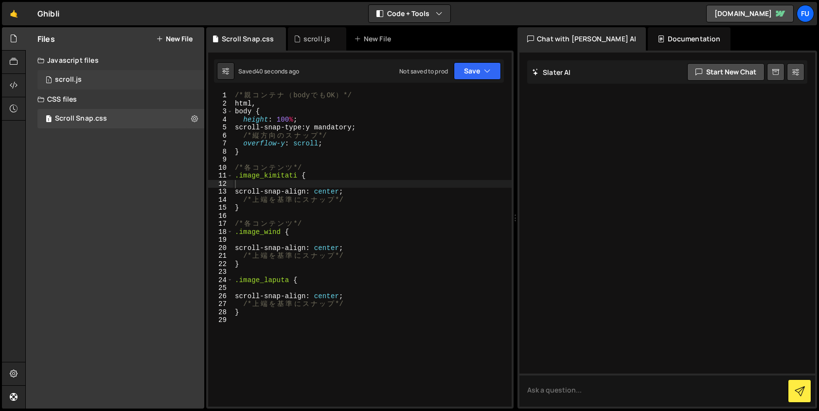
click at [156, 76] on div "1 scroll.js 0" at bounding box center [120, 79] width 167 height 19
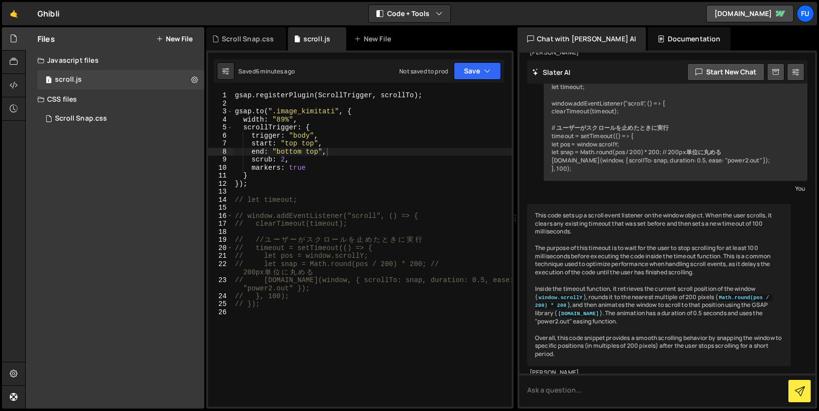
scroll to position [321, 0]
click at [436, 192] on div "gsap . registerPlugin ( ScrollTrigger , scrollTo ) ; gsap . to ( ".image_kimita…" at bounding box center [372, 256] width 279 height 331
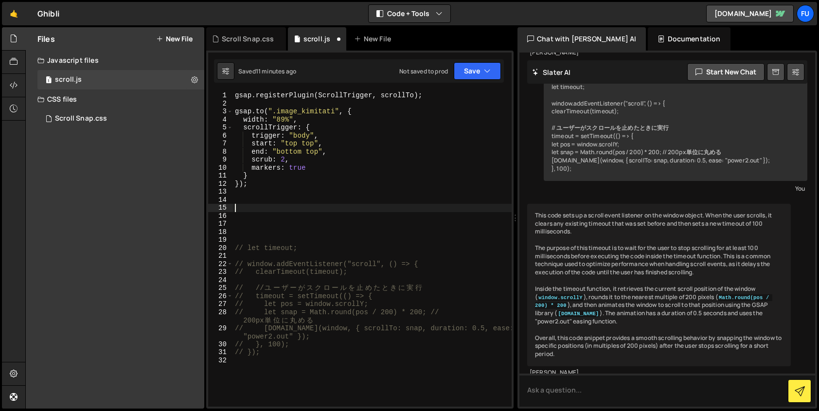
click at [290, 211] on div "gsap . registerPlugin ( ScrollTrigger , scrollTo ) ; gsap . to ( ".image_kimita…" at bounding box center [372, 256] width 279 height 331
paste textarea "</s"
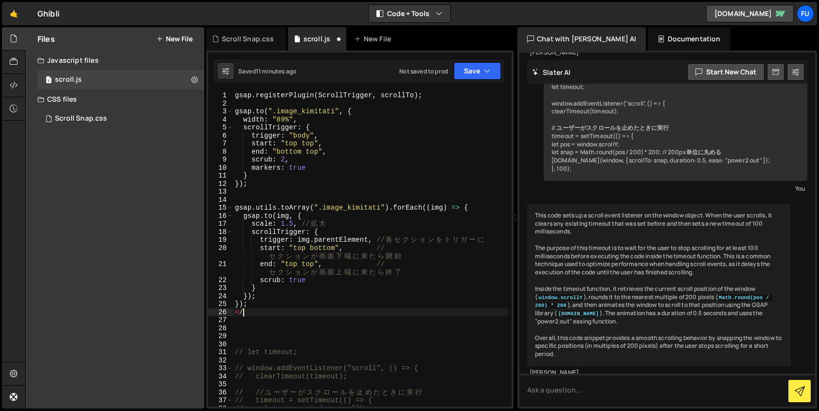
type textarea "<"
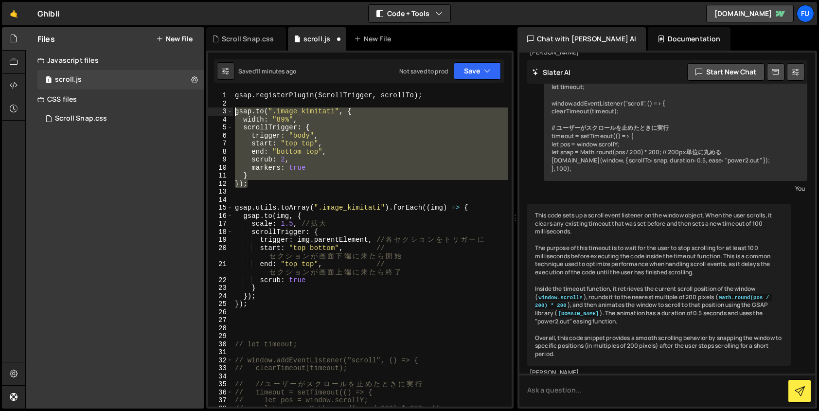
drag, startPoint x: 256, startPoint y: 186, endPoint x: 216, endPoint y: 108, distance: 87.9
click at [216, 108] on div "}); 1 2 3 4 5 6 7 8 9 10 11 12 13 14 15 16 17 18 19 20 21 22 23 24 25 26 27 28 …" at bounding box center [360, 248] width 304 height 315
type textarea "// [DOMAIN_NAME](".image_kimitati", { // width: "89%","
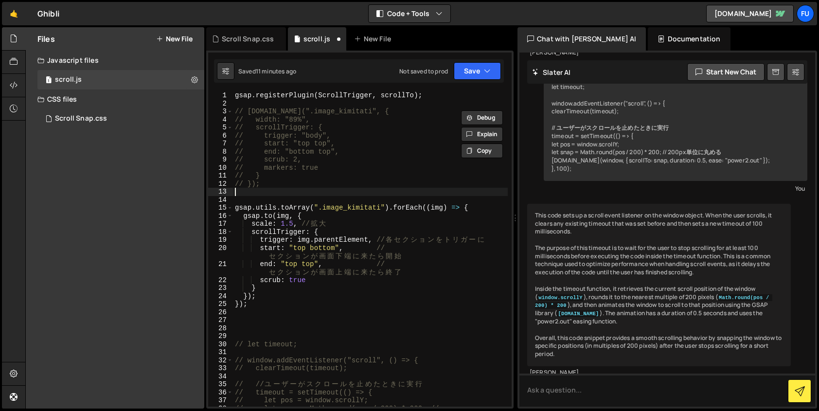
click at [350, 192] on div "gsap . registerPlugin ( ScrollTrigger , scrollTo ) ; // [DOMAIN_NAME](".image_k…" at bounding box center [370, 261] width 275 height 340
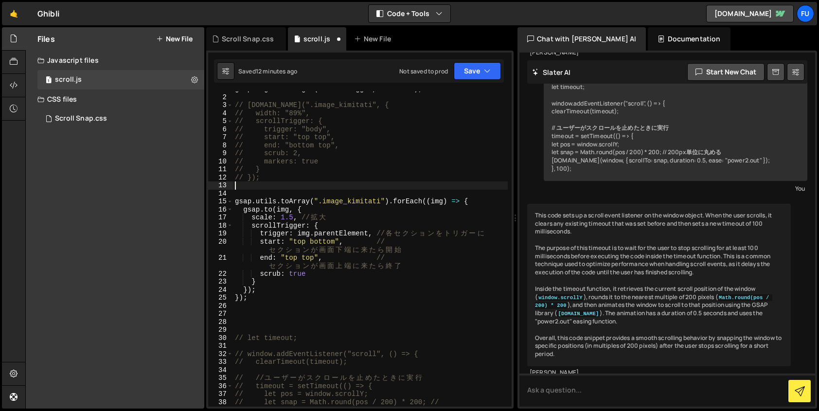
scroll to position [12, 0]
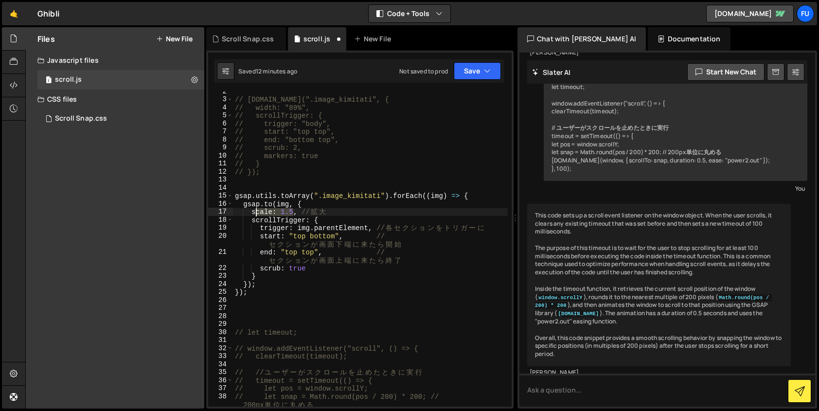
drag, startPoint x: 294, startPoint y: 212, endPoint x: 256, endPoint y: 209, distance: 38.1
click at [256, 209] on div "// [DOMAIN_NAME](".image_kimitati", { // width: "89%", // scrollTrigger: { // t…" at bounding box center [370, 258] width 275 height 340
drag, startPoint x: 369, startPoint y: 226, endPoint x: 301, endPoint y: 226, distance: 68.1
click at [301, 226] on div "// [DOMAIN_NAME](".image_kimitati", { // width: "89%", // scrollTrigger: { // t…" at bounding box center [370, 258] width 275 height 340
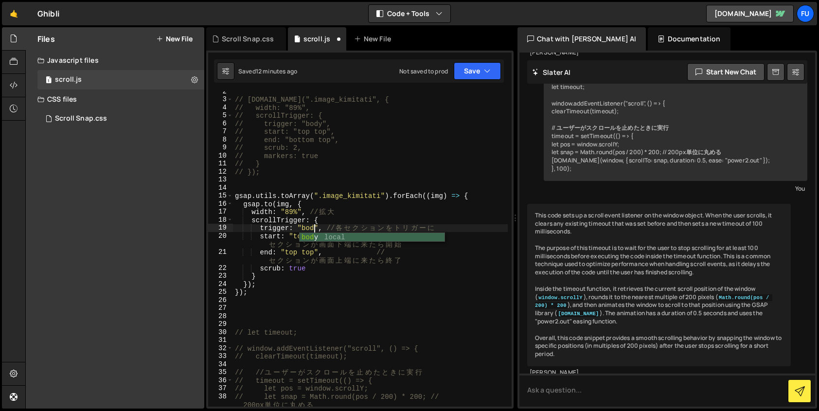
scroll to position [0, 5]
click at [374, 231] on div "// [DOMAIN_NAME](".image_kimitati", { // width: "89%", // scrollTrigger: { // t…" at bounding box center [370, 258] width 275 height 340
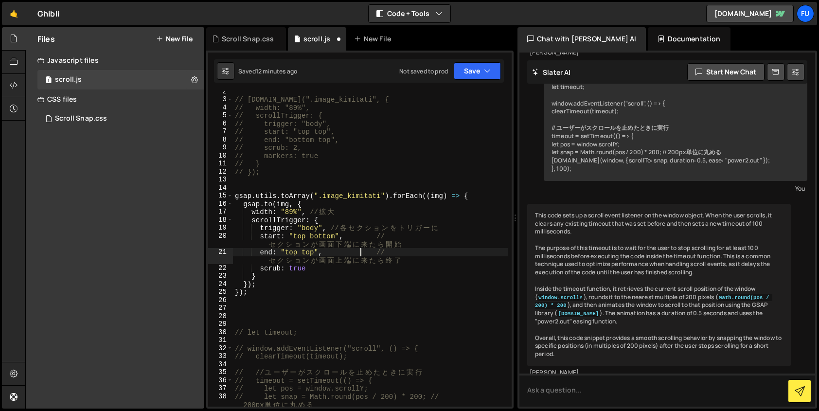
click at [361, 249] on div "// [DOMAIN_NAME](".image_kimitati", { // width: "89%", // scrollTrigger: { // t…" at bounding box center [370, 258] width 275 height 340
click at [413, 252] on div "// [DOMAIN_NAME](".image_kimitati", { // width: "89%", // scrollTrigger: { // t…" at bounding box center [370, 258] width 275 height 340
click at [392, 232] on div "// [DOMAIN_NAME](".image_kimitati", { // width: "89%", // scrollTrigger: { // t…" at bounding box center [370, 258] width 275 height 340
click at [354, 233] on div "// [DOMAIN_NAME](".image_kimitati", { // width: "89%", // scrollTrigger: { // t…" at bounding box center [370, 258] width 275 height 340
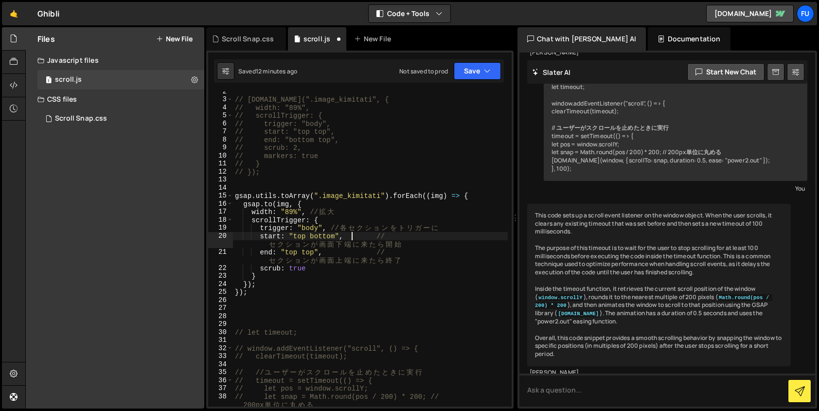
click at [334, 238] on div "// [DOMAIN_NAME](".image_kimitati", { // width: "89%", // scrollTrigger: { // t…" at bounding box center [370, 258] width 275 height 340
click at [314, 253] on div "// [DOMAIN_NAME](".image_kimitati", { // width: "89%", // scrollTrigger: { // t…" at bounding box center [370, 258] width 275 height 340
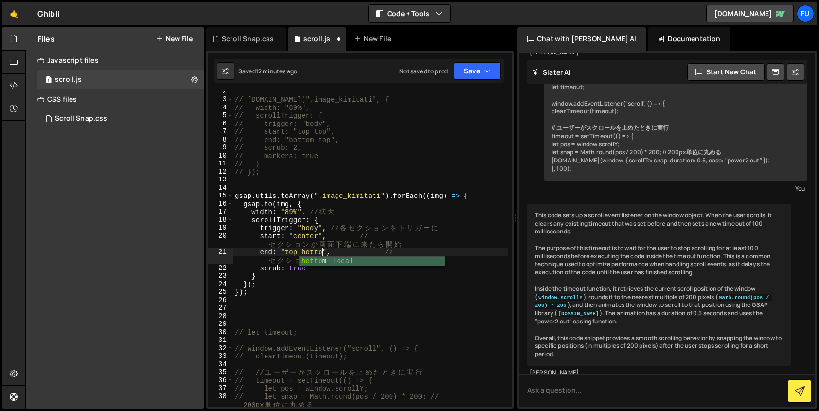
scroll to position [0, 6]
click at [469, 77] on button "Save" at bounding box center [477, 71] width 47 height 18
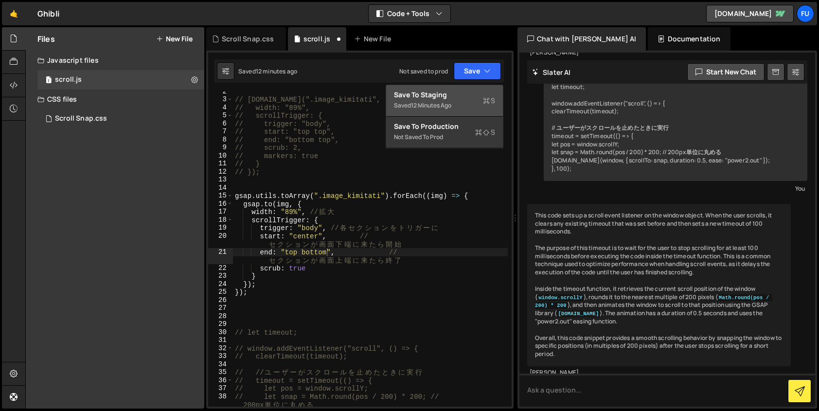
click at [463, 97] on div "Save to Staging S" at bounding box center [444, 95] width 101 height 10
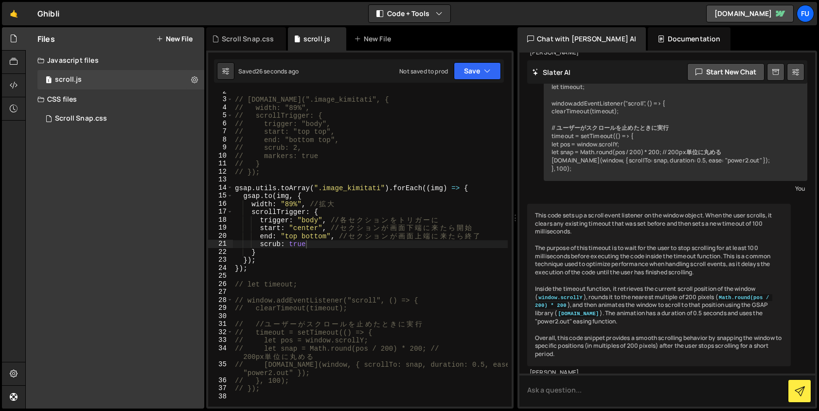
scroll to position [0, 4]
click at [336, 247] on div "// [DOMAIN_NAME](".image_kimitati", { // width: "89%", // scrollTrigger: { // t…" at bounding box center [370, 253] width 275 height 331
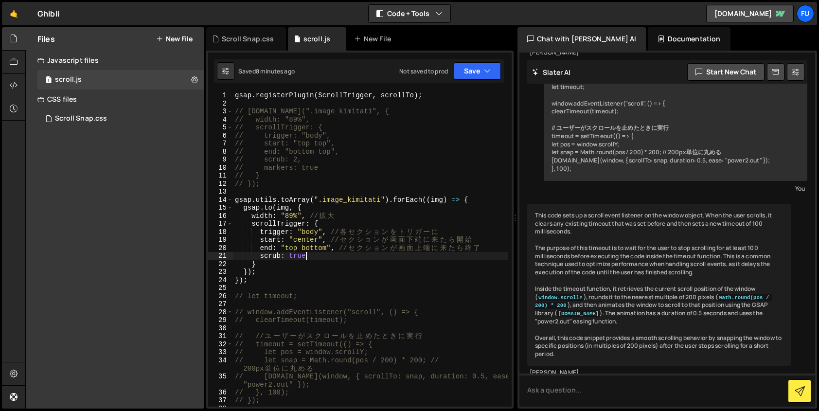
scroll to position [0, 0]
click at [334, 246] on div "gsap . registerPlugin ( ScrollTrigger , scrollTo ) ; // [DOMAIN_NAME](".image_k…" at bounding box center [370, 256] width 275 height 331
click at [330, 245] on div "gsap . registerPlugin ( ScrollTrigger , scrollTo ) ; // [DOMAIN_NAME](".image_k…" at bounding box center [370, 256] width 275 height 331
click at [326, 243] on div "gsap . registerPlugin ( ScrollTrigger , scrollTo ) ; // [DOMAIN_NAME](".image_k…" at bounding box center [370, 256] width 275 height 331
click at [326, 247] on div "gsap . registerPlugin ( ScrollTrigger , scrollTo ) ; // [DOMAIN_NAME](".image_k…" at bounding box center [370, 256] width 275 height 331
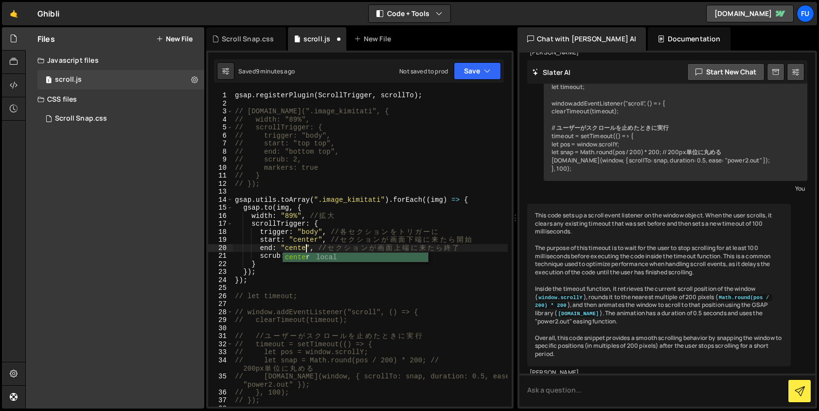
scroll to position [0, 5]
click at [318, 237] on div "gsap . registerPlugin ( ScrollTrigger , scrollTo ) ; // [DOMAIN_NAME](".image_k…" at bounding box center [370, 256] width 275 height 331
click at [346, 251] on div "top local S top Iteration keyword pro to ty p e keyword" at bounding box center [363, 269] width 145 height 48
click at [370, 263] on div "gsap . registerPlugin ( ScrollTrigger , scrollTo ) ; // [DOMAIN_NAME](".image_k…" at bounding box center [370, 256] width 275 height 331
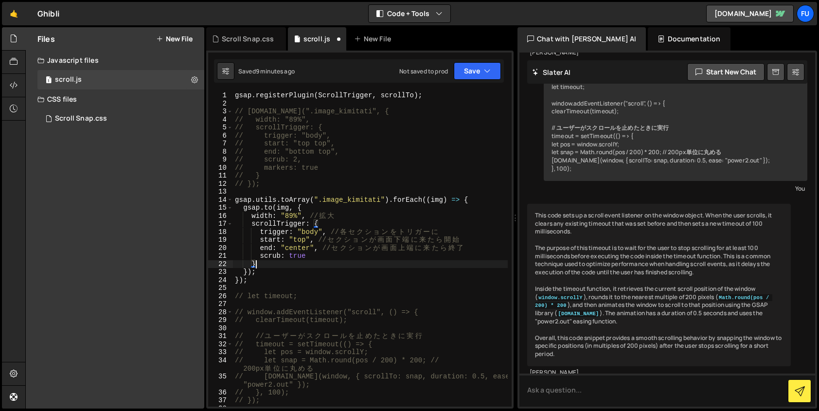
scroll to position [0, 1]
click at [306, 239] on div "gsap . registerPlugin ( ScrollTrigger , scrollTo ) ; // [DOMAIN_NAME](".image_k…" at bounding box center [370, 256] width 275 height 331
click at [377, 265] on div "gsap . registerPlugin ( ScrollTrigger , scrollTo ) ; // [DOMAIN_NAME](".image_k…" at bounding box center [370, 256] width 275 height 331
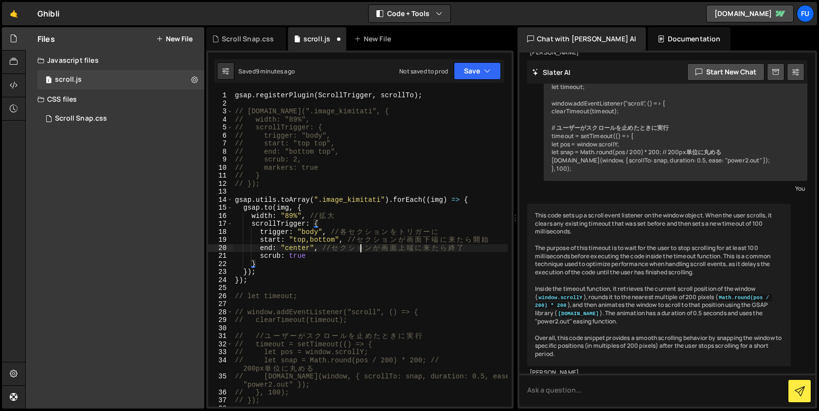
click at [364, 249] on div "gsap . registerPlugin ( ScrollTrigger , scrollTo ) ; // [DOMAIN_NAME](".image_k…" at bounding box center [370, 256] width 275 height 331
click at [341, 242] on div "gsap . registerPlugin ( ScrollTrigger , scrollTo ) ; // [DOMAIN_NAME](".image_k…" at bounding box center [370, 256] width 275 height 331
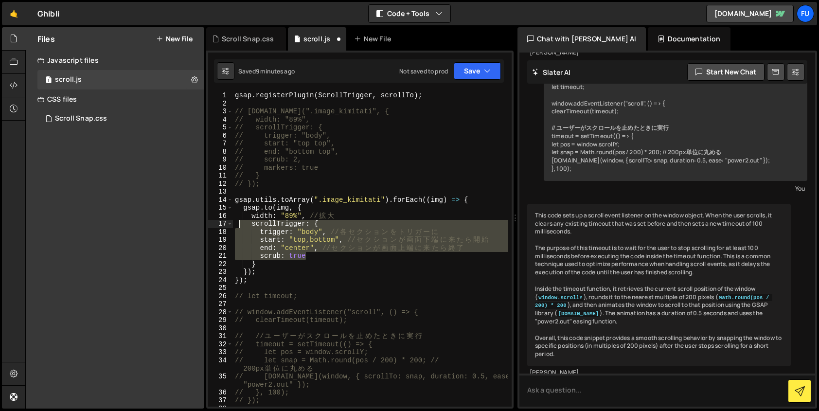
drag, startPoint x: 332, startPoint y: 253, endPoint x: 238, endPoint y: 225, distance: 98.5
click at [238, 225] on div "gsap . registerPlugin ( ScrollTrigger , scrollTo ) ; // [DOMAIN_NAME](".image_k…" at bounding box center [370, 256] width 275 height 331
click at [426, 208] on div "gsap . registerPlugin ( ScrollTrigger , scrollTo ) ; // [DOMAIN_NAME](".image_k…" at bounding box center [370, 256] width 275 height 331
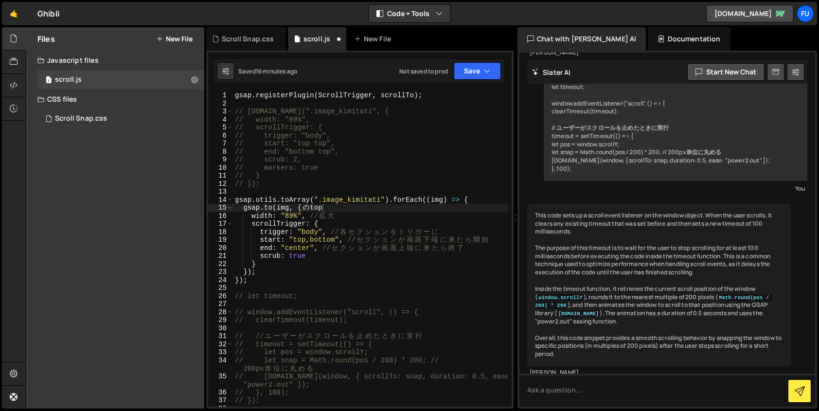
scroll to position [0, 0]
type textarea "start: "top,bottom", // セクションが画面下端に来たら開始"
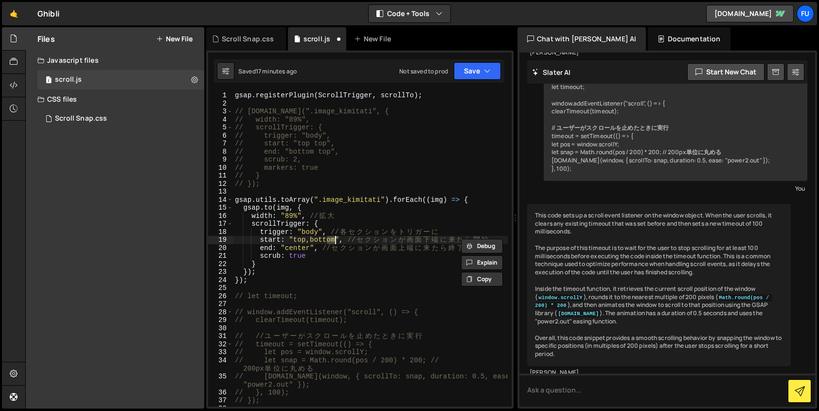
click at [454, 285] on div "gsap . registerPlugin ( ScrollTrigger , scrollTo ) ; // [DOMAIN_NAME](".image_k…" at bounding box center [370, 256] width 275 height 331
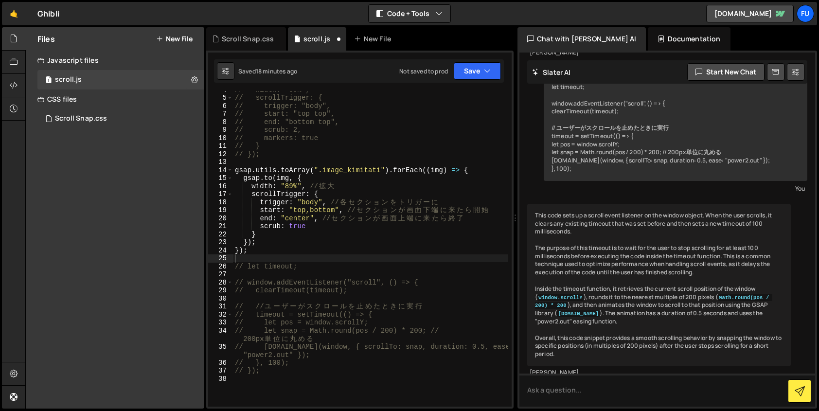
scroll to position [51, 0]
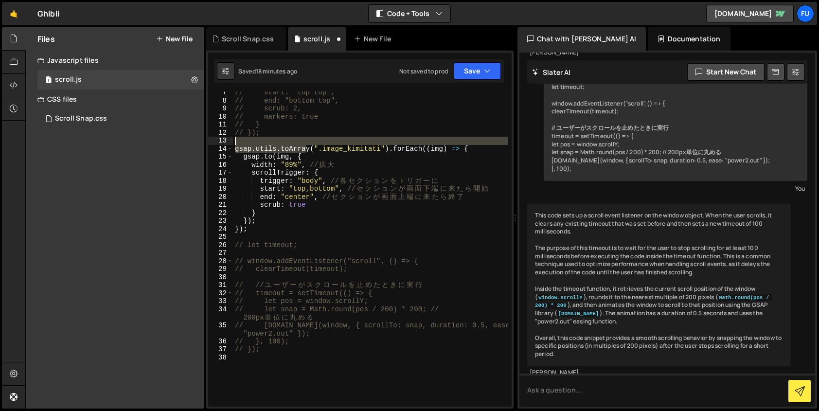
drag, startPoint x: 306, startPoint y: 146, endPoint x: 295, endPoint y: 142, distance: 12.6
click at [295, 142] on div "// start: "top top", // end: "bottom top", // scrub: 2, // markers: true // } /…" at bounding box center [370, 254] width 275 height 331
click at [306, 148] on div "// start: "top top", // end: "bottom top", // scrub: 2, // markers: true // } /…" at bounding box center [370, 248] width 275 height 315
drag, startPoint x: 297, startPoint y: 146, endPoint x: 254, endPoint y: 149, distance: 42.9
click at [254, 149] on div "// start: "top top", // end: "bottom top", // scrub: 2, // markers: true // } /…" at bounding box center [370, 254] width 275 height 331
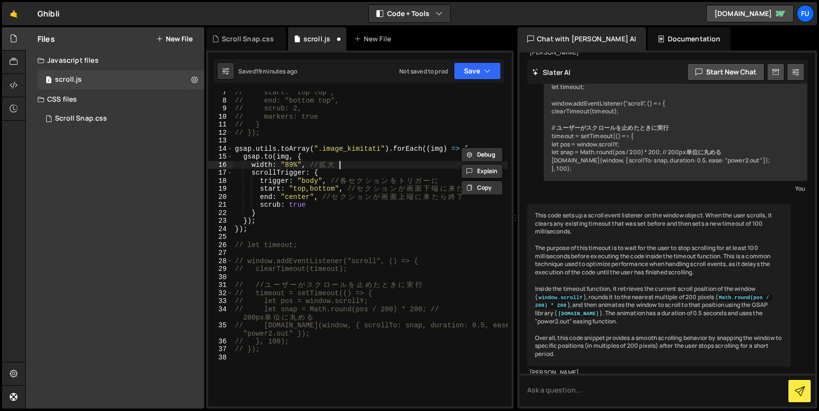
click at [389, 165] on div "// start: "top top", // end: "bottom top", // scrub: 2, // markers: true // } /…" at bounding box center [370, 254] width 275 height 331
type textarea "width: "89%", // 拡大"
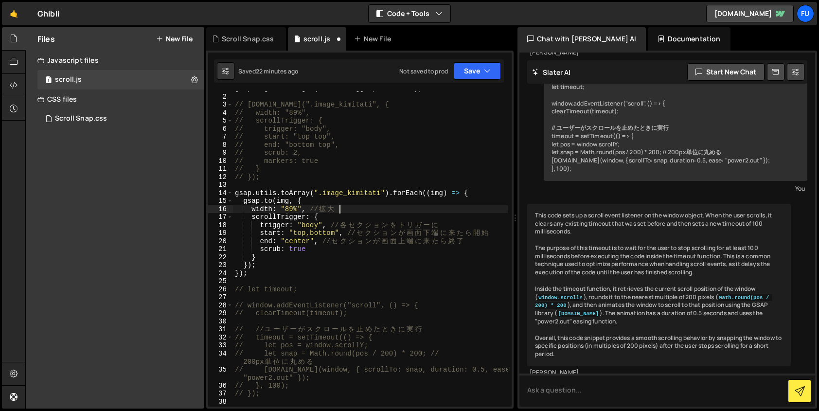
scroll to position [7, 0]
